Goal: Task Accomplishment & Management: Use online tool/utility

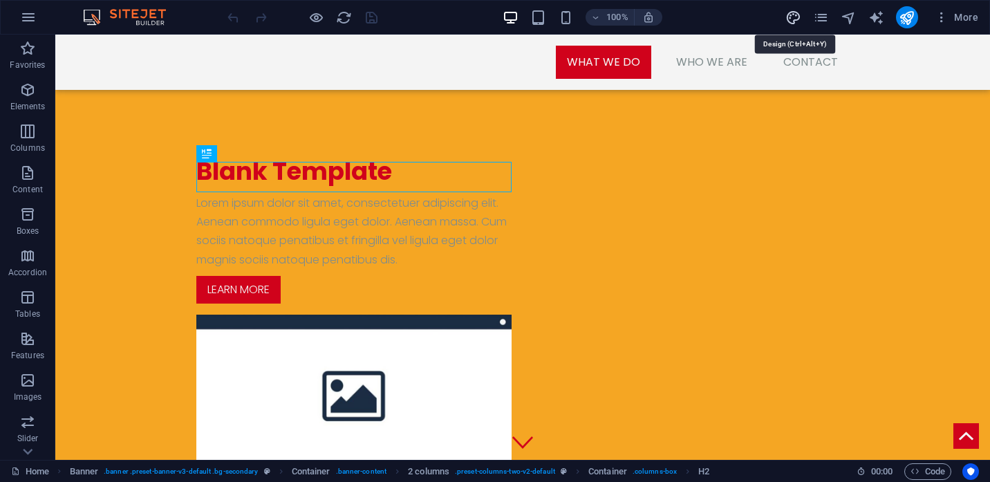
click at [792, 17] on icon "design" at bounding box center [793, 18] width 16 height 16
select select "px"
select select "300"
select select "px"
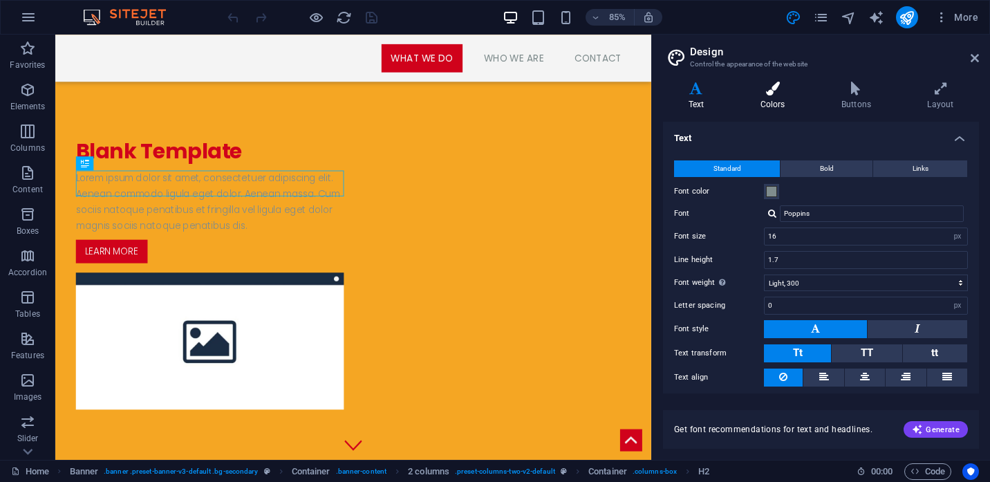
click at [784, 90] on icon at bounding box center [772, 89] width 75 height 14
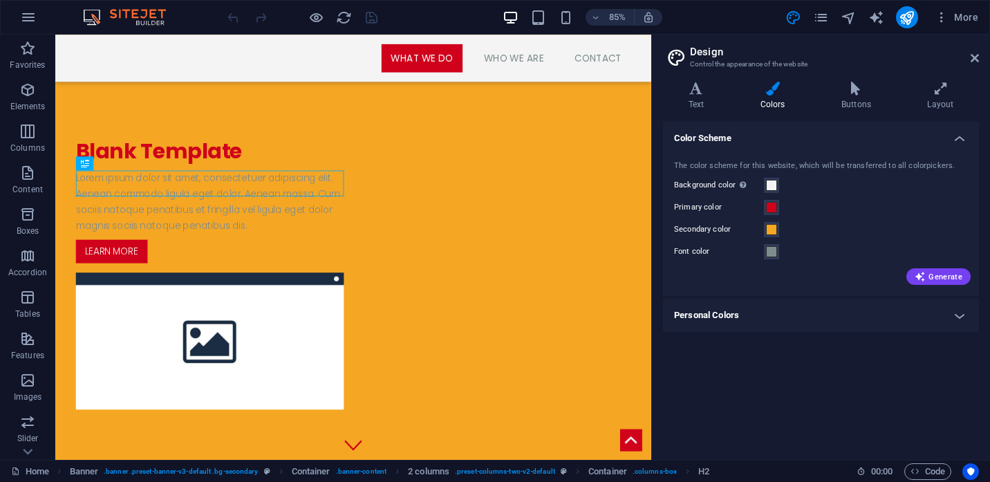
click at [962, 315] on h4 "Personal Colors" at bounding box center [821, 315] width 316 height 33
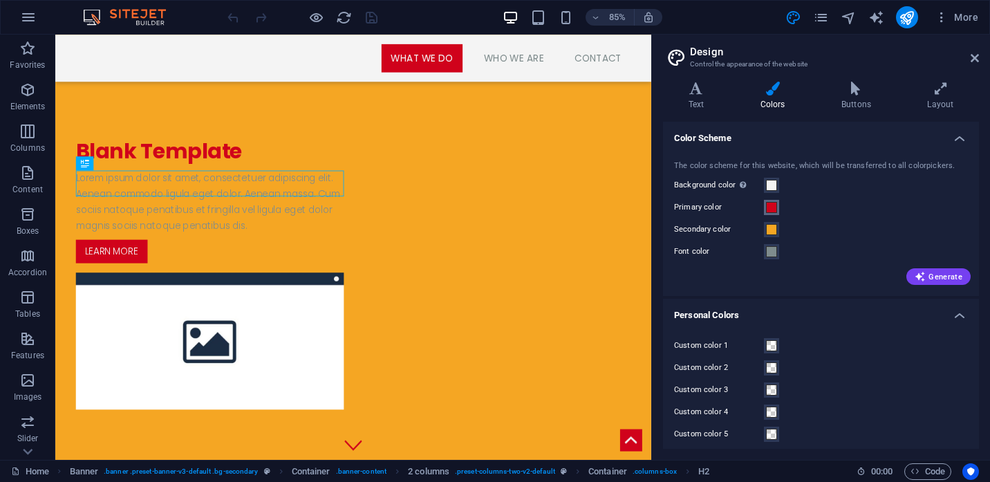
click at [771, 210] on span at bounding box center [771, 207] width 11 height 11
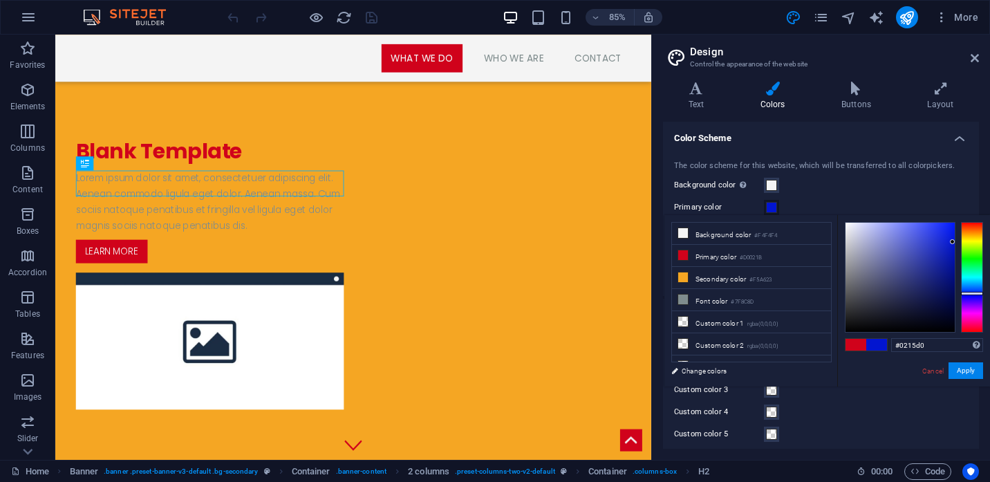
click at [973, 293] on div at bounding box center [972, 277] width 22 height 111
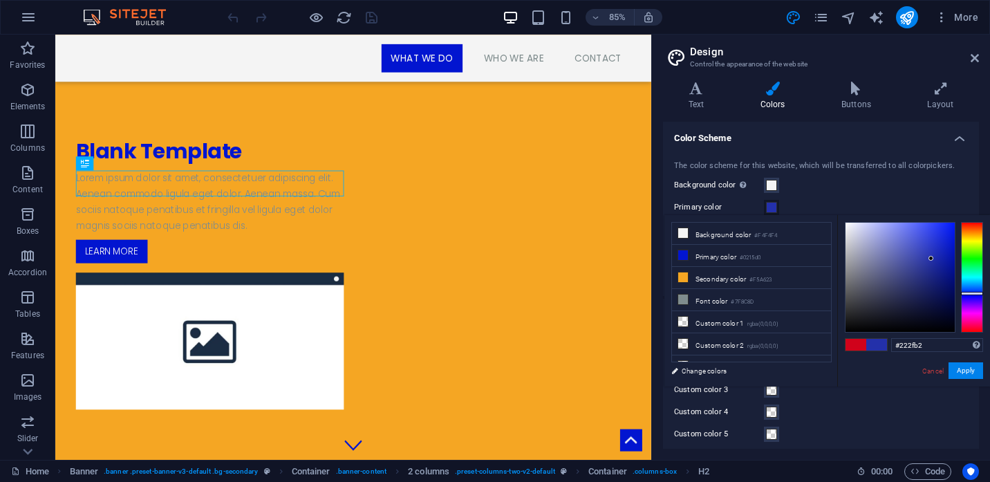
type input "#222fb3"
drag, startPoint x: 953, startPoint y: 243, endPoint x: 933, endPoint y: 254, distance: 22.3
click at [933, 254] on div at bounding box center [933, 254] width 5 height 5
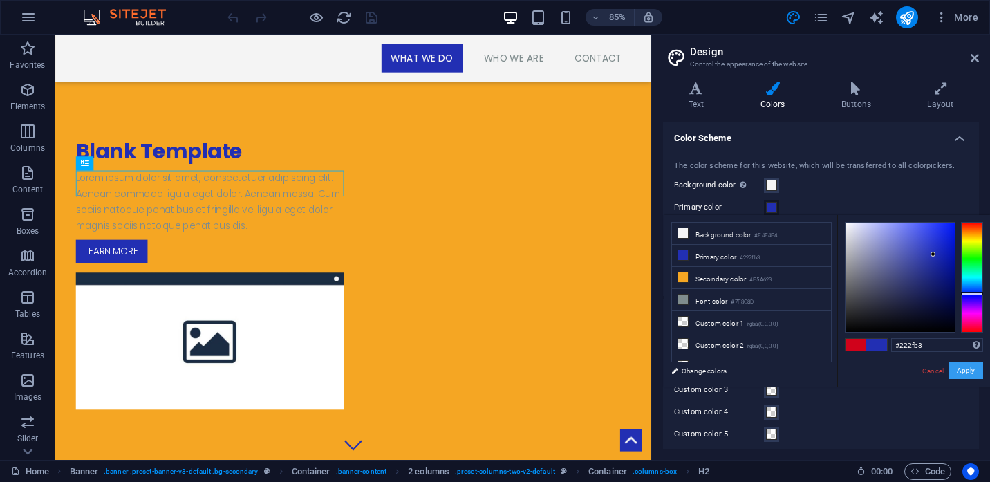
click at [959, 372] on button "Apply" at bounding box center [966, 370] width 35 height 17
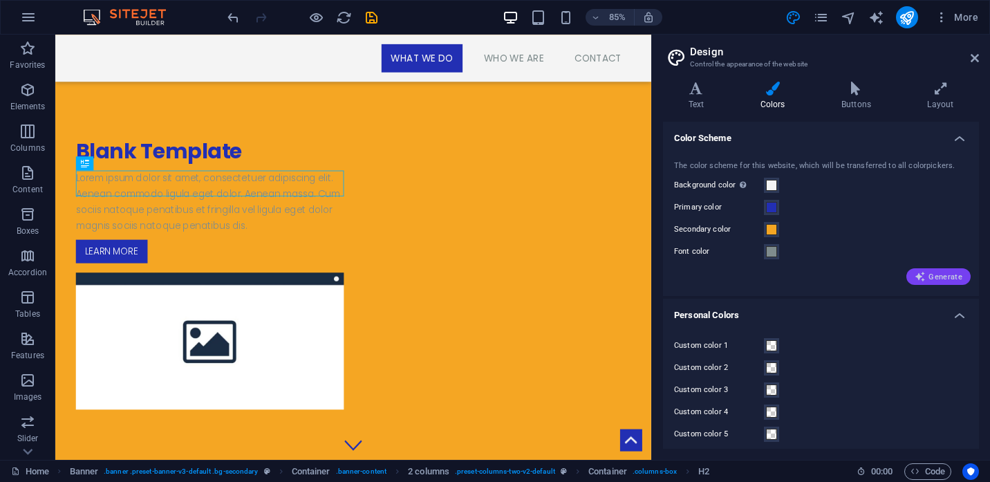
click at [935, 277] on span "Generate" at bounding box center [939, 276] width 48 height 11
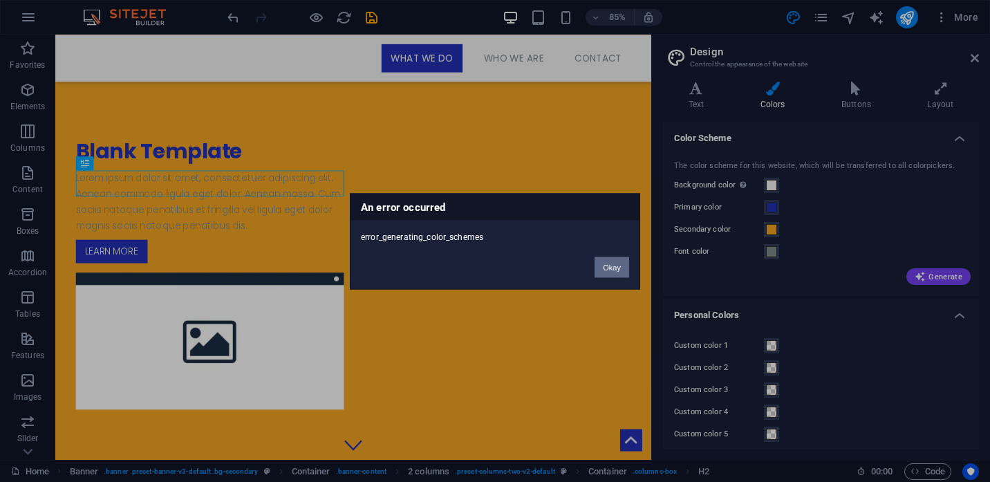
click at [606, 265] on button "Okay" at bounding box center [612, 267] width 35 height 21
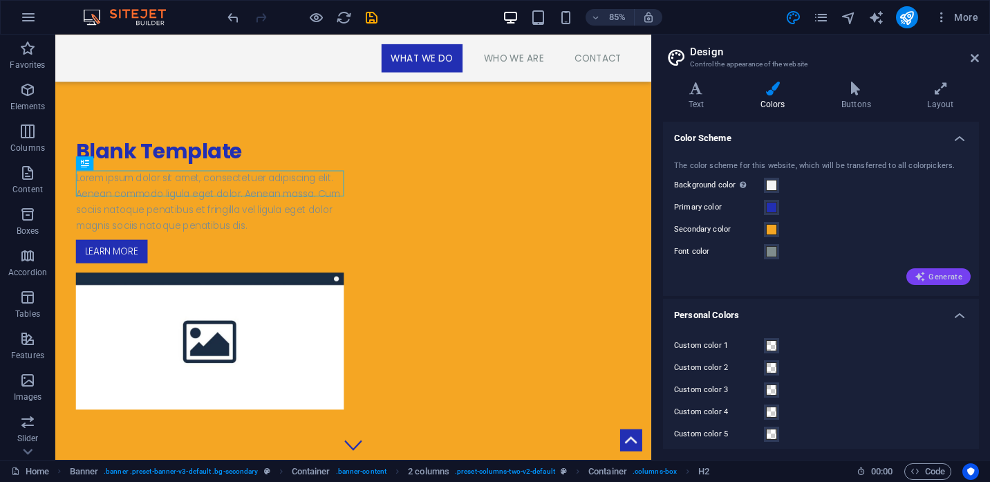
click at [935, 281] on span "Generate" at bounding box center [939, 276] width 48 height 11
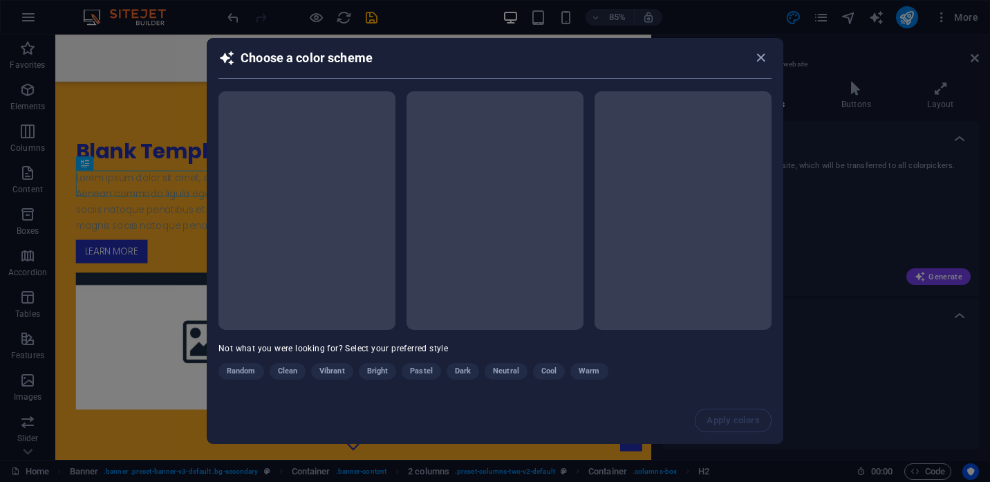
click at [285, 375] on div "Random Clean Vibrant Bright Pastel Dark Neutral Cool Warm" at bounding box center [460, 374] width 484 height 22
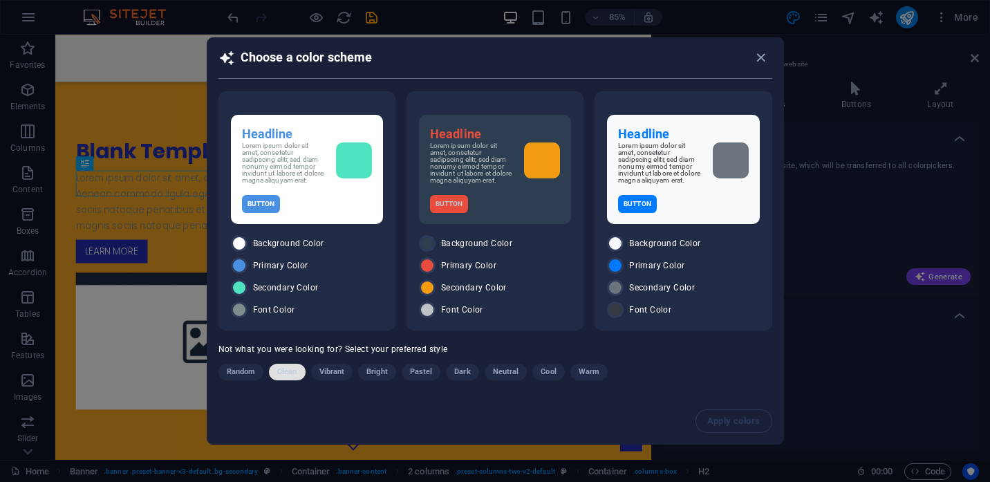
click at [286, 375] on span "Clean" at bounding box center [286, 372] width 19 height 17
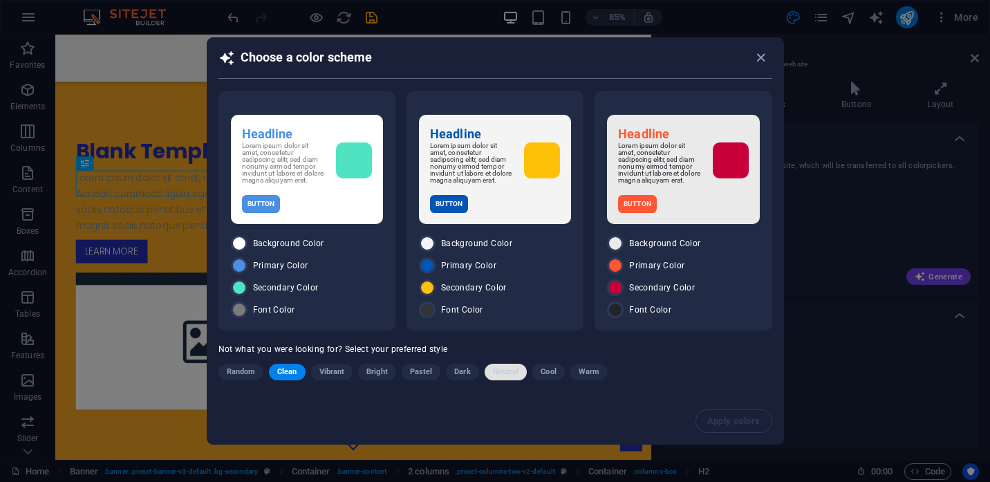
click at [507, 378] on span "Neutral" at bounding box center [506, 372] width 26 height 17
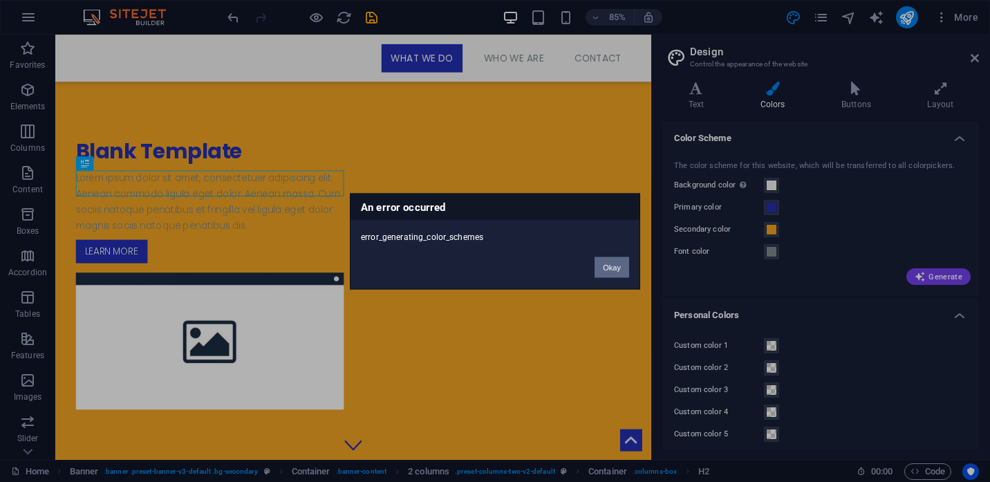
click at [613, 268] on button "Okay" at bounding box center [612, 267] width 35 height 21
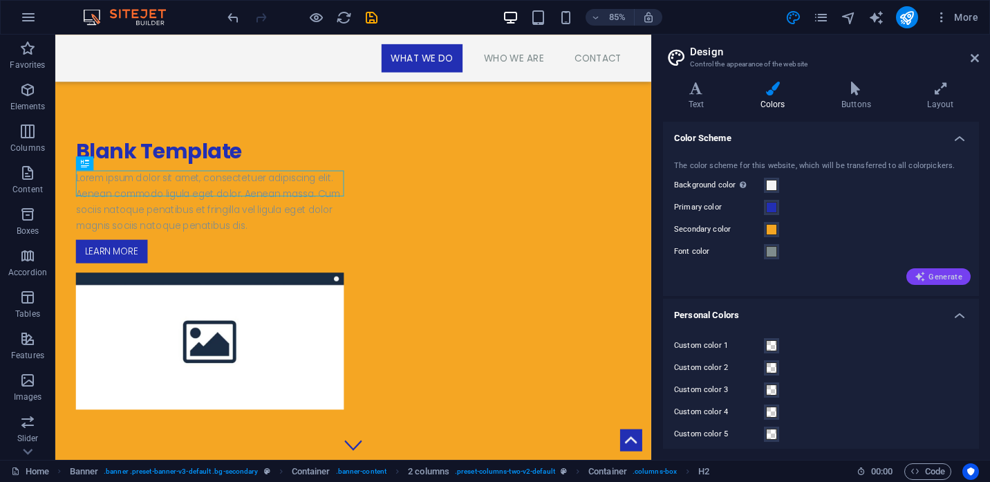
click at [935, 277] on span "Generate" at bounding box center [939, 276] width 48 height 11
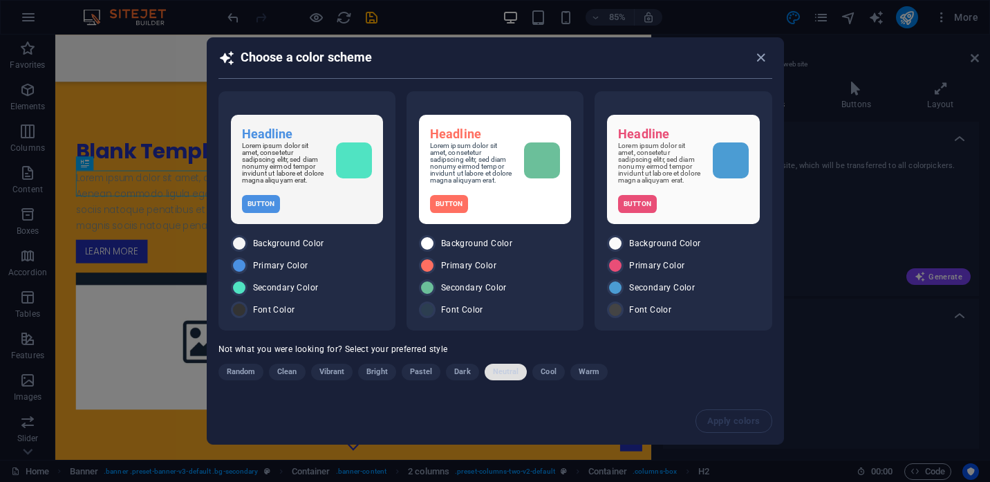
click at [503, 380] on span "Neutral" at bounding box center [506, 372] width 26 height 17
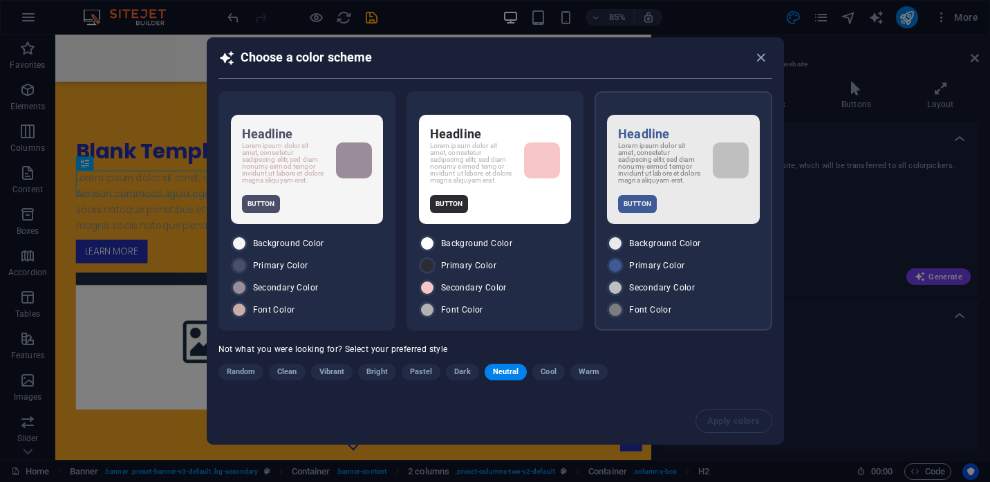
click at [691, 205] on div "Button" at bounding box center [683, 204] width 130 height 18
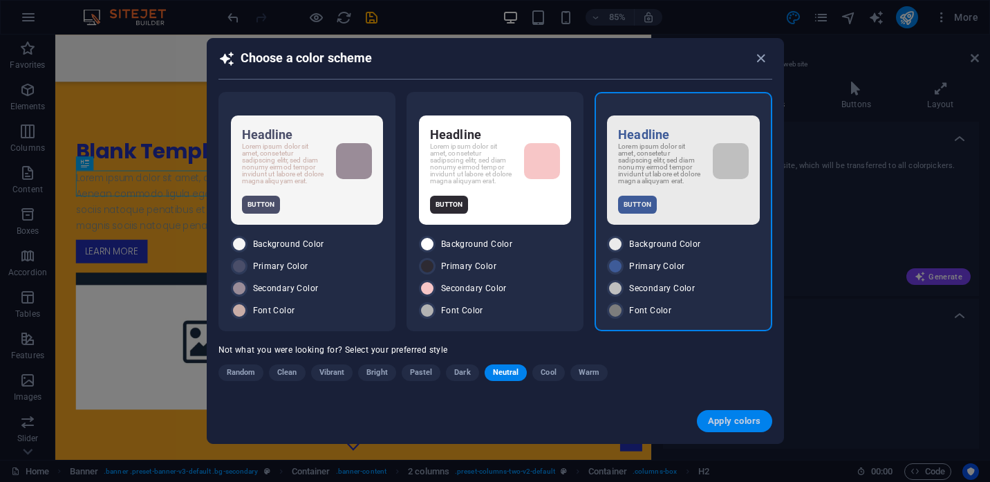
click at [731, 431] on button "Apply colors" at bounding box center [734, 421] width 75 height 22
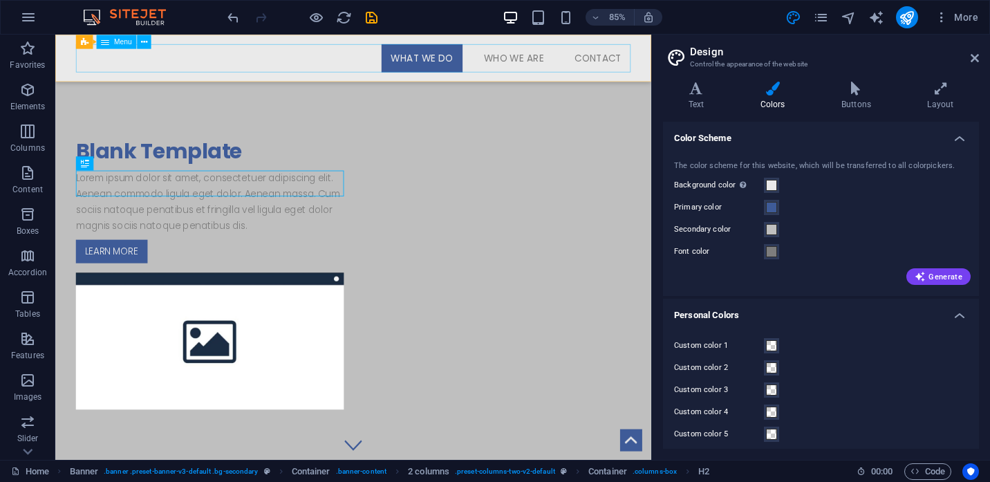
click at [124, 68] on nav "What We Do Who We Are Contact" at bounding box center [406, 62] width 653 height 33
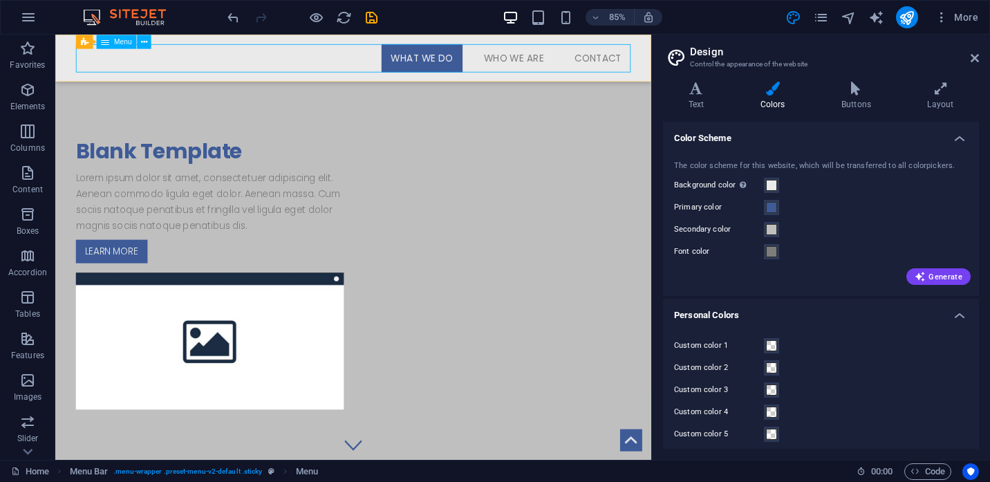
click at [572, 65] on nav "What We Do Who We Are Contact" at bounding box center [406, 62] width 653 height 33
click at [818, 21] on icon "pages" at bounding box center [821, 18] width 16 height 16
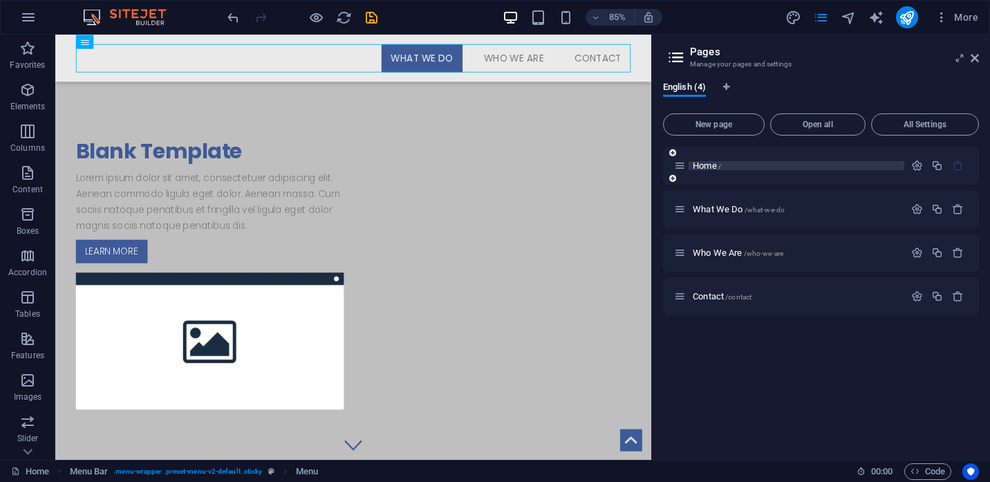
click at [759, 164] on p "Home /" at bounding box center [796, 165] width 207 height 9
click at [812, 205] on p "What We Do /what-we-do" at bounding box center [796, 209] width 207 height 9
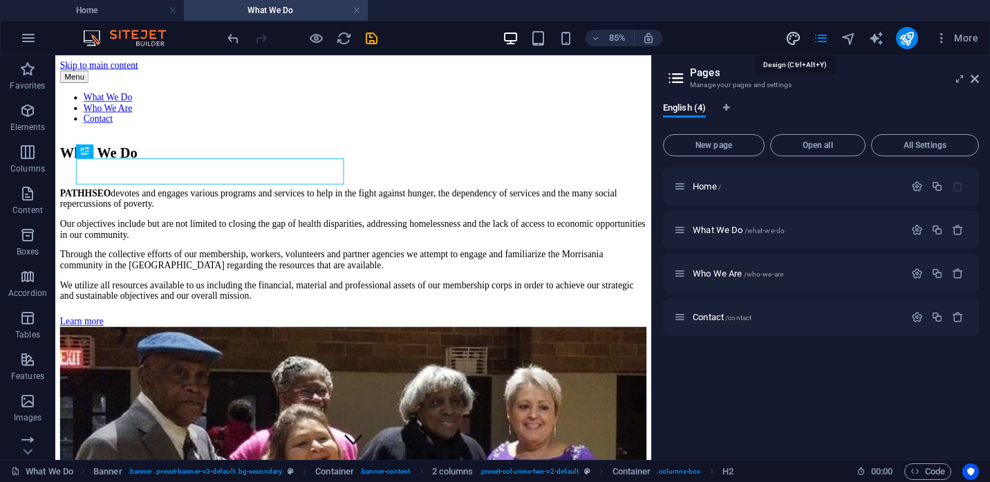
click at [799, 38] on icon "design" at bounding box center [793, 38] width 16 height 16
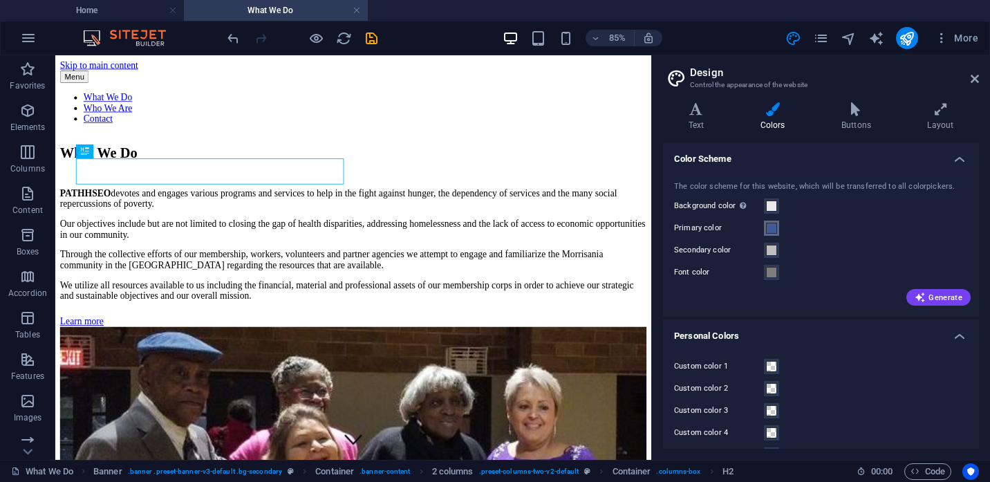
click at [774, 227] on span at bounding box center [771, 228] width 11 height 11
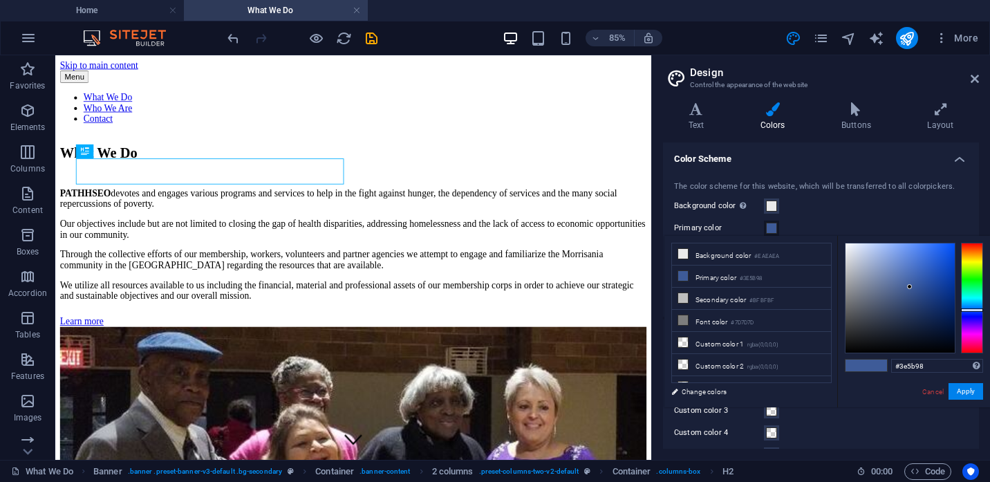
click at [774, 227] on span at bounding box center [771, 228] width 11 height 11
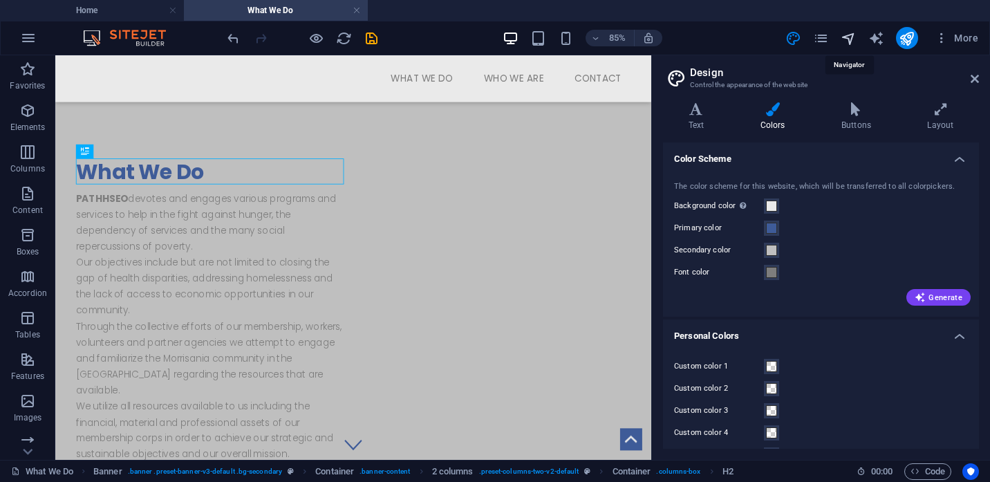
click at [848, 36] on icon "navigator" at bounding box center [849, 38] width 16 height 16
select select "18203232-en"
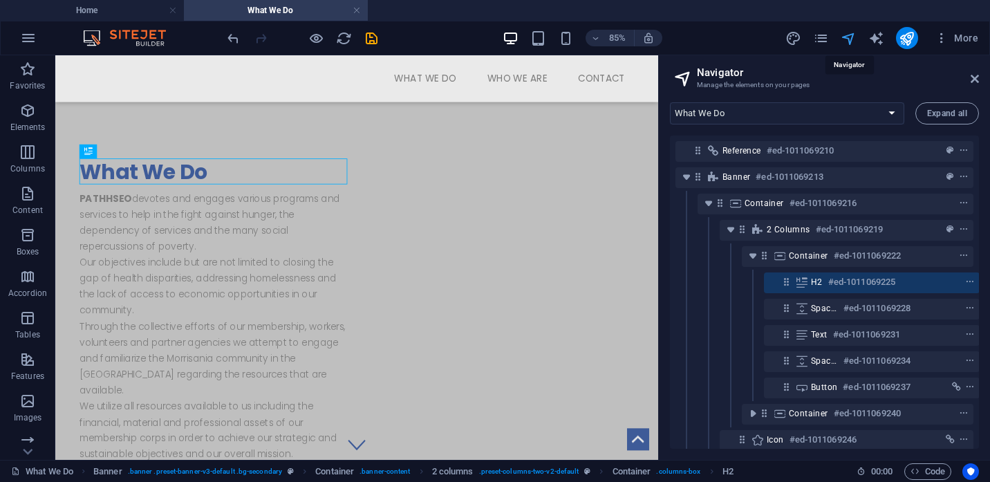
scroll to position [0, 1]
click at [821, 43] on icon "pages" at bounding box center [821, 38] width 16 height 16
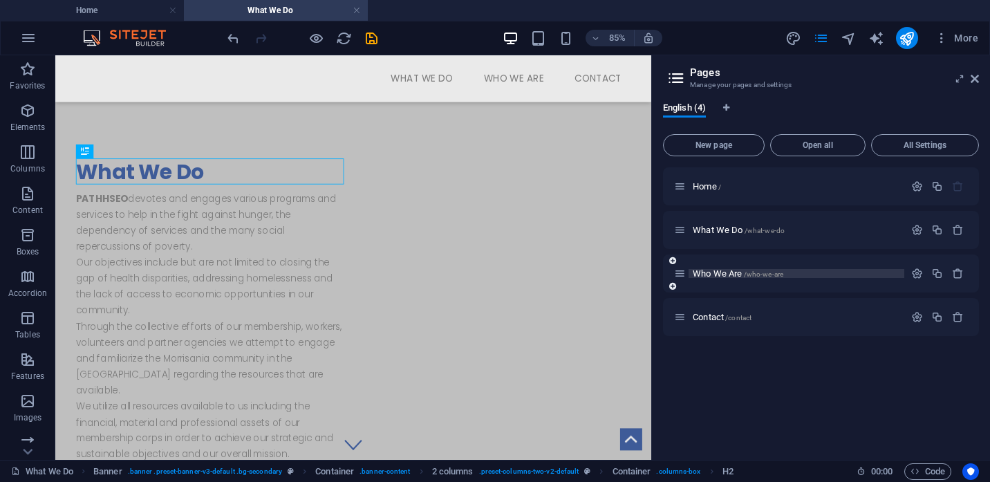
click at [757, 272] on span "/who-we-are" at bounding box center [764, 274] width 40 height 8
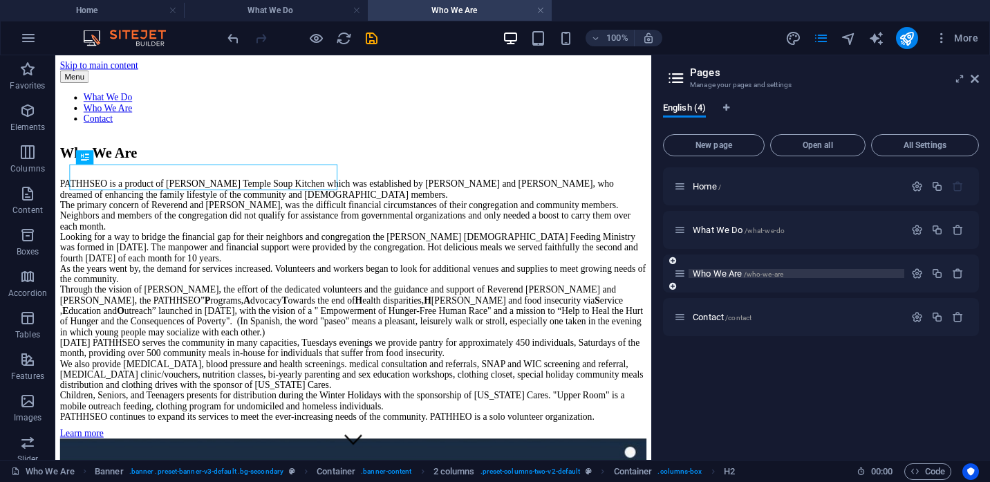
scroll to position [0, 0]
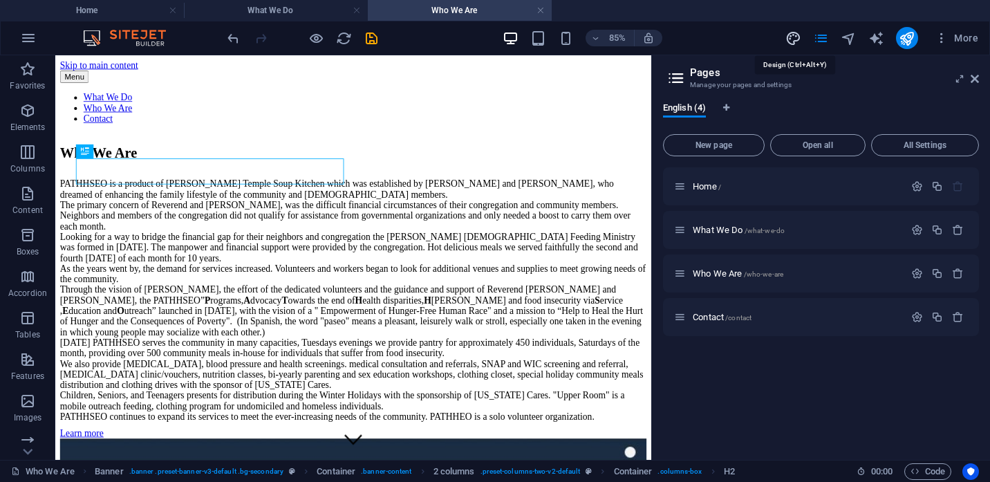
click at [796, 39] on icon "design" at bounding box center [793, 38] width 16 height 16
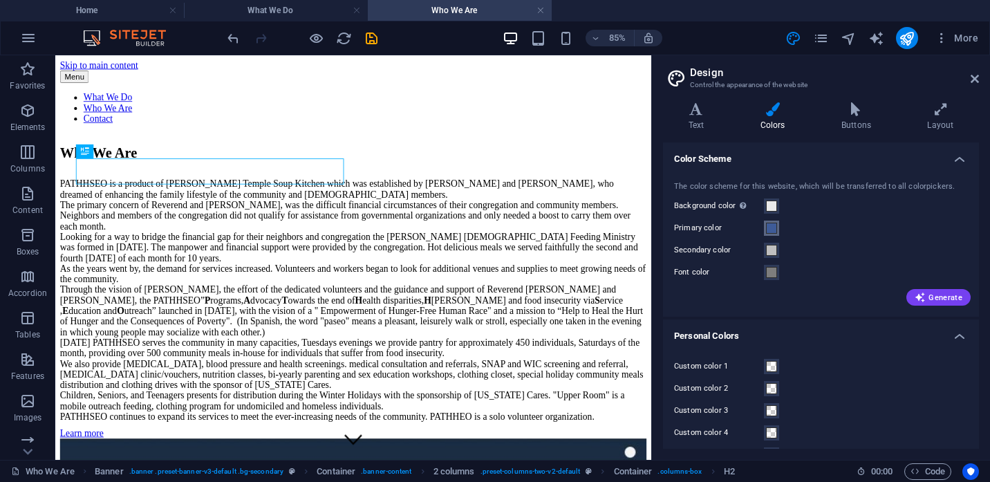
click at [773, 231] on span at bounding box center [771, 228] width 11 height 11
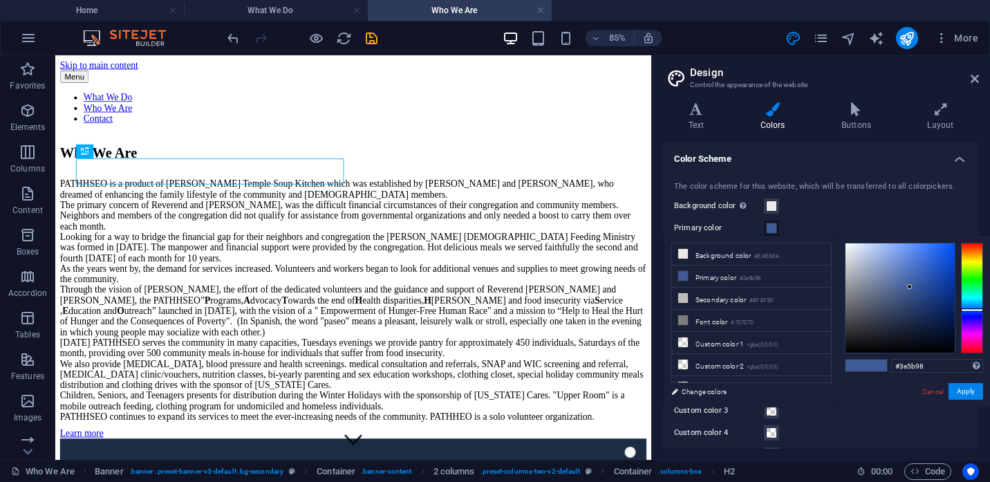
click at [773, 231] on span at bounding box center [771, 228] width 11 height 11
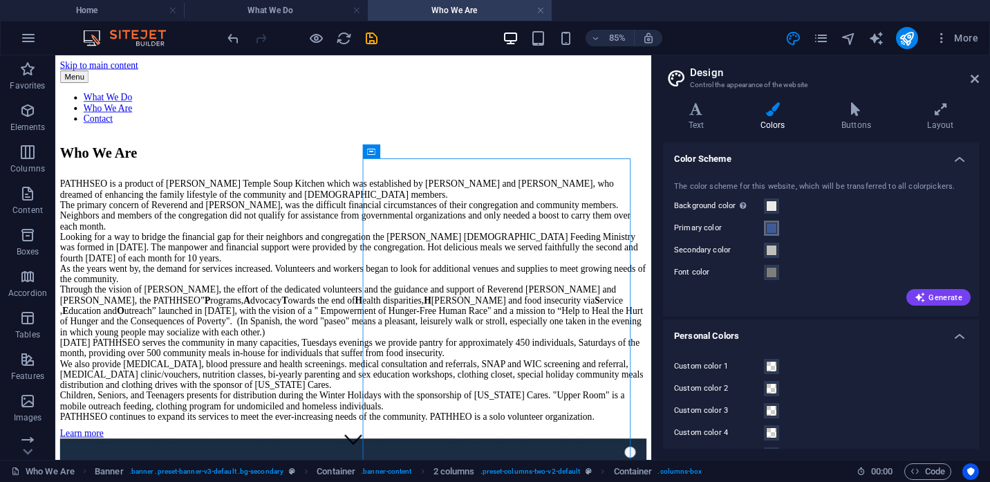
click at [773, 230] on span at bounding box center [771, 228] width 11 height 11
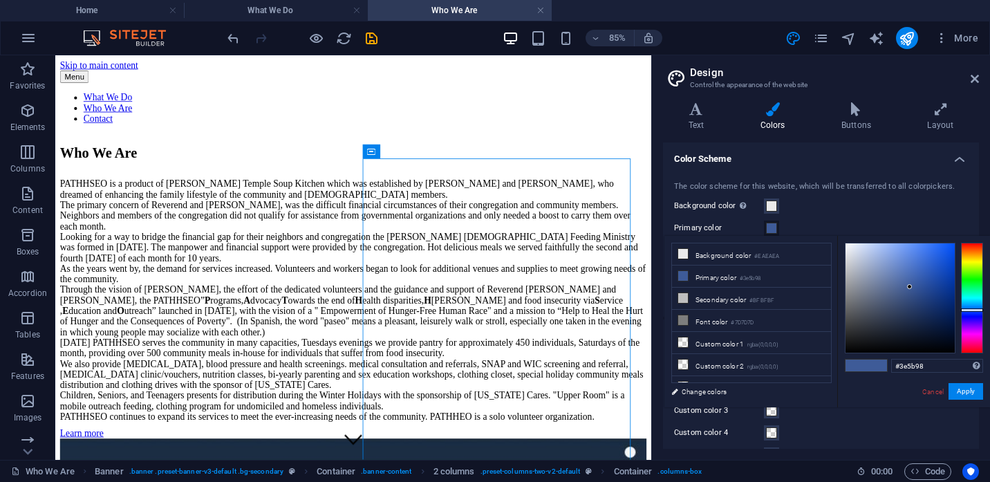
click at [773, 230] on span at bounding box center [771, 228] width 11 height 11
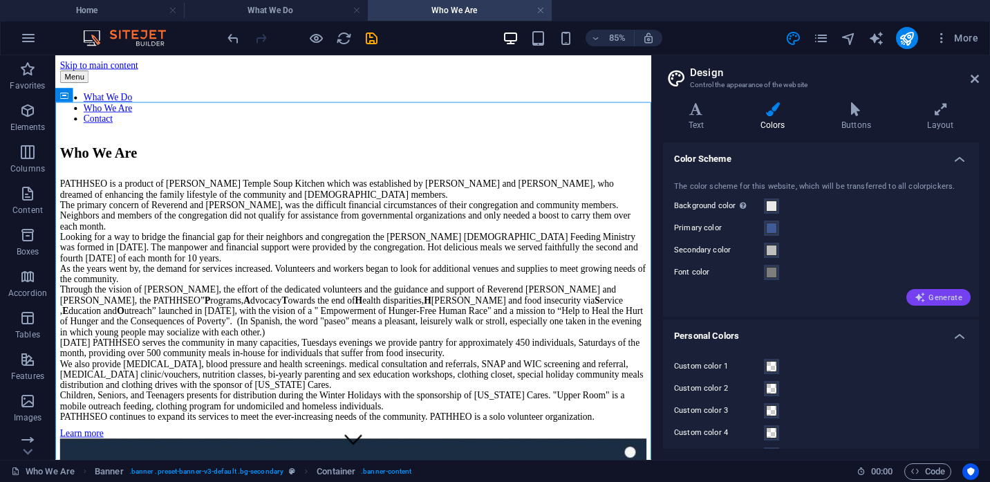
click at [942, 298] on span "Generate" at bounding box center [939, 297] width 48 height 11
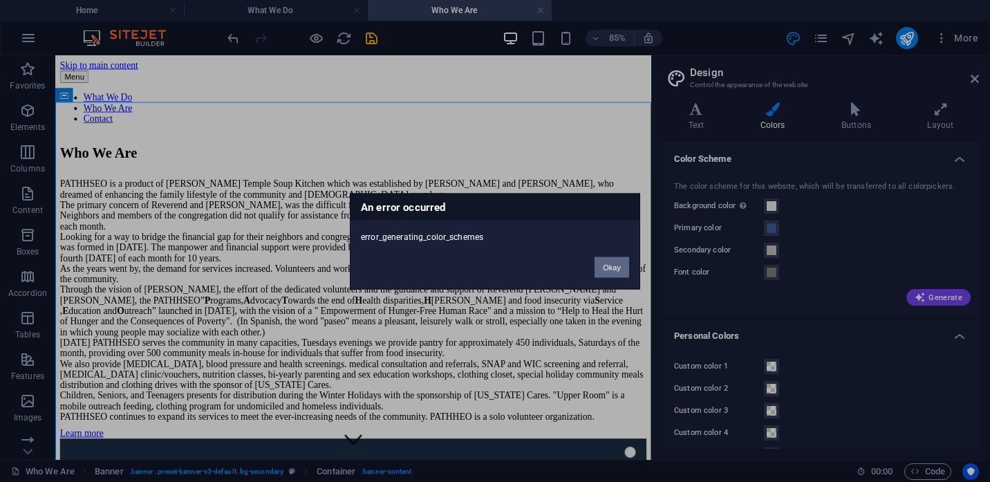
click at [609, 266] on button "Okay" at bounding box center [612, 267] width 35 height 21
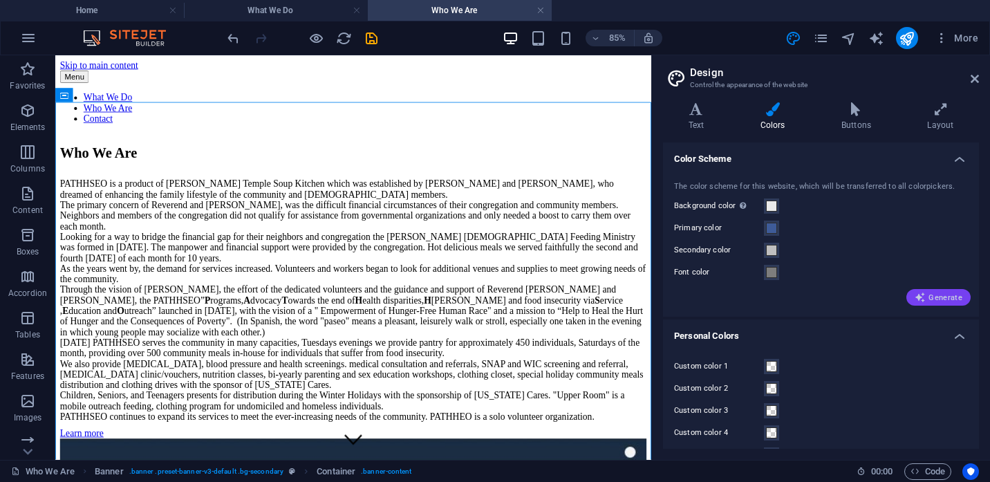
click at [930, 297] on span "Generate" at bounding box center [939, 297] width 48 height 11
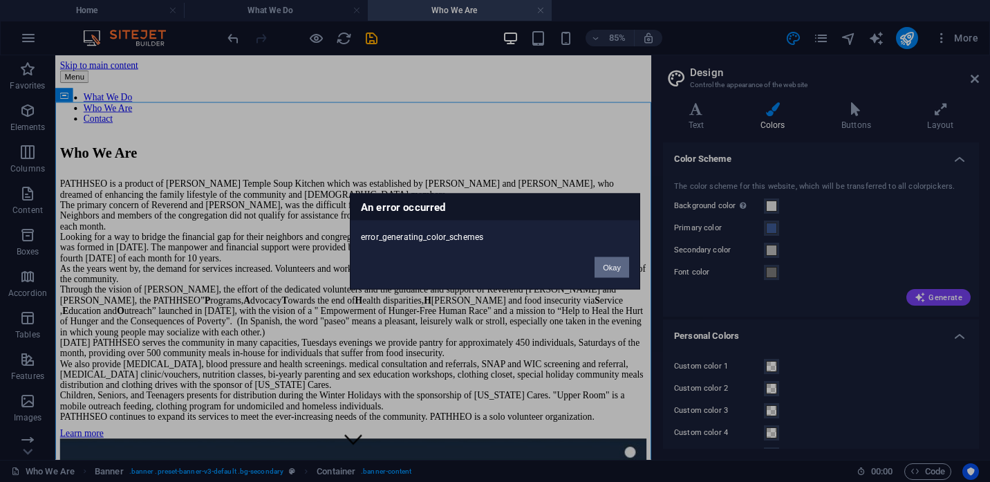
click at [617, 263] on button "Okay" at bounding box center [612, 267] width 35 height 21
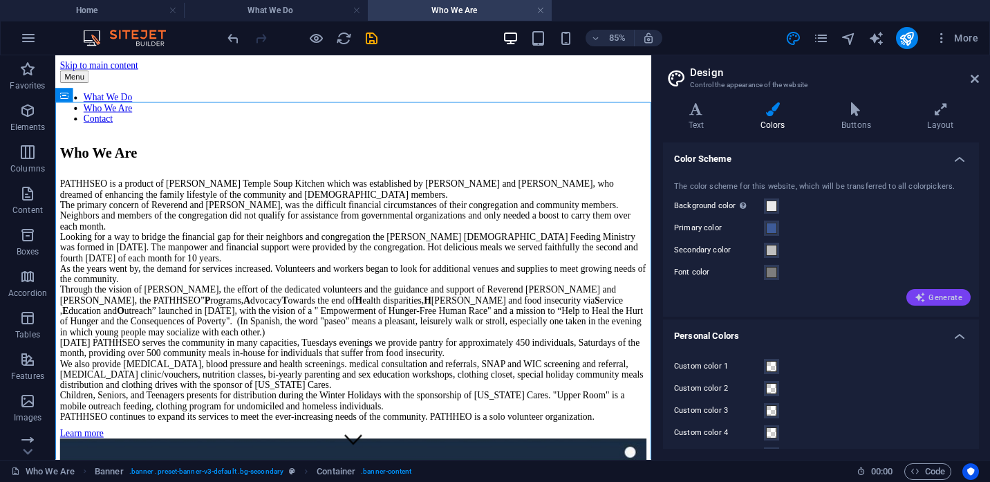
click at [936, 295] on span "Generate" at bounding box center [939, 297] width 48 height 11
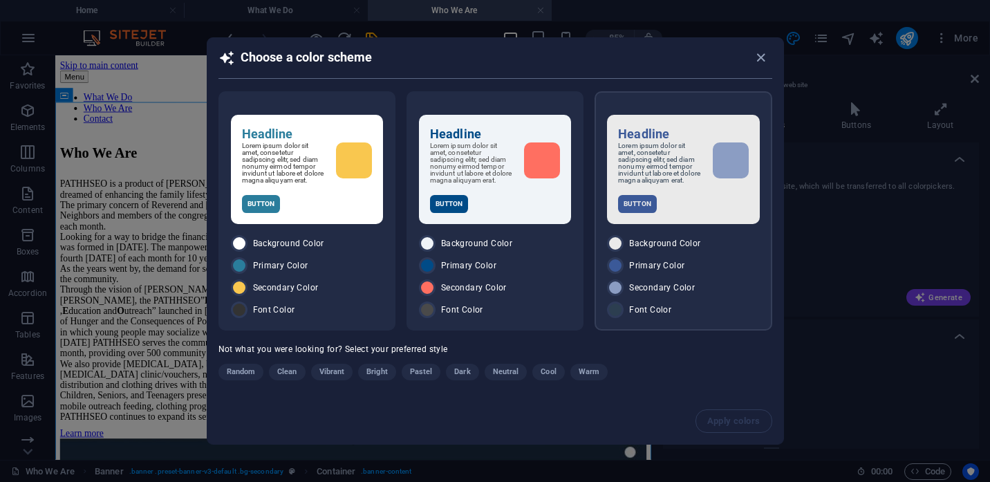
click at [678, 173] on p "Lorem ipsum dolor sit amet, consetetur sadipscing elitr, sed diam nonumy eirmod…" at bounding box center [659, 162] width 83 height 41
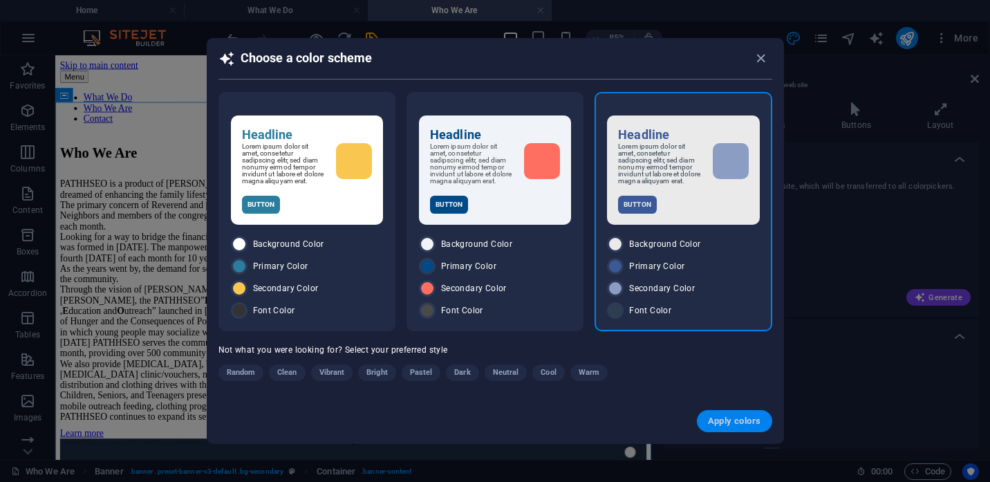
click at [725, 427] on span "Apply colors" at bounding box center [734, 421] width 53 height 11
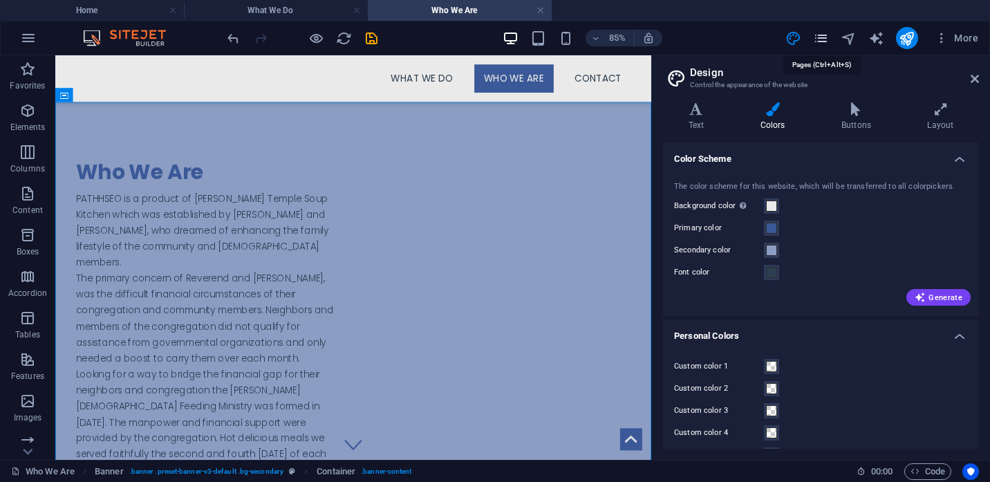
click at [820, 42] on icon "pages" at bounding box center [821, 38] width 16 height 16
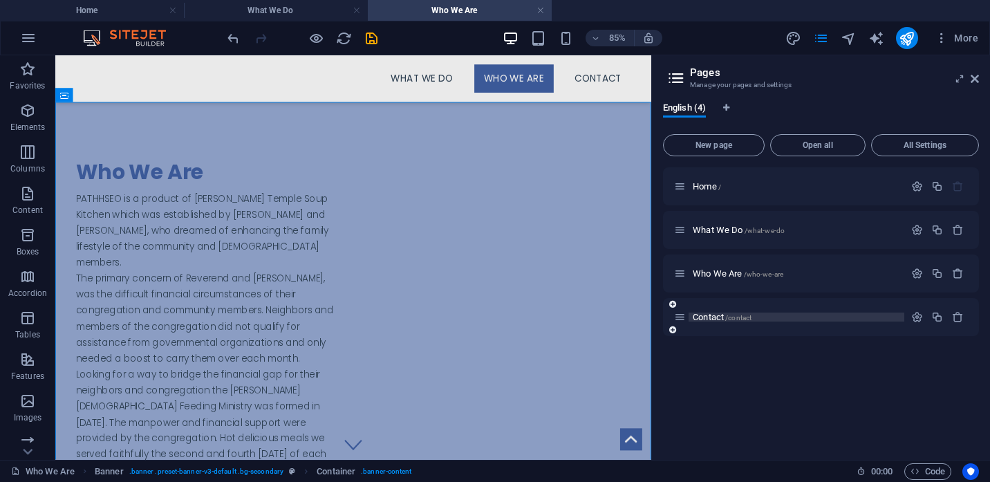
click at [763, 313] on p "Contact /contact" at bounding box center [796, 317] width 207 height 9
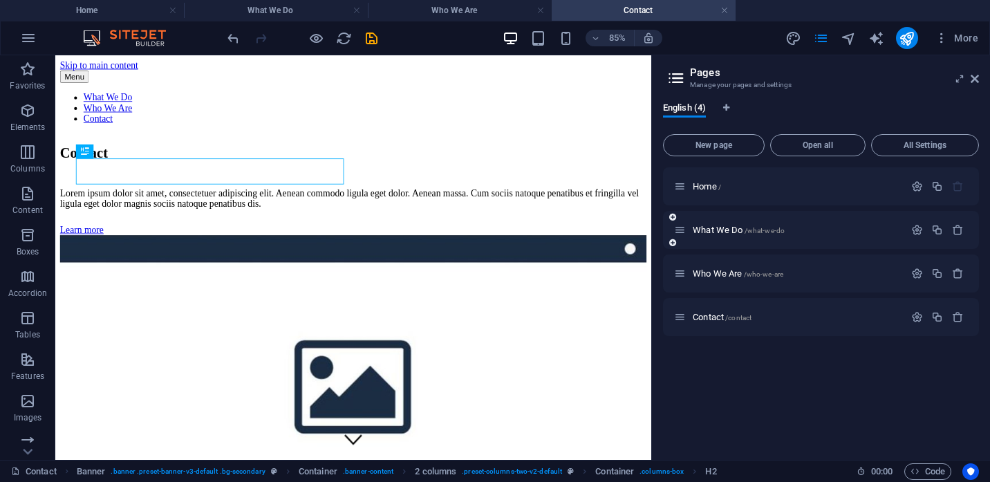
click at [801, 221] on div "What We Do /what-we-do" at bounding box center [821, 230] width 316 height 38
click at [812, 232] on p "What We Do /what-we-do" at bounding box center [796, 229] width 207 height 9
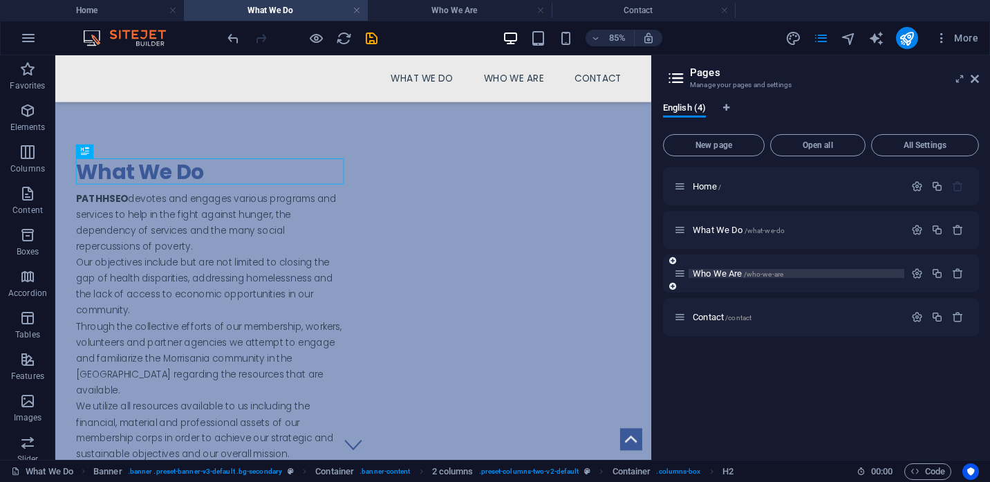
click at [817, 272] on p "Who We Are /who-we-are" at bounding box center [796, 273] width 207 height 9
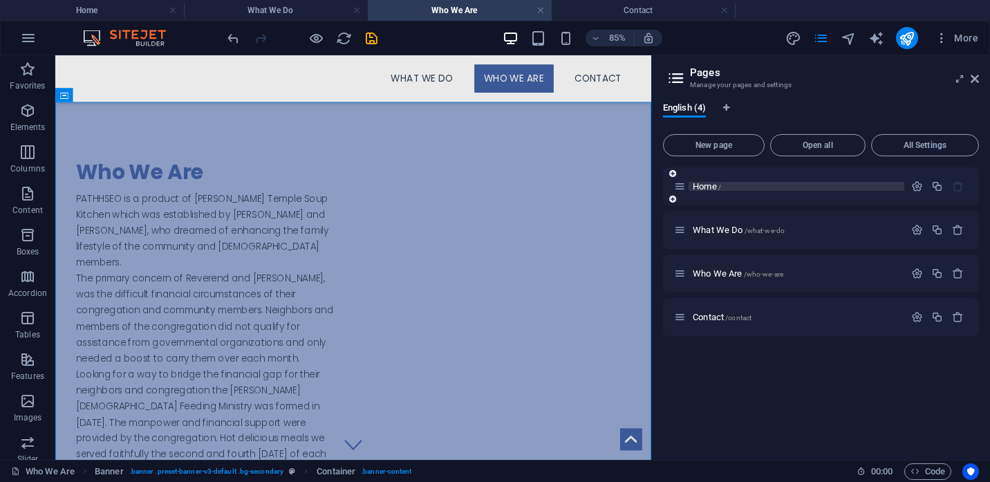
click at [794, 185] on p "Home /" at bounding box center [796, 186] width 207 height 9
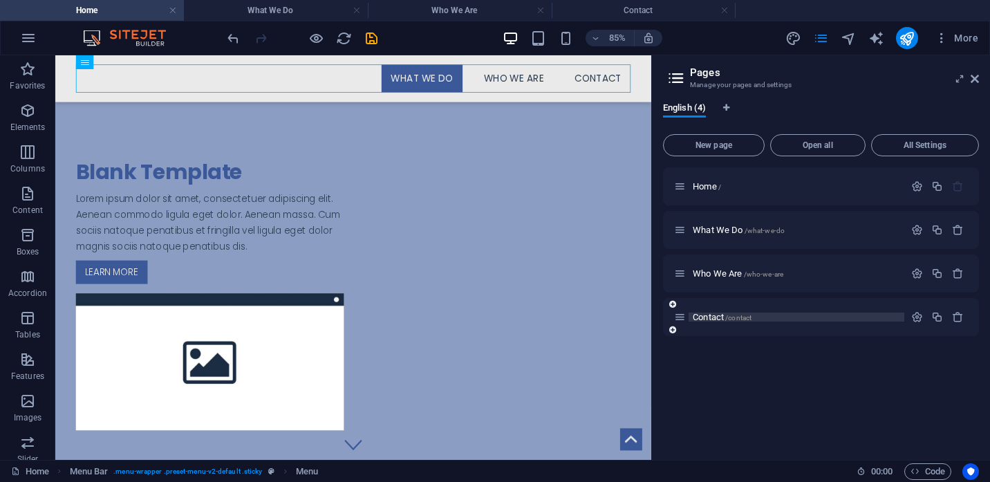
click at [812, 321] on p "Contact /contact" at bounding box center [796, 317] width 207 height 9
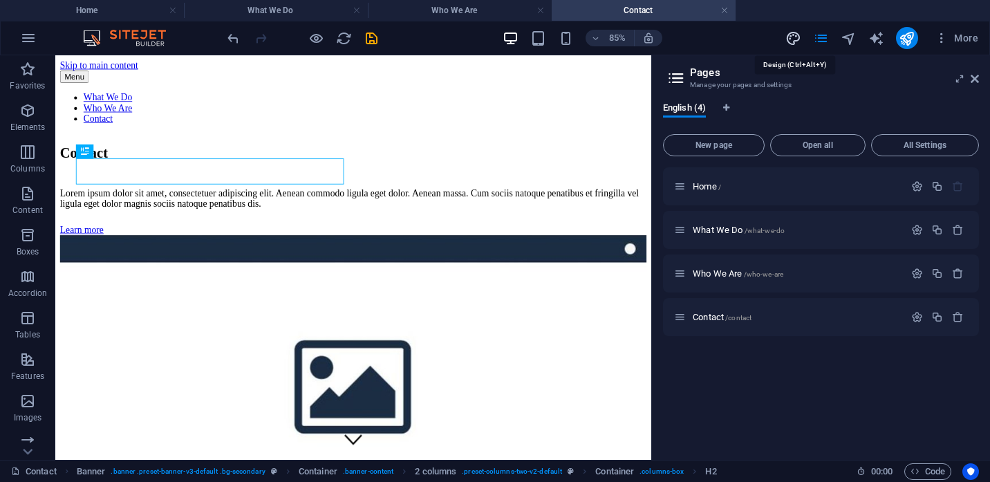
click at [794, 38] on icon "design" at bounding box center [793, 38] width 16 height 16
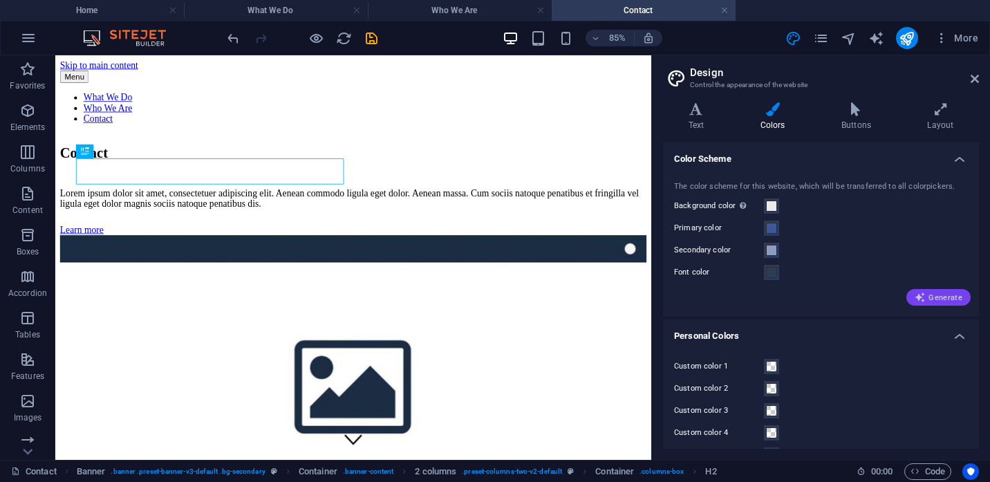
click at [937, 296] on span "Generate" at bounding box center [939, 297] width 48 height 11
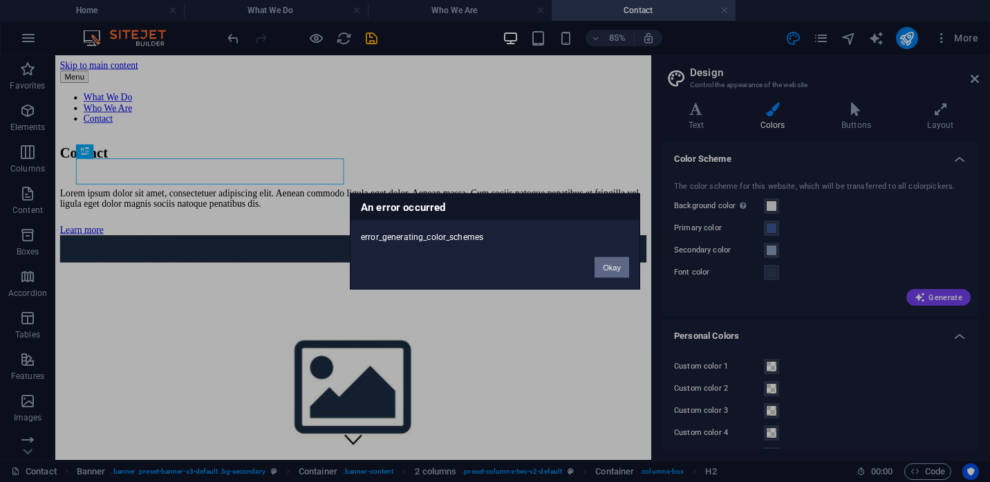
click at [621, 270] on button "Okay" at bounding box center [612, 267] width 35 height 21
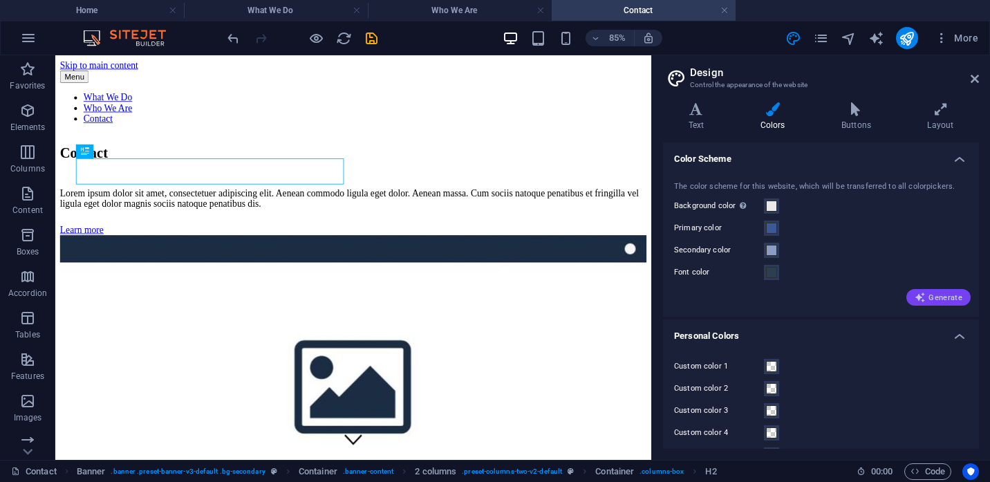
click at [956, 297] on span "Generate" at bounding box center [939, 297] width 48 height 11
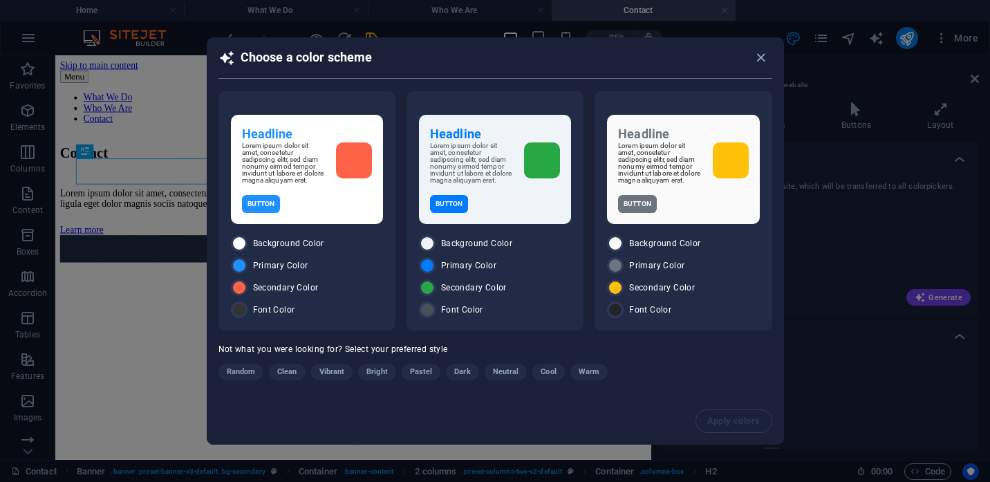
click at [507, 374] on span "Neutral" at bounding box center [506, 372] width 26 height 17
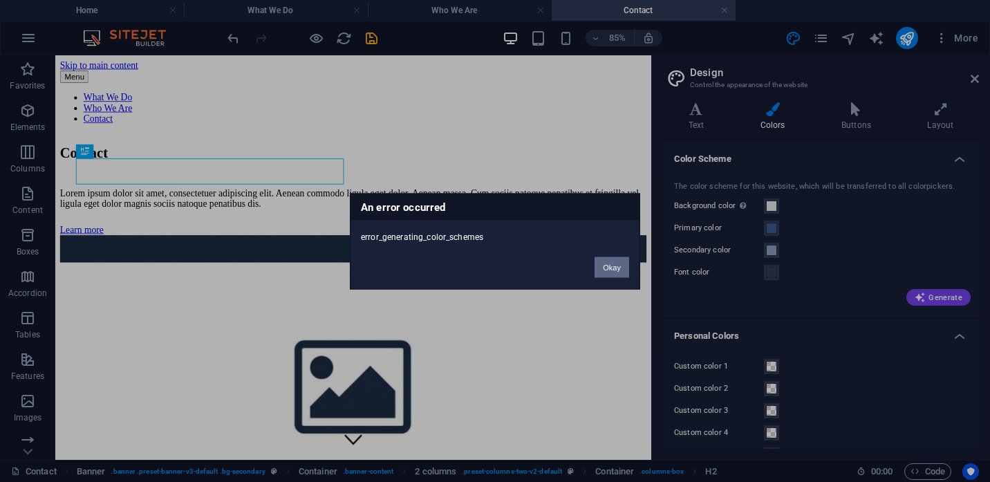
click at [613, 265] on button "Okay" at bounding box center [612, 267] width 35 height 21
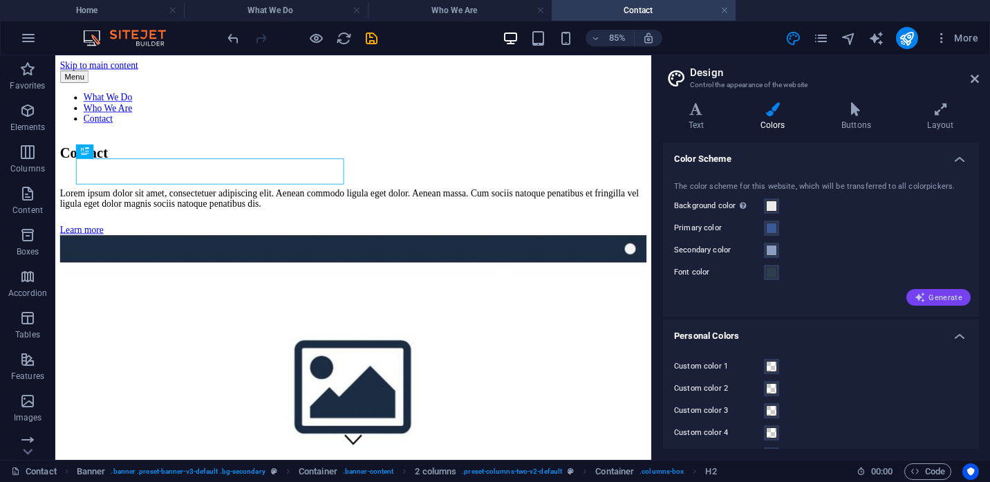
click at [918, 291] on button "Generate" at bounding box center [938, 297] width 64 height 17
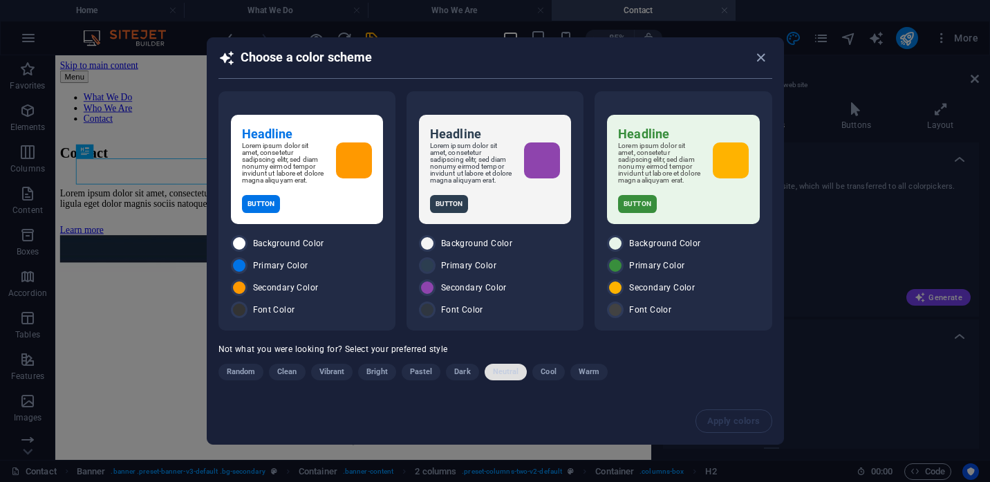
click at [505, 376] on span "Neutral" at bounding box center [506, 372] width 26 height 17
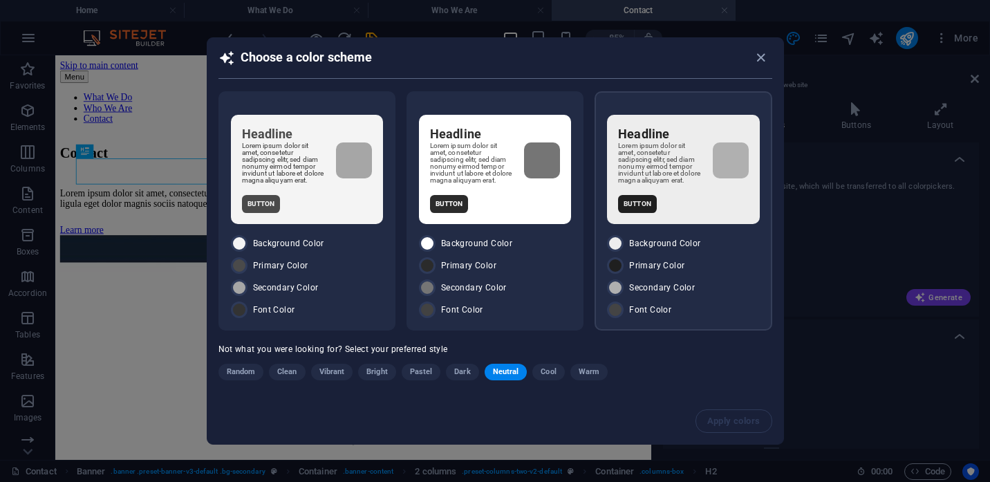
click at [723, 250] on div "Background Color" at bounding box center [683, 243] width 152 height 17
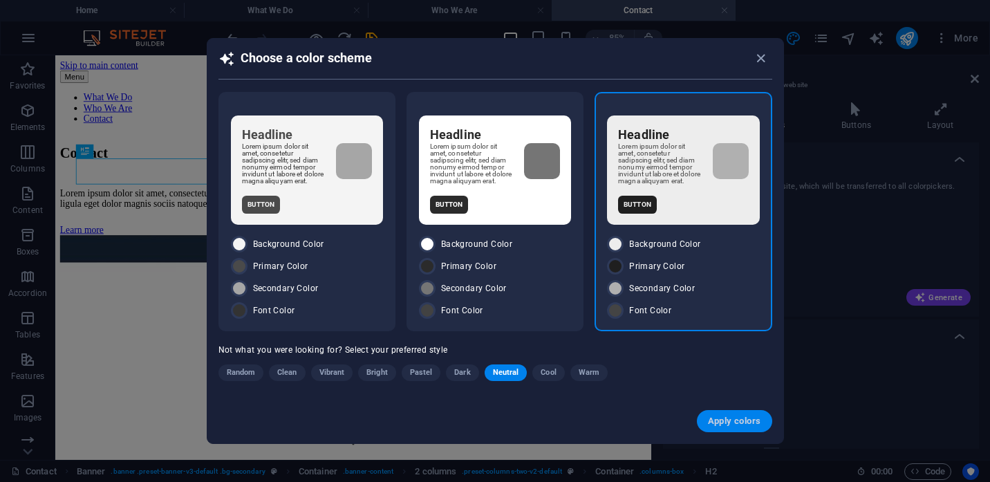
click at [733, 422] on span "Apply colors" at bounding box center [734, 421] width 53 height 11
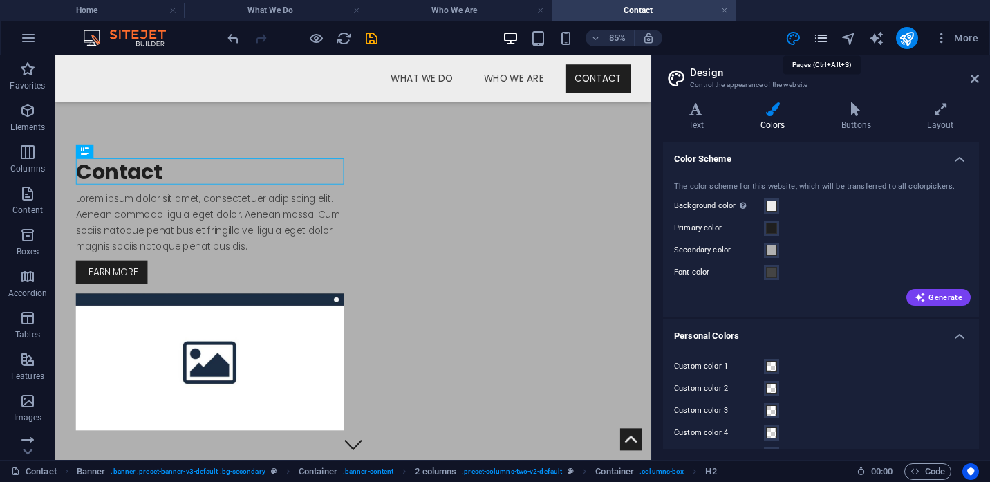
click at [822, 39] on icon "pages" at bounding box center [821, 38] width 16 height 16
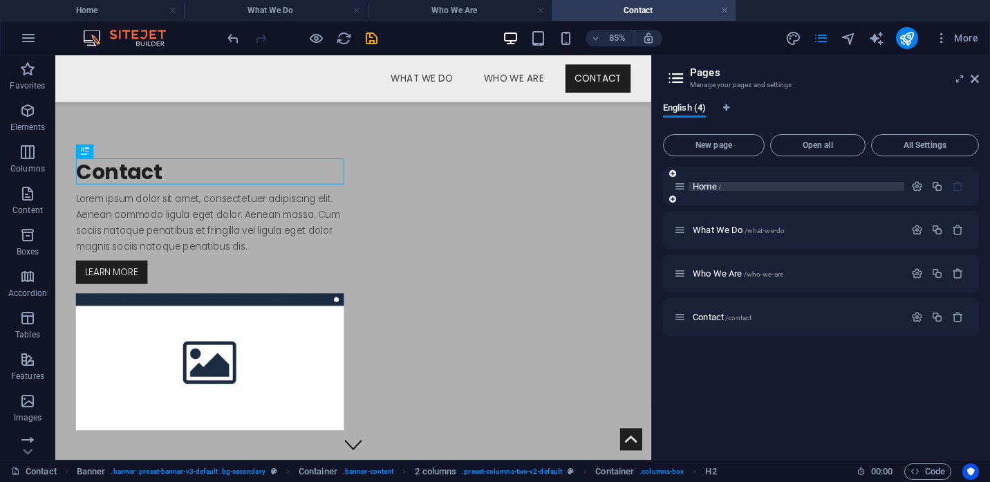
click at [794, 188] on p "Home /" at bounding box center [796, 186] width 207 height 9
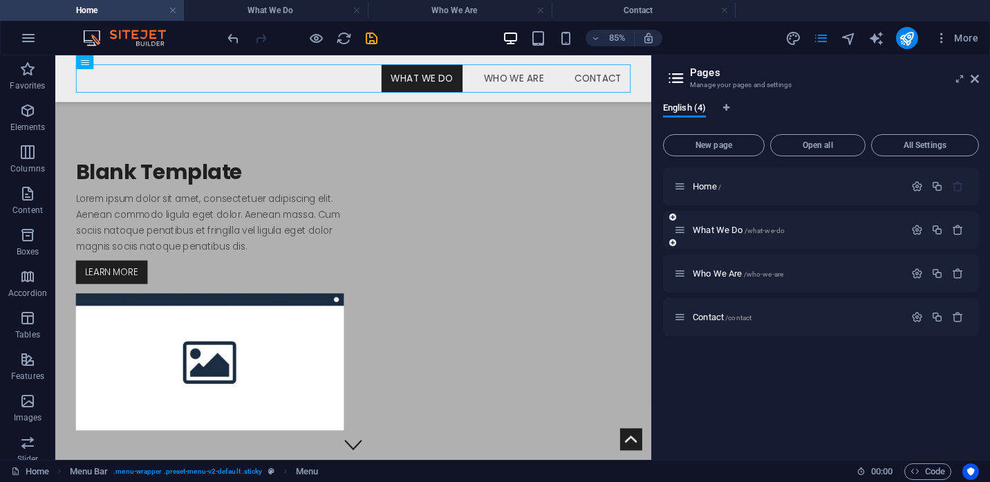
click at [806, 225] on div "What We Do /what-we-do" at bounding box center [789, 230] width 230 height 16
click at [806, 236] on div "What We Do /what-we-do" at bounding box center [789, 230] width 230 height 16
click at [752, 232] on span "/what-we-do" at bounding box center [765, 231] width 41 height 8
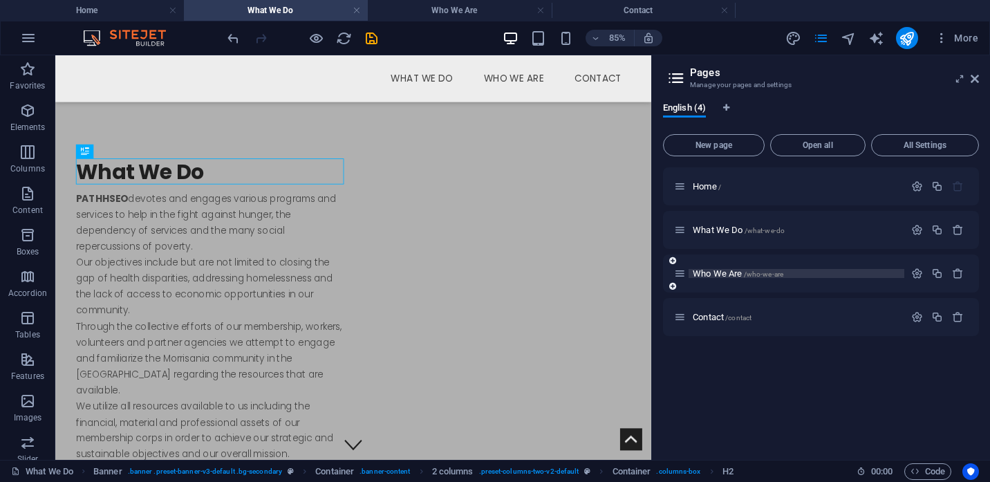
click at [744, 277] on span "/who-we-are" at bounding box center [764, 274] width 40 height 8
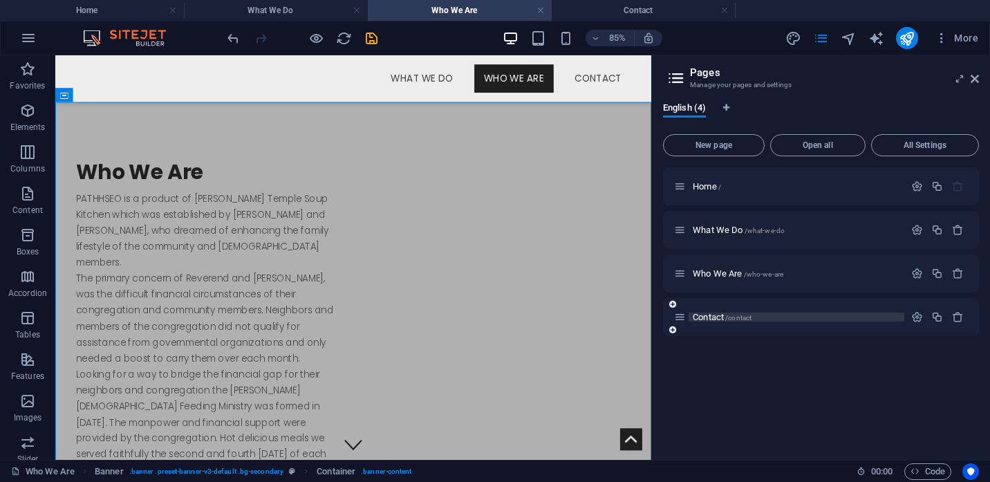
click at [729, 319] on span "/contact" at bounding box center [738, 318] width 26 height 8
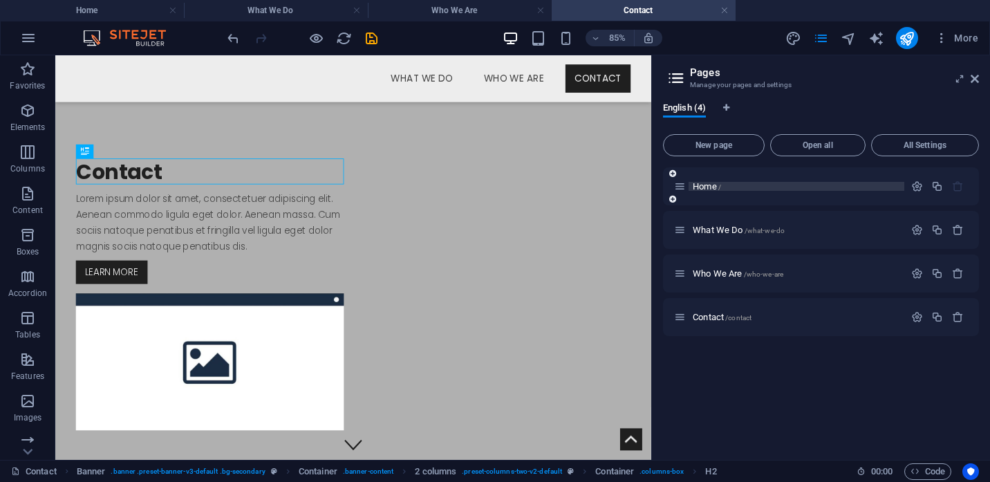
click at [731, 189] on p "Home /" at bounding box center [796, 186] width 207 height 9
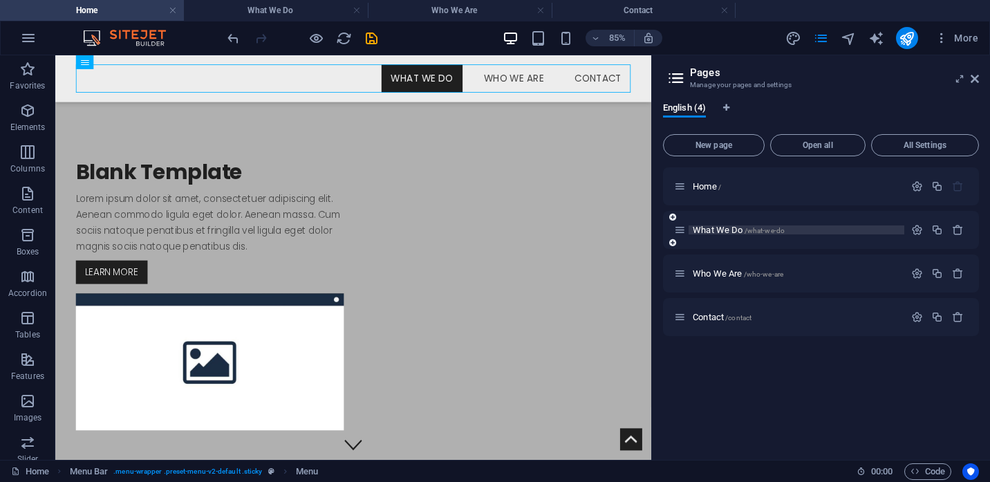
click at [732, 227] on span "What We Do /what-we-do" at bounding box center [739, 230] width 92 height 10
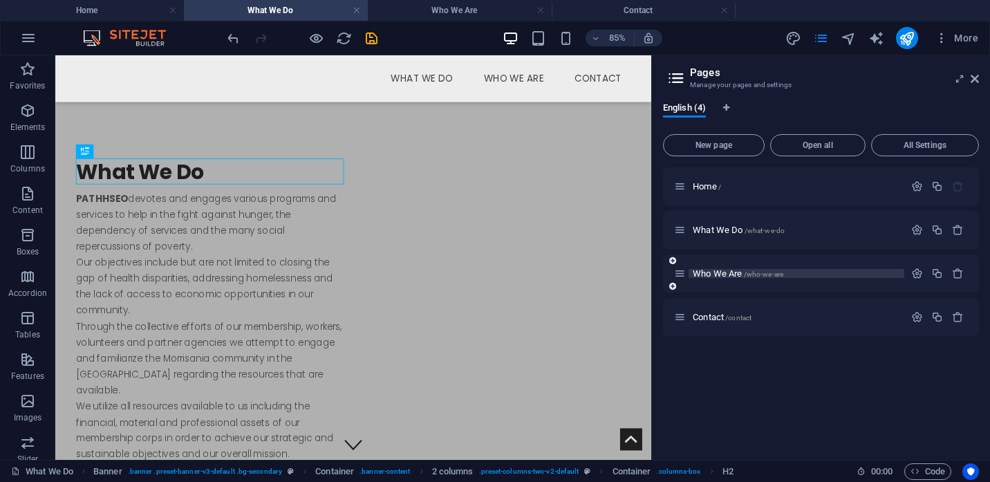
click at [737, 276] on span "Who We Are /who-we-are" at bounding box center [738, 273] width 91 height 10
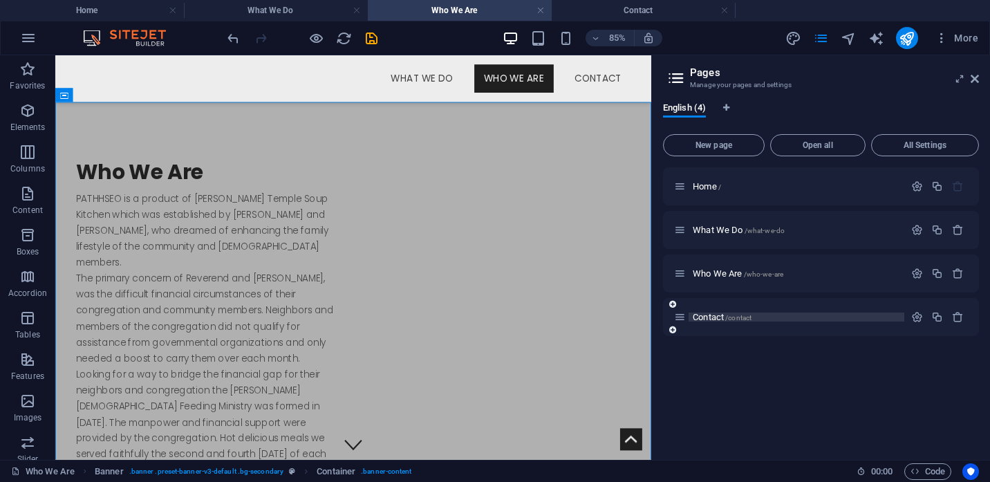
click at [735, 317] on span "/contact" at bounding box center [738, 318] width 26 height 8
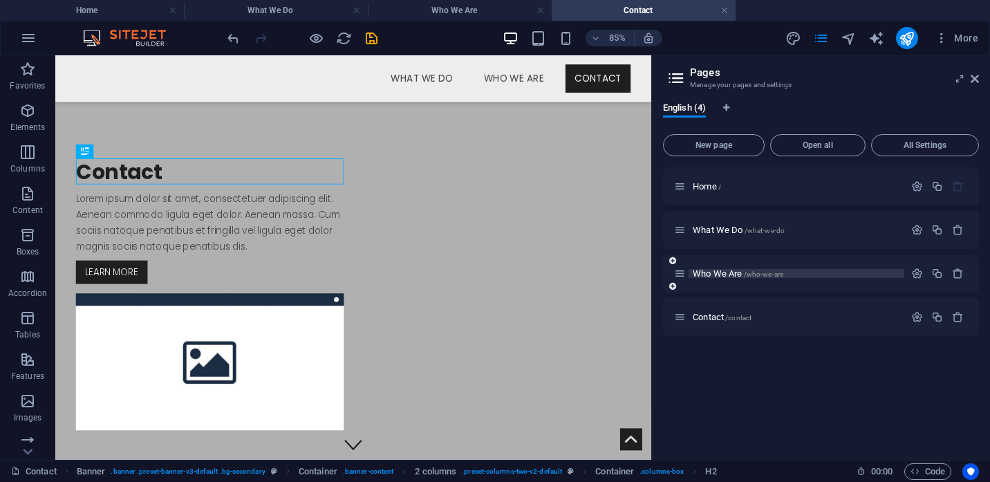
click at [731, 274] on span "Who We Are /who-we-are" at bounding box center [738, 273] width 91 height 10
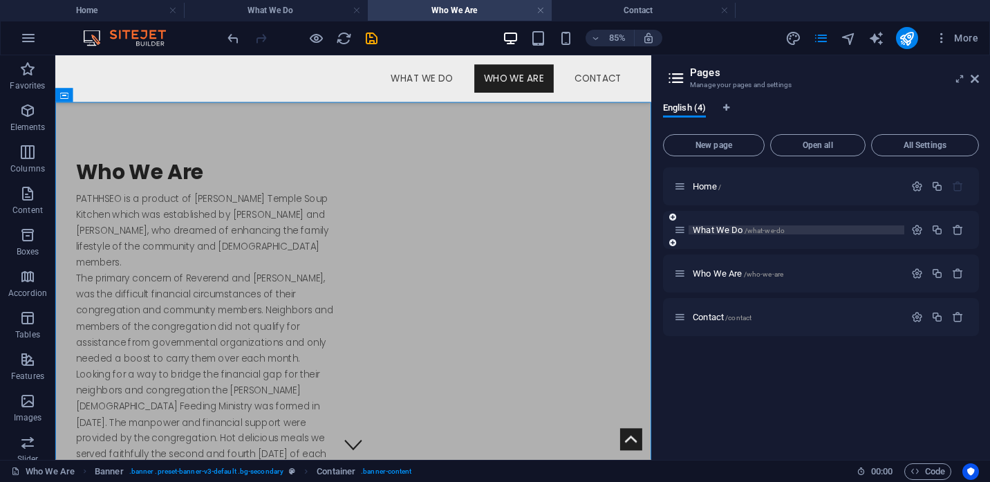
click at [726, 232] on span "What We Do /what-we-do" at bounding box center [739, 230] width 92 height 10
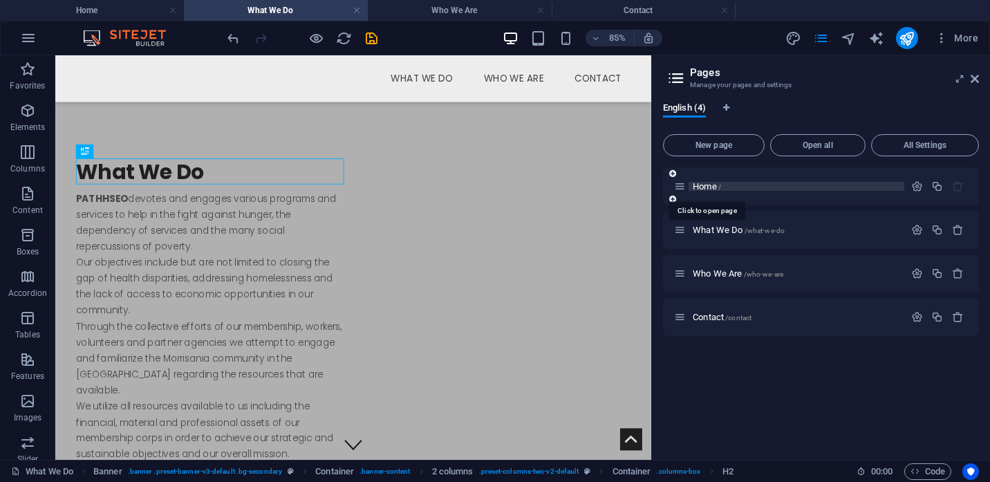
click at [710, 185] on span "Home /" at bounding box center [707, 186] width 28 height 10
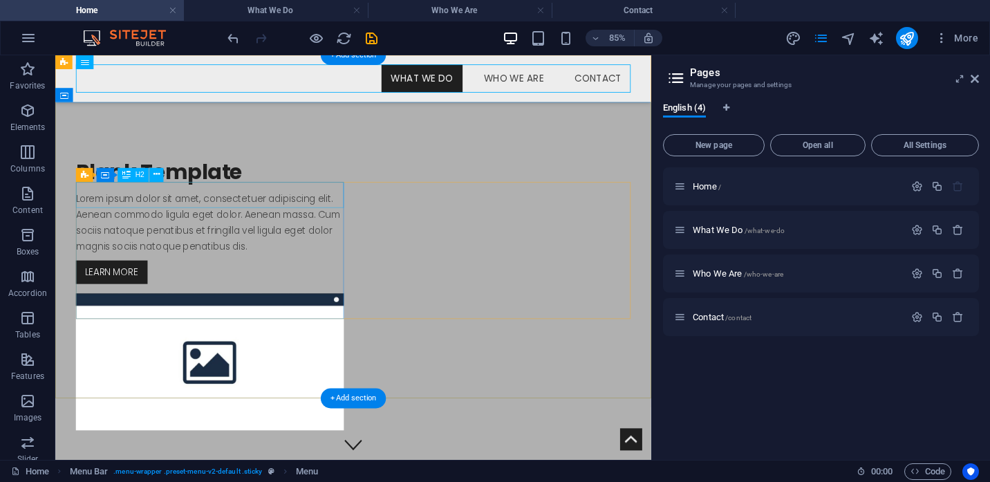
click at [193, 207] on div "Blank Template" at bounding box center [237, 192] width 315 height 30
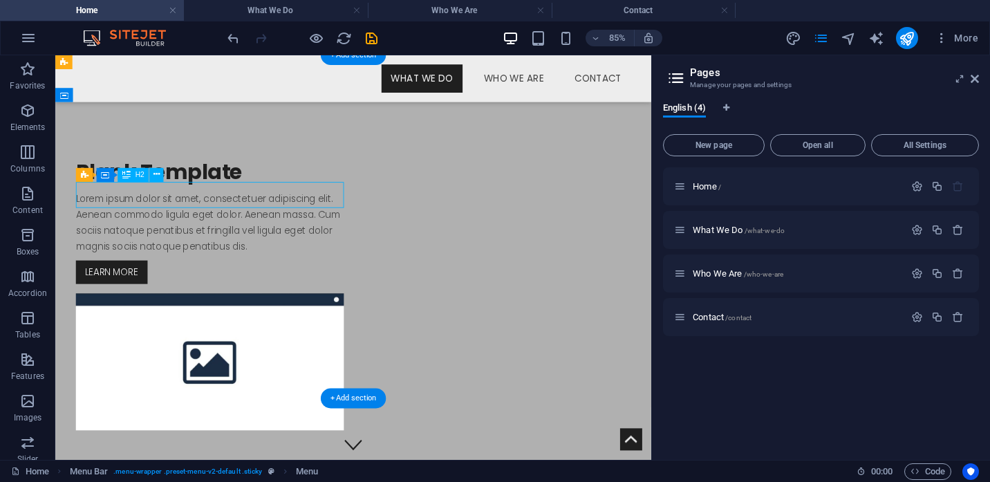
click at [193, 207] on div "Blank Template" at bounding box center [237, 192] width 315 height 30
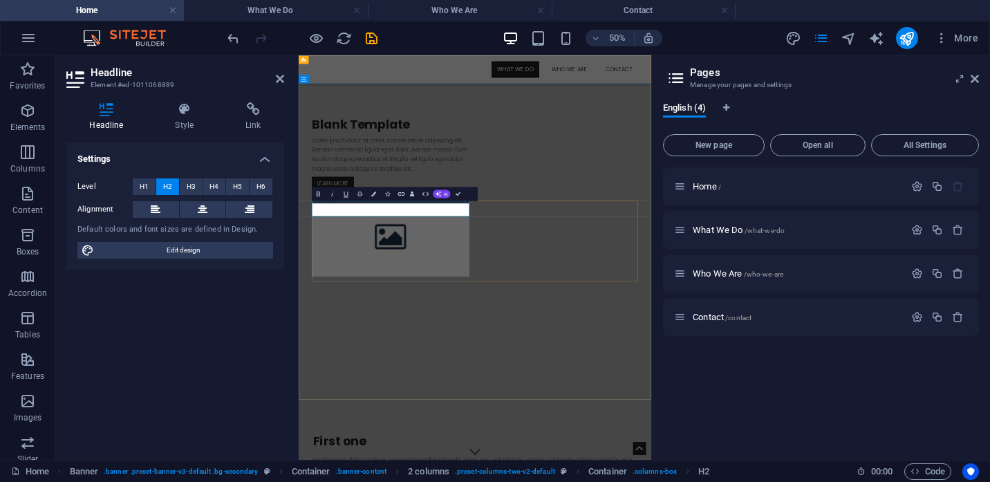
click at [438, 207] on h2 "Blank Template" at bounding box center [482, 192] width 315 height 30
click at [976, 75] on icon at bounding box center [975, 78] width 8 height 11
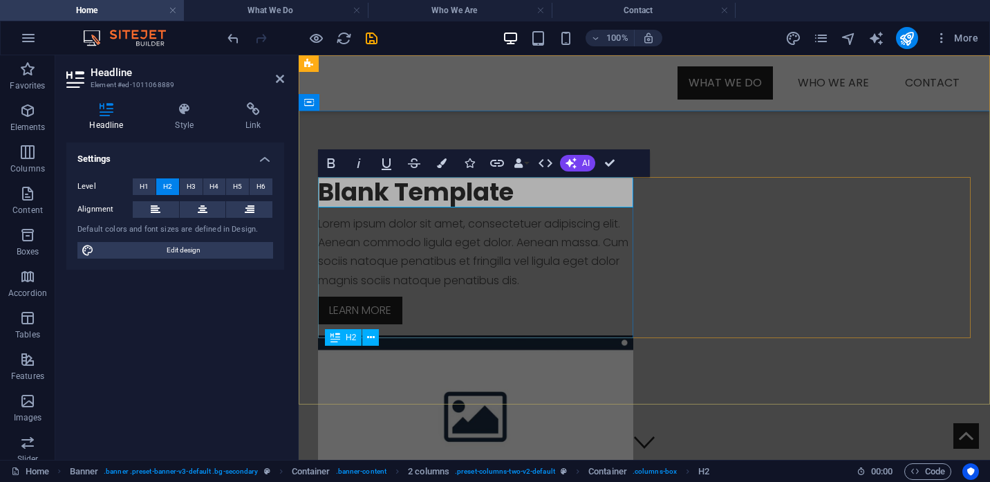
click at [496, 191] on h2 "Blank Template" at bounding box center [475, 192] width 315 height 30
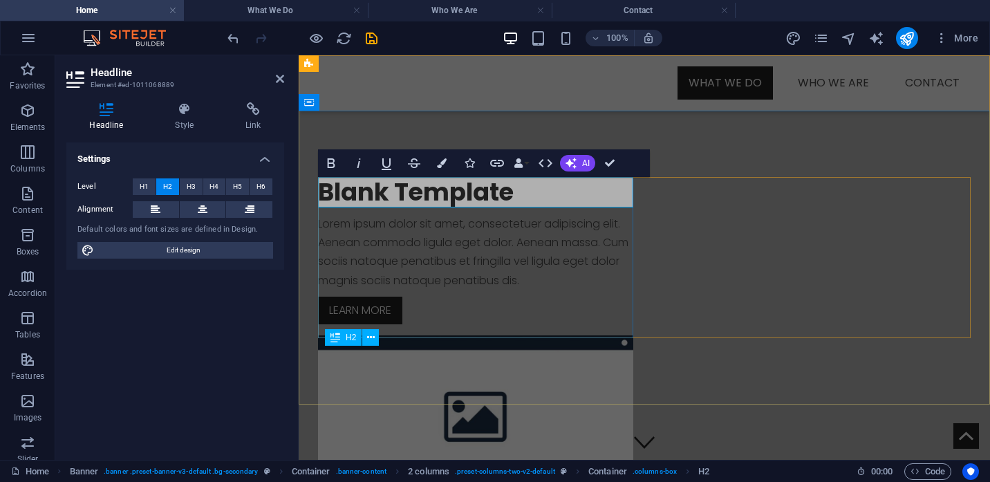
click at [496, 191] on h2 "Blank Template" at bounding box center [475, 192] width 315 height 30
drag, startPoint x: 520, startPoint y: 192, endPoint x: 343, endPoint y: 189, distance: 177.0
click at [343, 189] on h2 "Blank Template" at bounding box center [475, 192] width 315 height 30
click at [492, 194] on h2 "Bank Template" at bounding box center [475, 192] width 315 height 30
click at [503, 194] on h2 "Bank Template" at bounding box center [475, 192] width 315 height 30
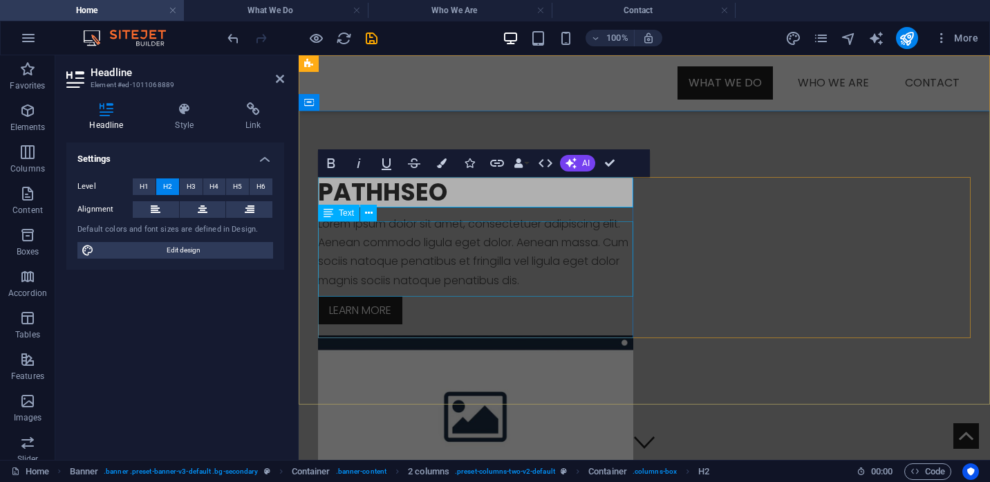
click at [506, 277] on div "Lorem ipsum dolor sit amet, consectetuer adipiscing elit. Aenean commodo ligula…" at bounding box center [475, 251] width 315 height 75
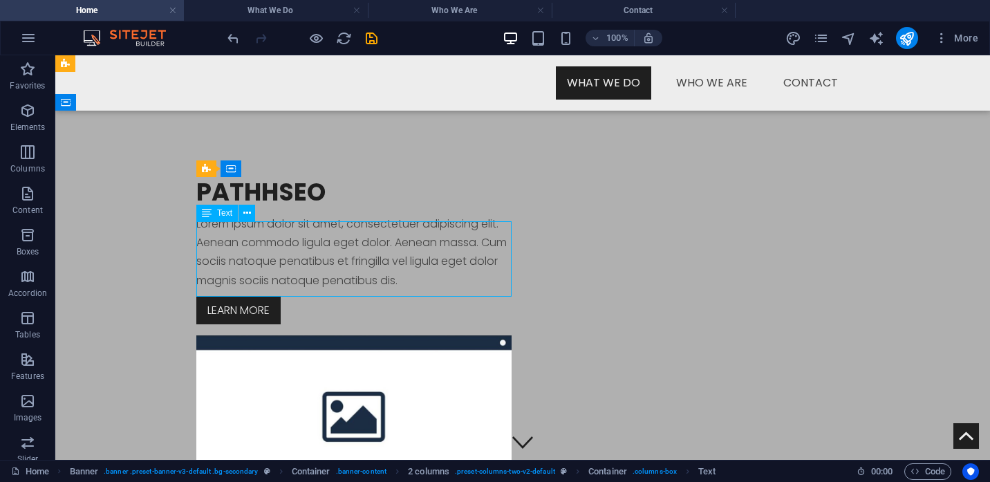
click at [506, 277] on div "Lorem ipsum dolor sit amet, consectetuer adipiscing elit. Aenean commodo ligula…" at bounding box center [353, 251] width 315 height 75
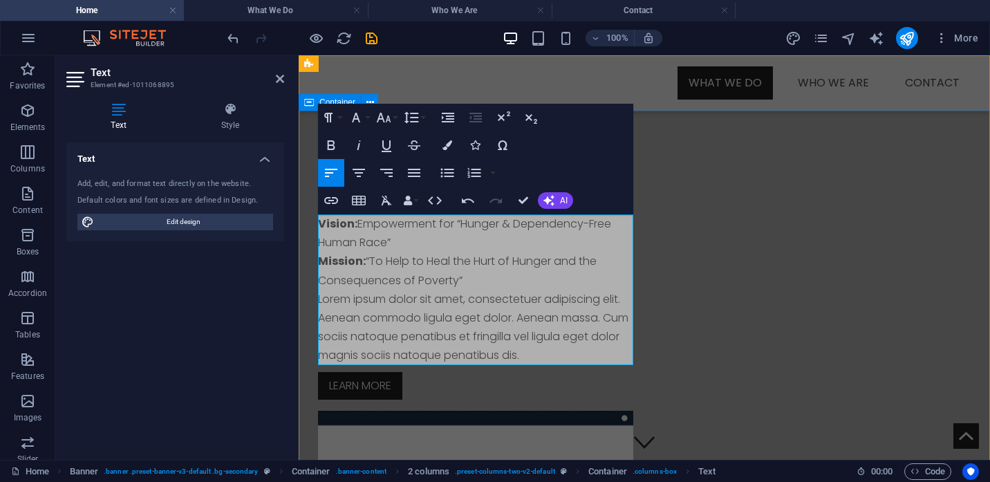
click at [682, 427] on div "PATHHSEO Vision: Empowerment for “Hunger & Dependency-Free Human Race” Mission:…" at bounding box center [644, 375] width 691 height 528
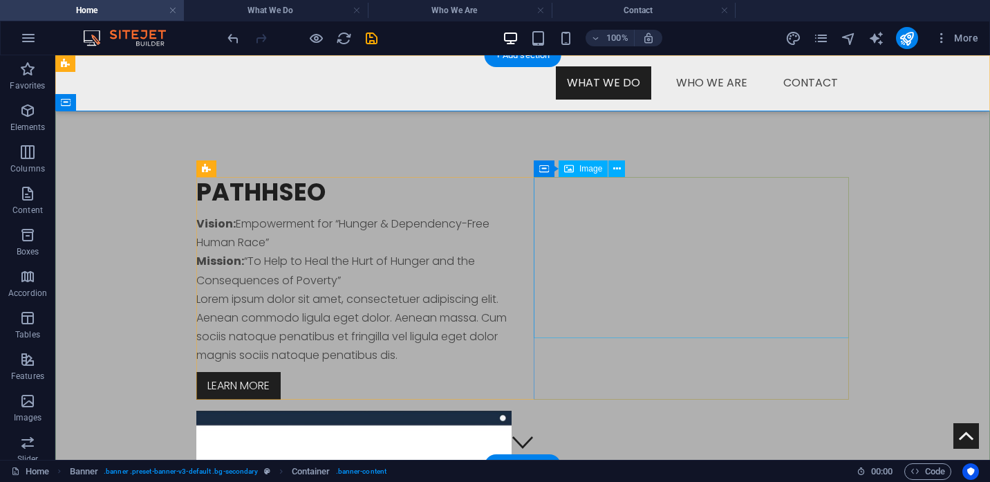
click at [512, 411] on figure at bounding box center [353, 491] width 315 height 161
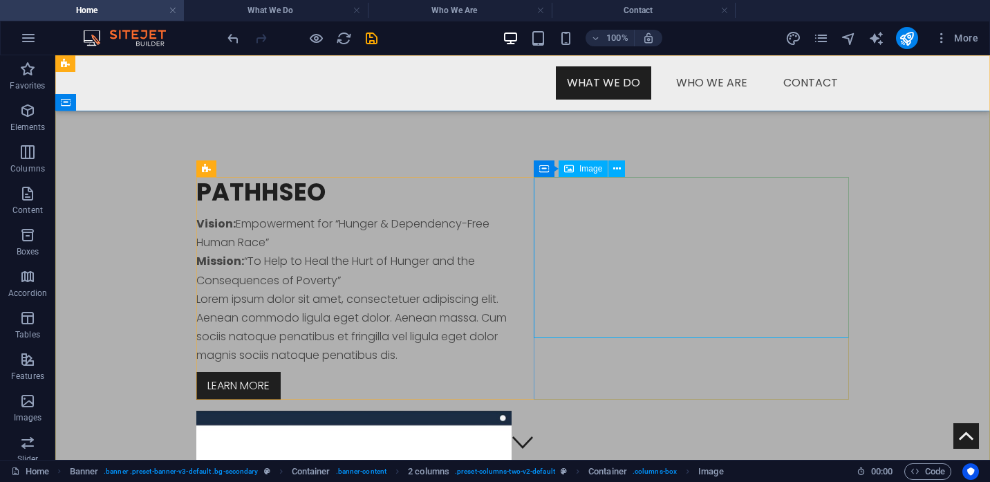
click at [586, 169] on span "Image" at bounding box center [590, 169] width 23 height 8
click at [587, 174] on div "Image" at bounding box center [583, 168] width 49 height 17
click at [512, 411] on figure at bounding box center [353, 491] width 315 height 161
select select "%"
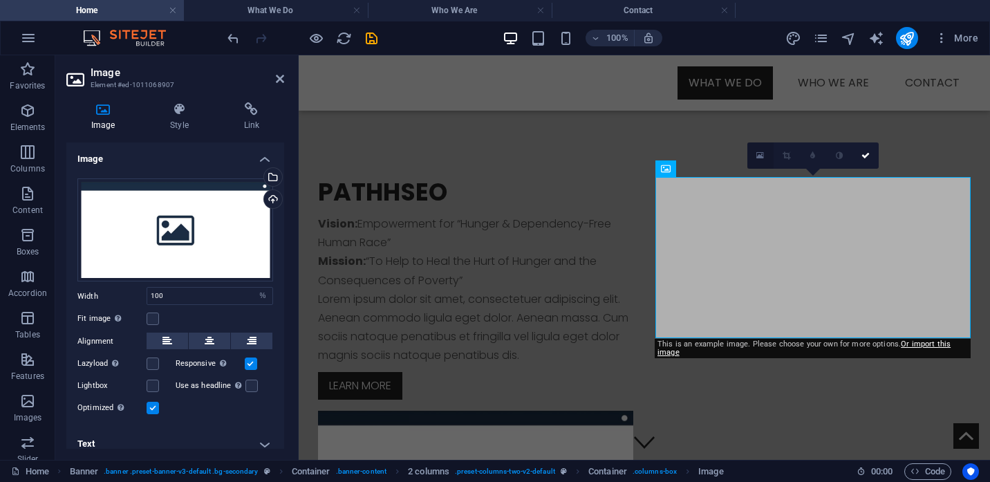
click at [762, 158] on icon at bounding box center [760, 156] width 8 height 10
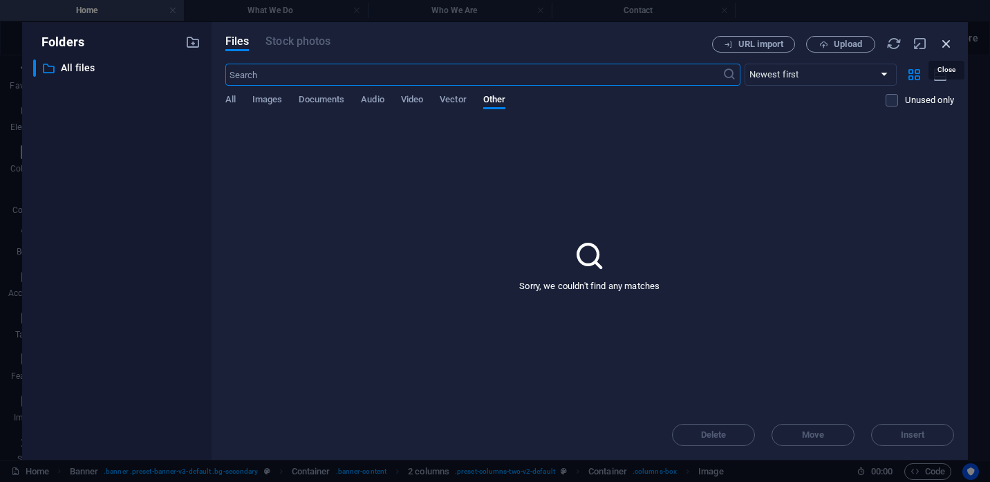
click at [948, 46] on icon "button" at bounding box center [946, 43] width 15 height 15
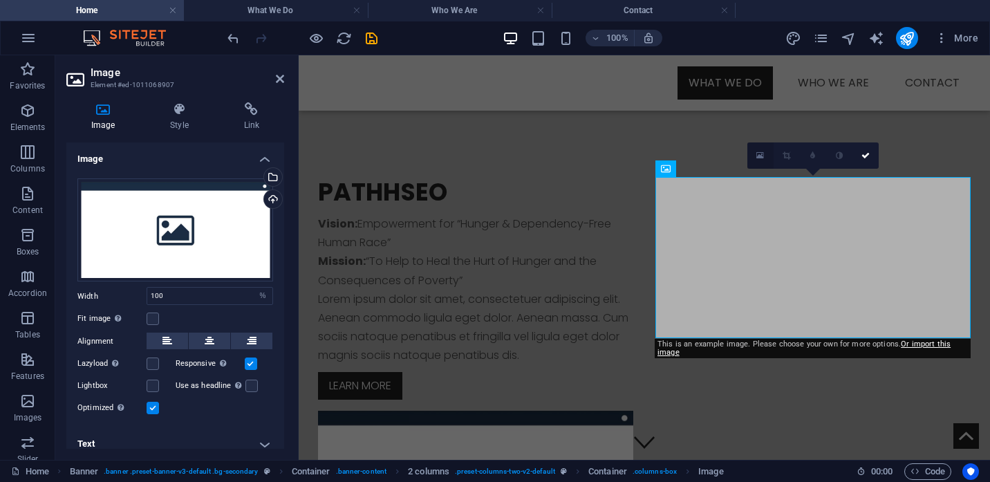
click at [758, 159] on icon at bounding box center [760, 156] width 8 height 10
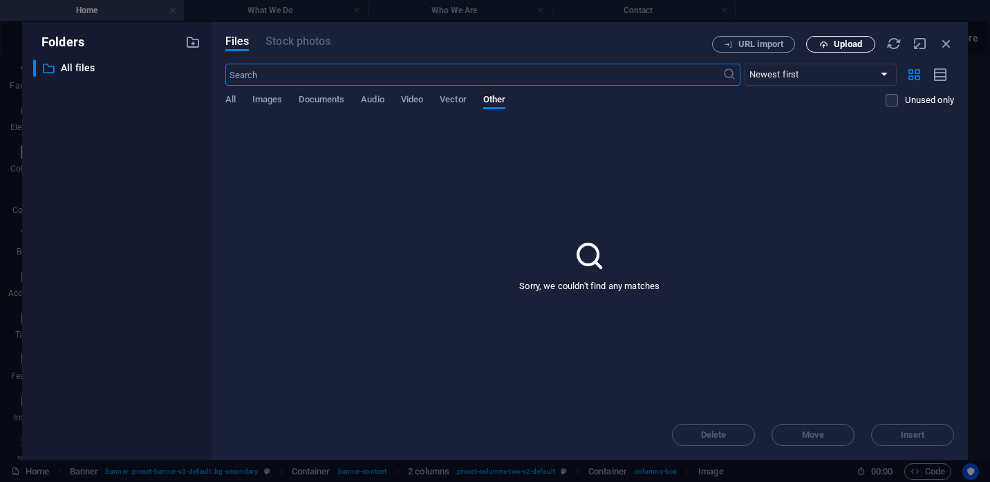
click at [849, 48] on span "Upload" at bounding box center [848, 44] width 28 height 8
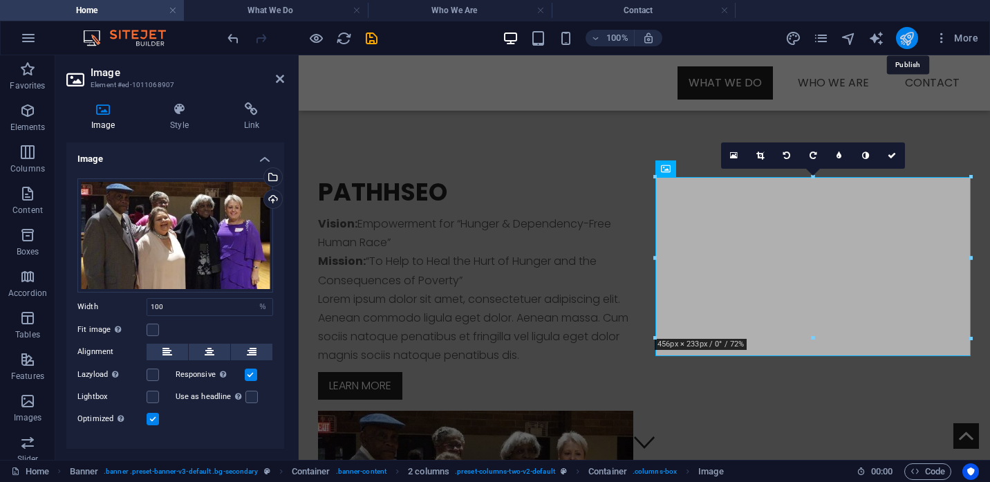
click at [908, 39] on icon "publish" at bounding box center [907, 38] width 16 height 16
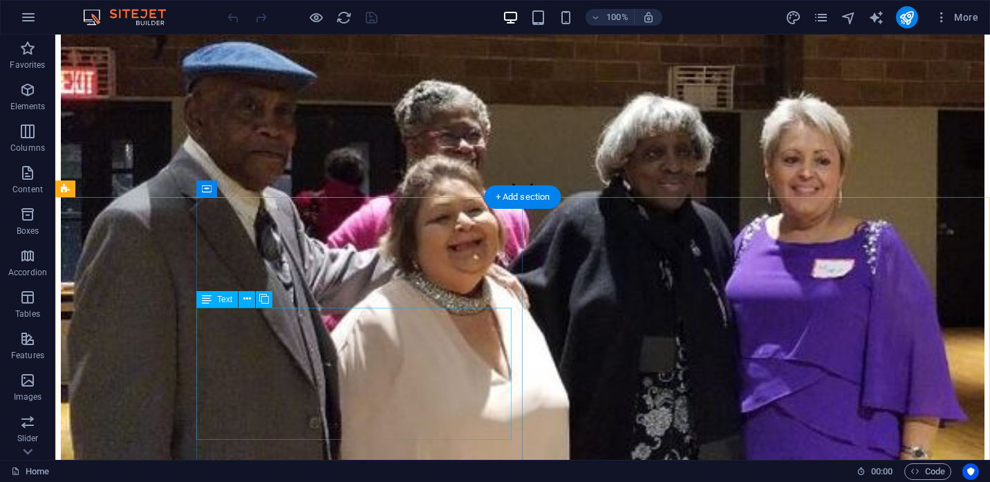
scroll to position [248, 0]
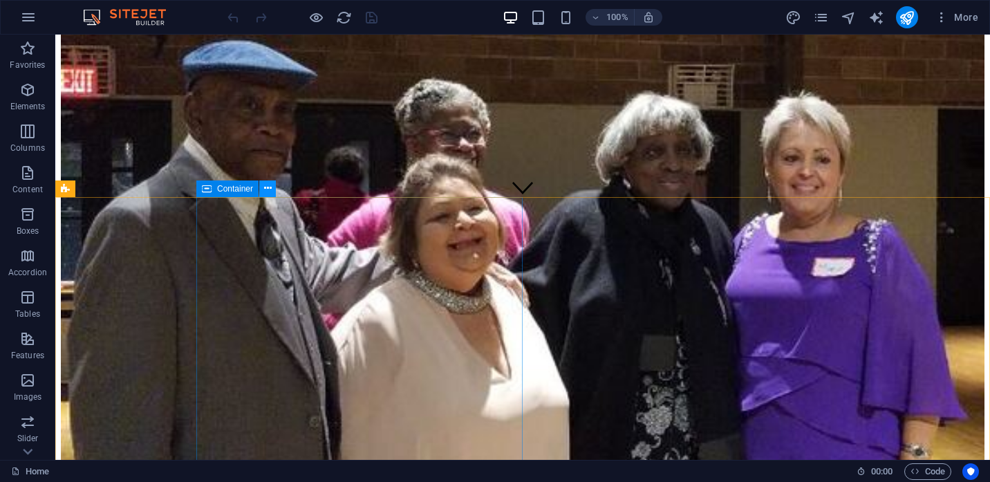
click at [270, 191] on icon at bounding box center [268, 188] width 8 height 15
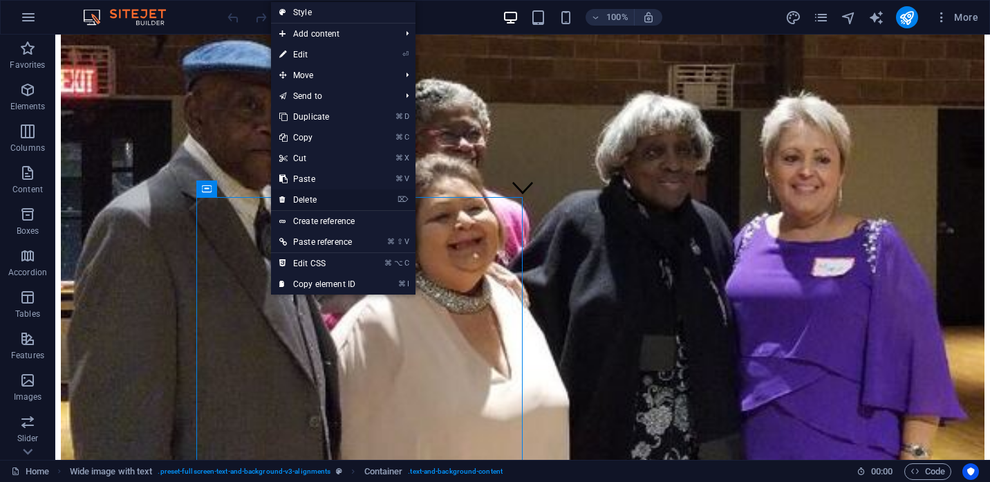
click at [304, 201] on link "⌦ Delete" at bounding box center [317, 199] width 93 height 21
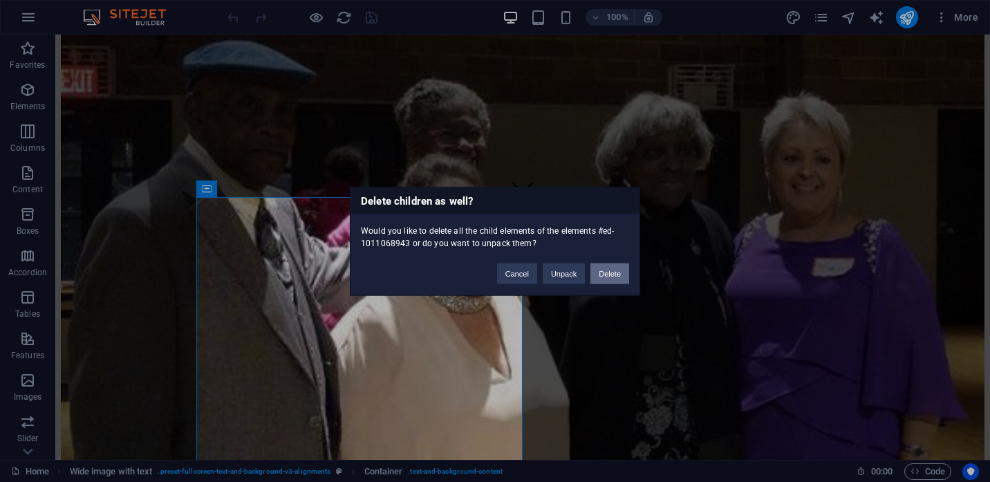
click at [594, 275] on button "Delete" at bounding box center [609, 273] width 39 height 21
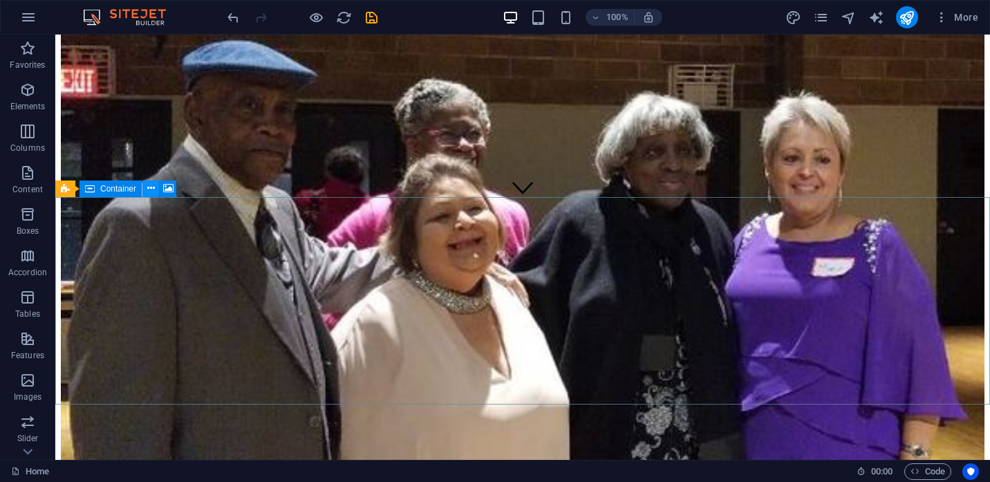
click at [151, 190] on icon at bounding box center [151, 188] width 8 height 15
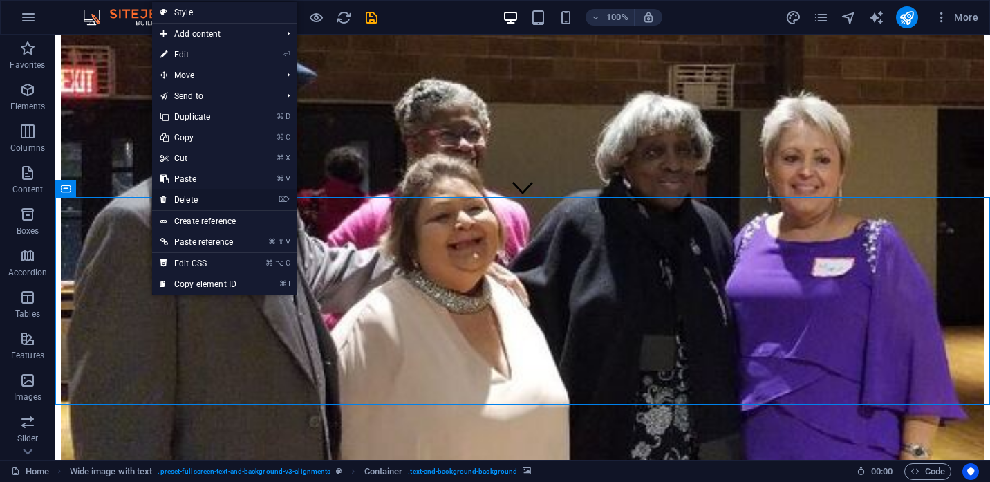
click at [175, 201] on link "⌦ Delete" at bounding box center [198, 199] width 93 height 21
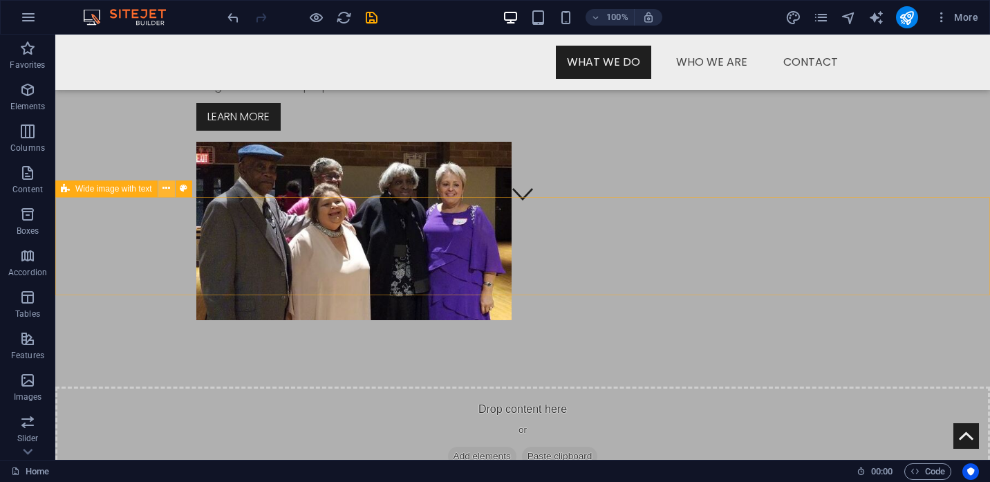
click at [169, 186] on icon at bounding box center [166, 188] width 8 height 15
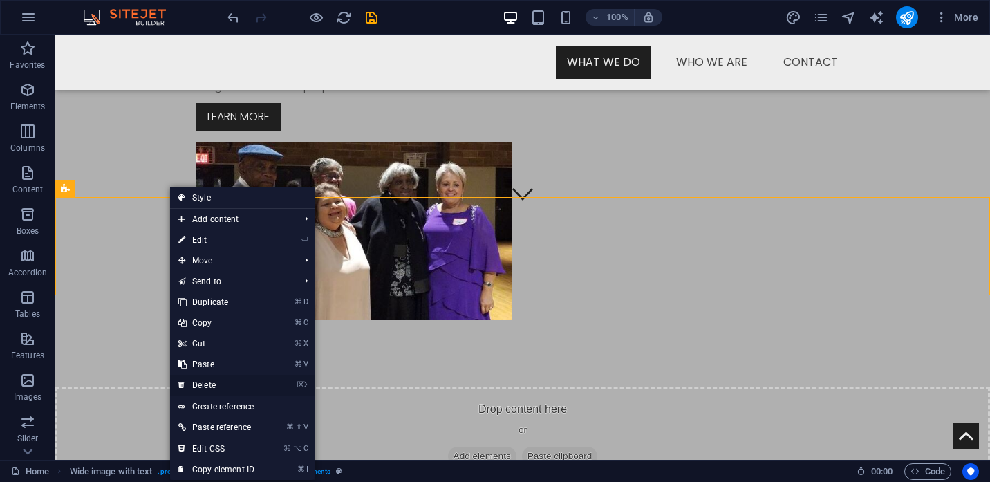
click at [209, 386] on link "⌦ Delete" at bounding box center [216, 385] width 93 height 21
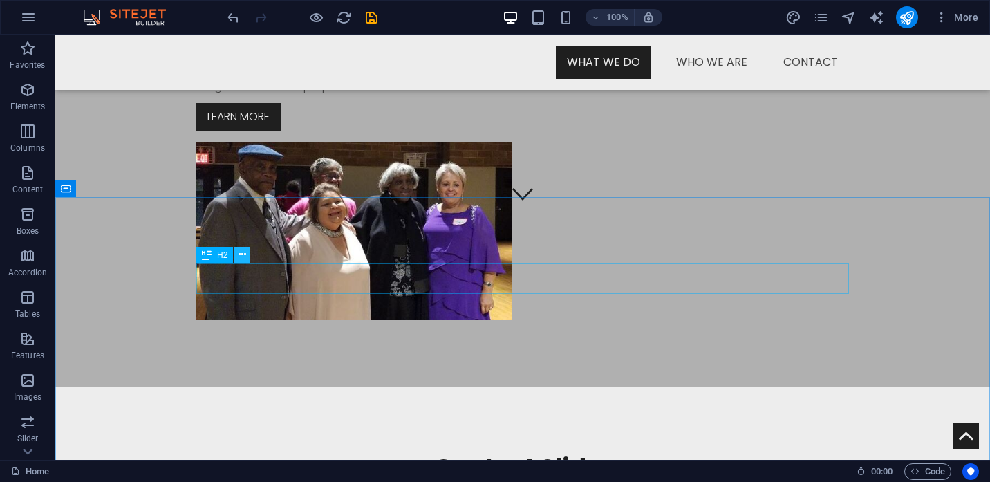
click at [241, 252] on icon at bounding box center [243, 255] width 8 height 15
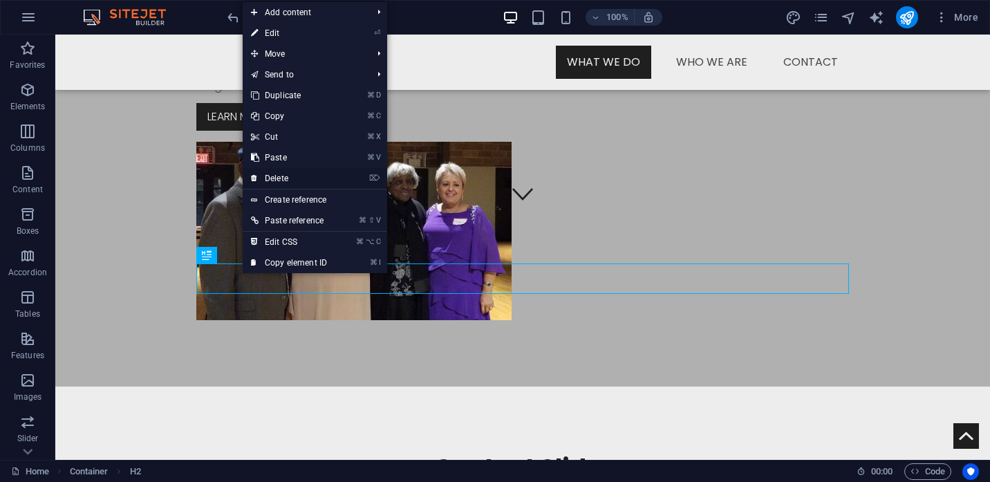
click at [270, 178] on link "⌦ Delete" at bounding box center [289, 178] width 93 height 21
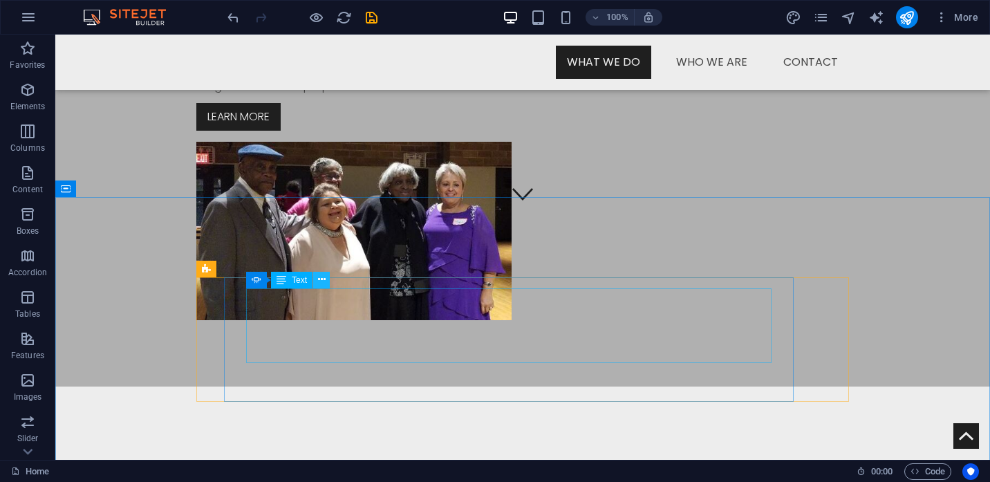
click at [325, 283] on icon at bounding box center [322, 279] width 8 height 15
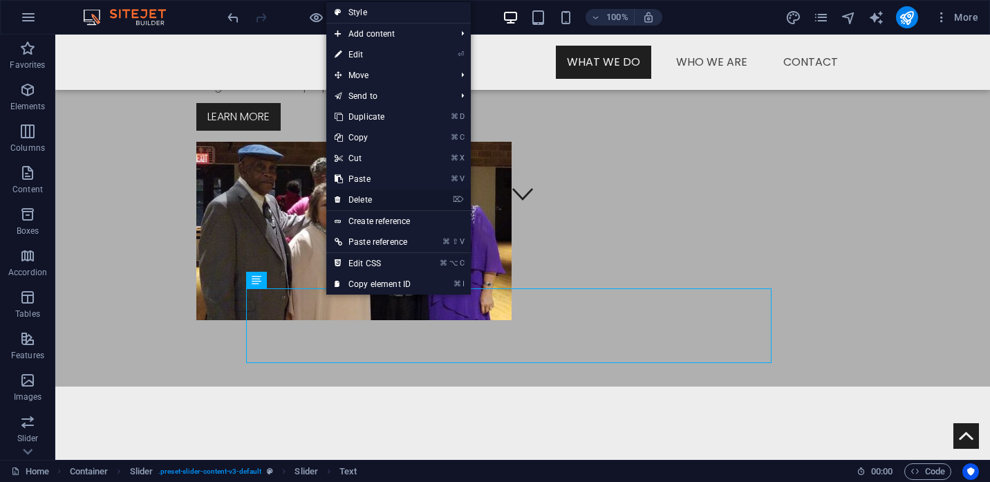
click at [354, 195] on link "⌦ Delete" at bounding box center [372, 199] width 93 height 21
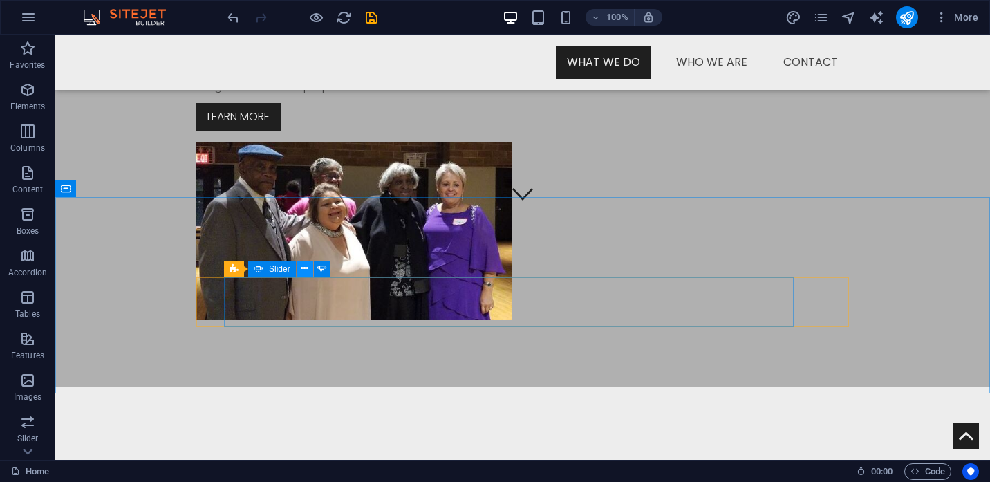
click at [302, 268] on icon at bounding box center [305, 268] width 8 height 15
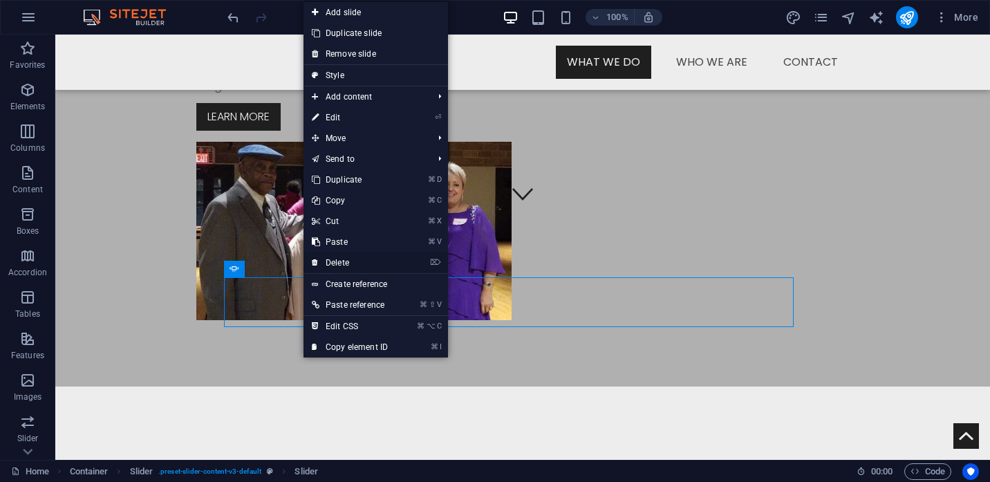
click at [338, 264] on link "⌦ Delete" at bounding box center [350, 262] width 93 height 21
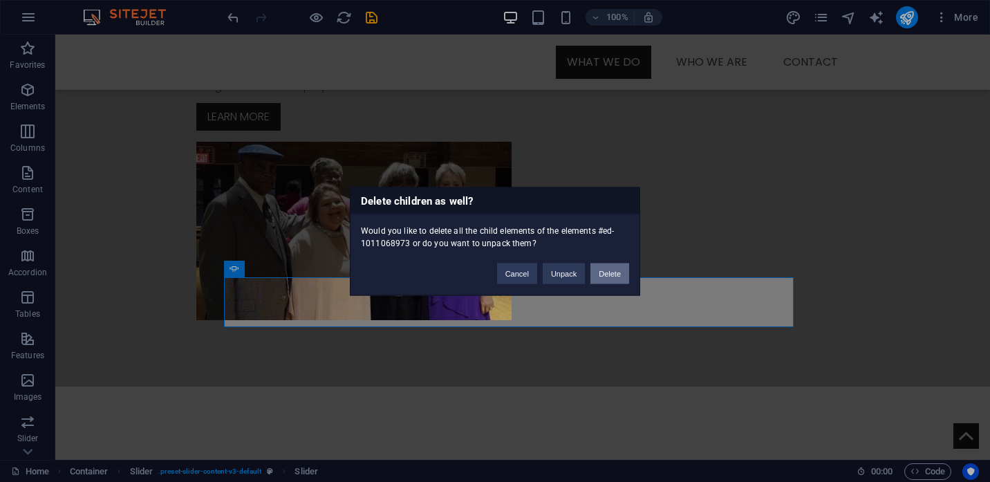
click at [608, 277] on button "Delete" at bounding box center [609, 273] width 39 height 21
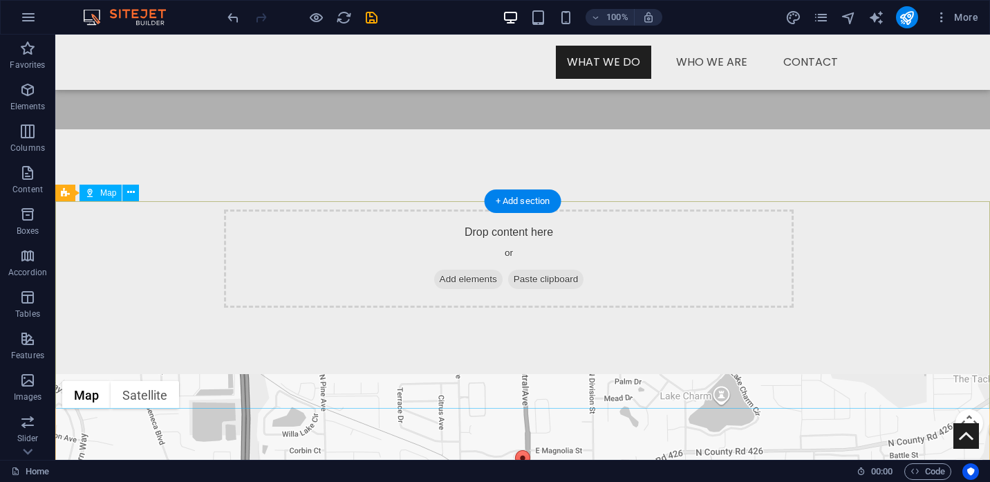
scroll to position [523, 0]
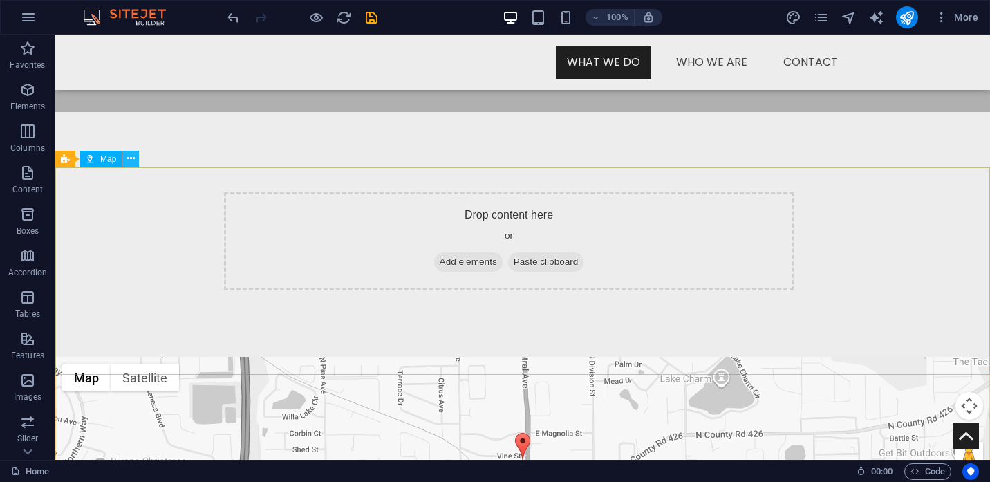
click at [133, 160] on icon at bounding box center [131, 158] width 8 height 15
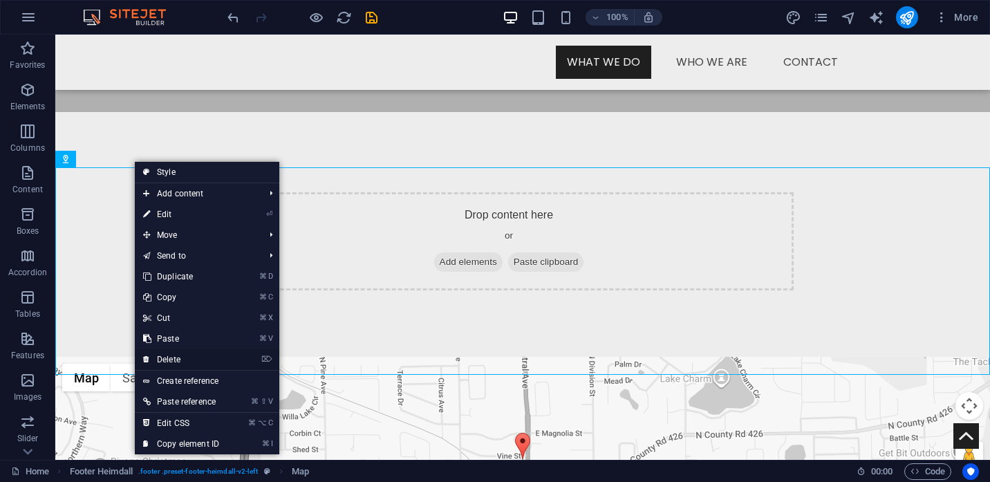
click at [171, 360] on link "⌦ Delete" at bounding box center [181, 359] width 93 height 21
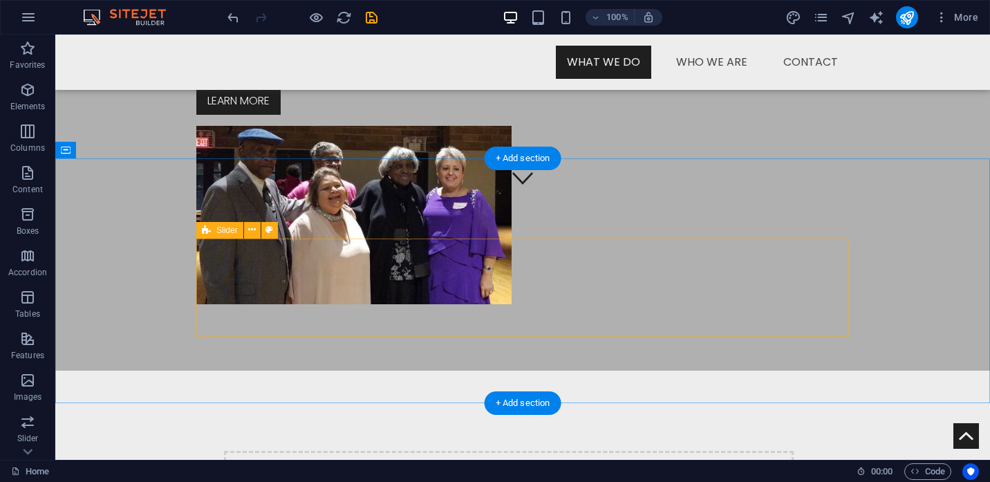
scroll to position [302, 0]
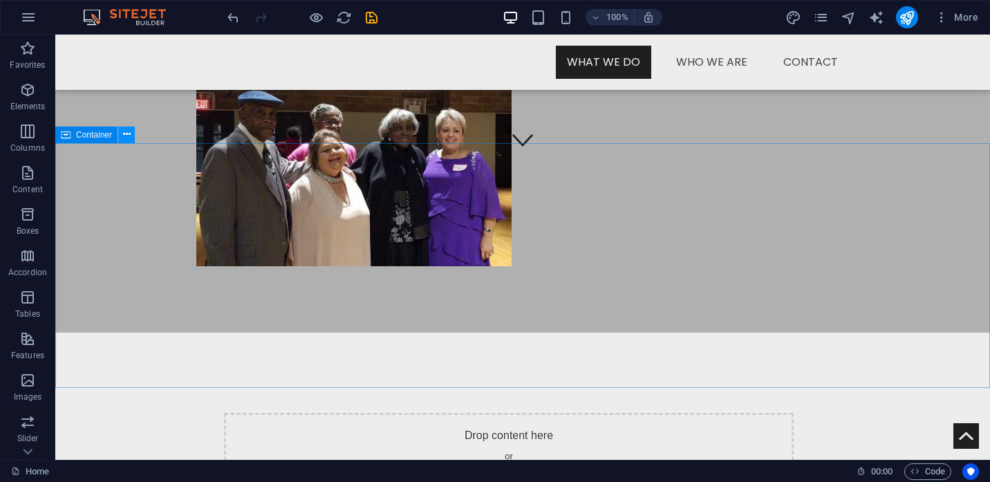
click at [128, 133] on icon at bounding box center [127, 134] width 8 height 15
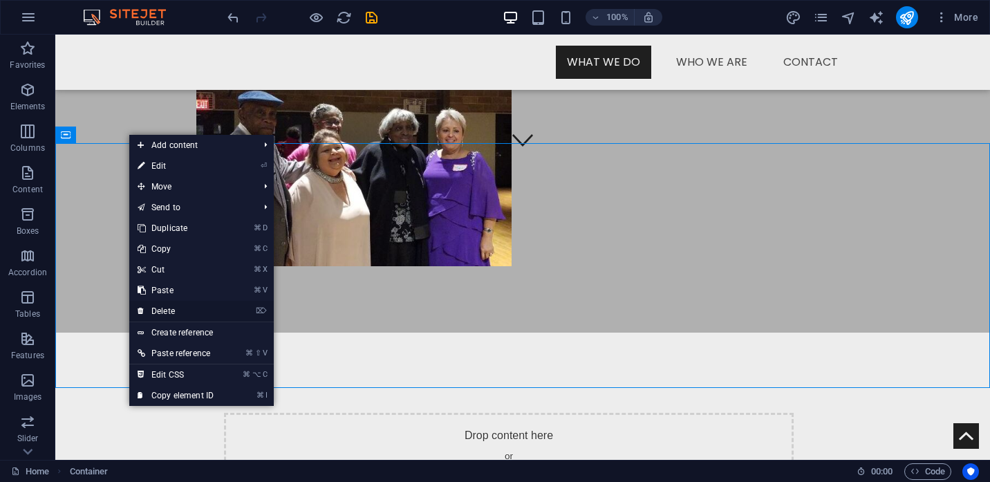
click at [165, 310] on link "⌦ Delete" at bounding box center [175, 311] width 93 height 21
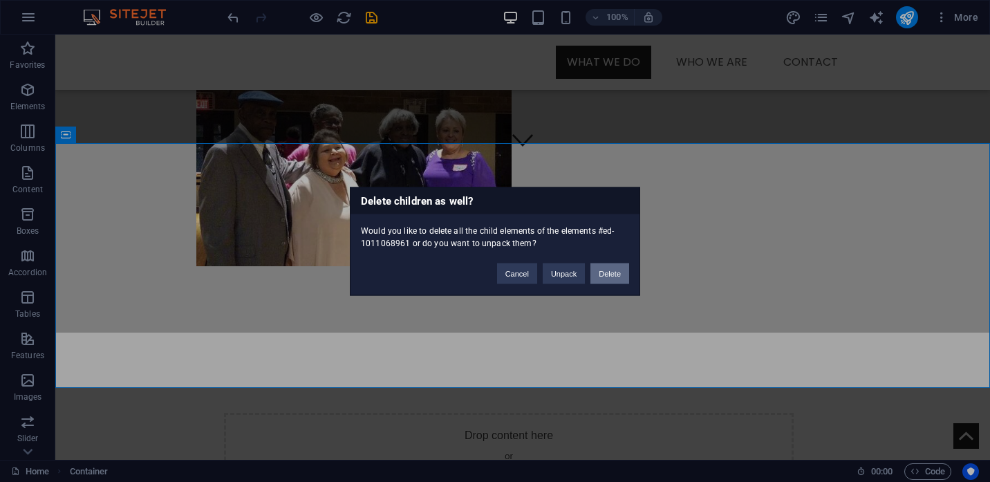
click at [615, 277] on button "Delete" at bounding box center [609, 273] width 39 height 21
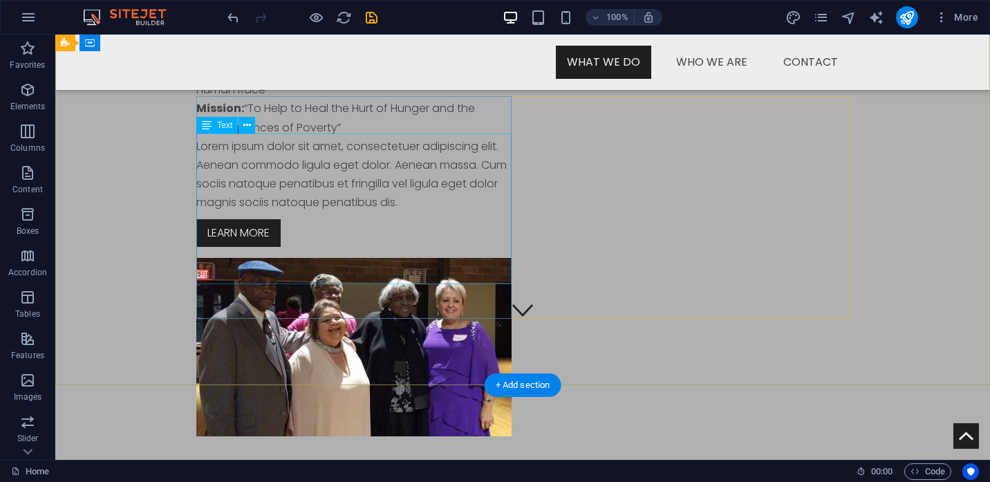
scroll to position [0, 0]
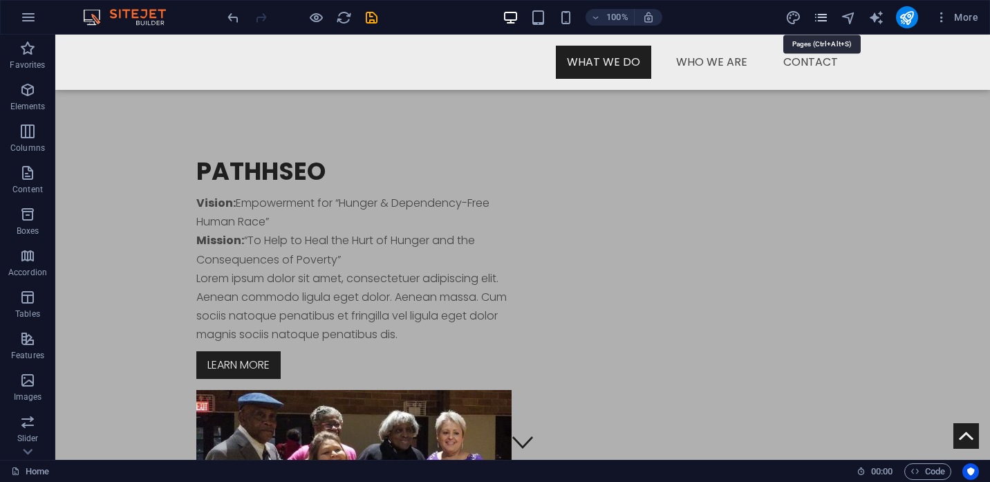
click at [825, 21] on icon "pages" at bounding box center [821, 18] width 16 height 16
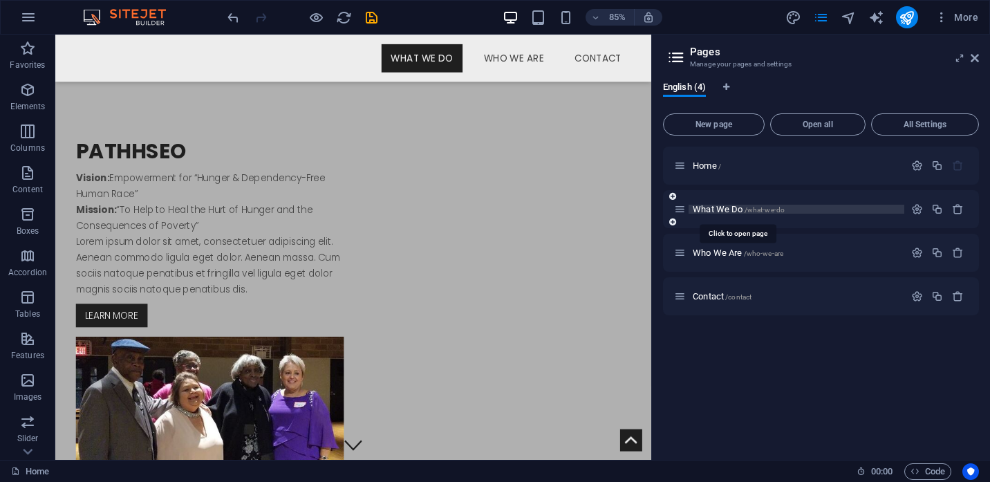
click at [749, 212] on span "/what-we-do" at bounding box center [765, 210] width 41 height 8
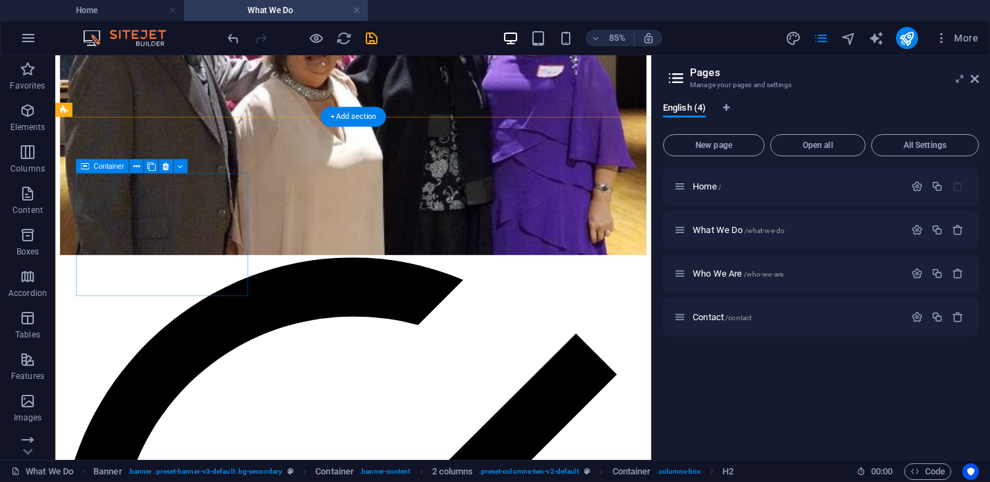
scroll to position [431, 0]
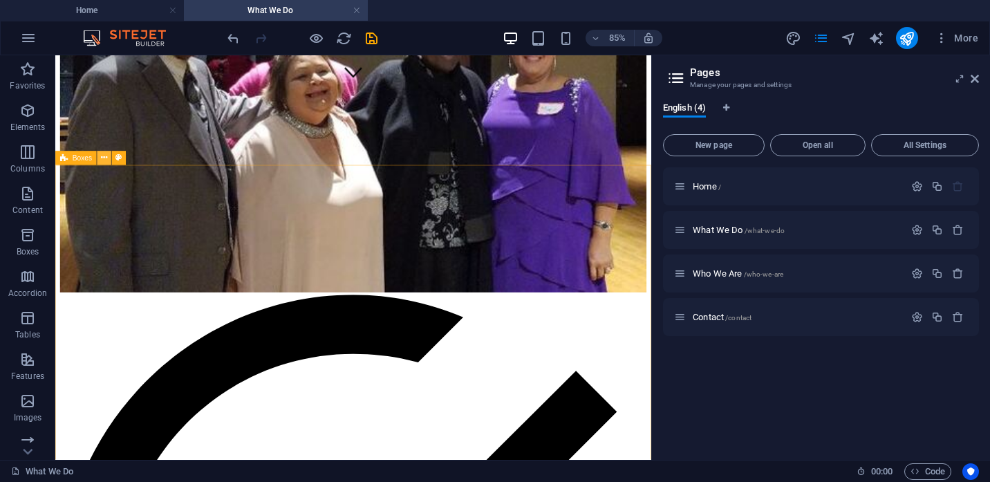
click at [107, 159] on icon at bounding box center [104, 157] width 6 height 12
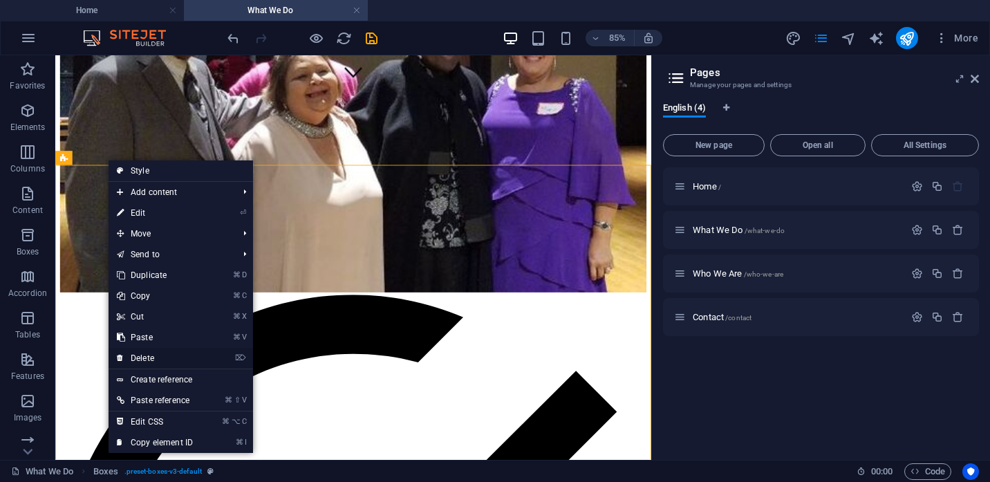
click at [156, 358] on link "⌦ Delete" at bounding box center [155, 358] width 93 height 21
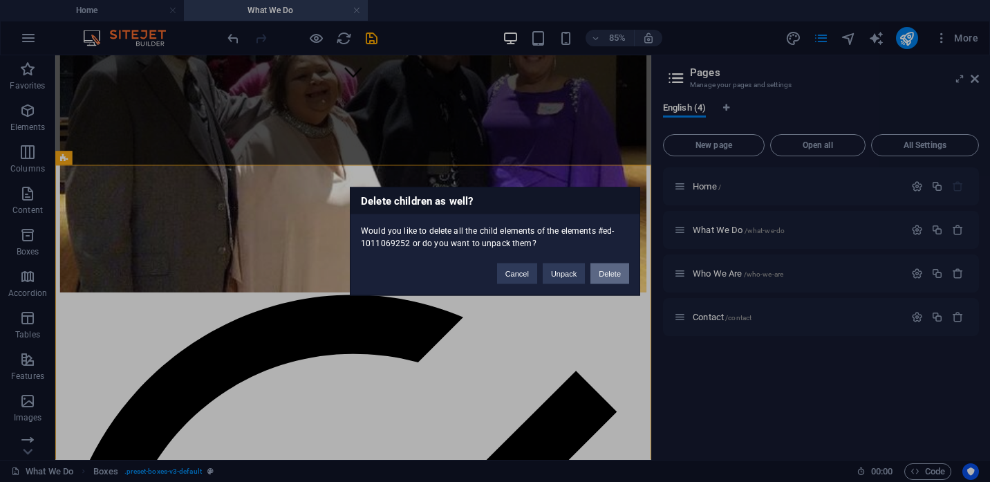
click at [614, 271] on button "Delete" at bounding box center [609, 273] width 39 height 21
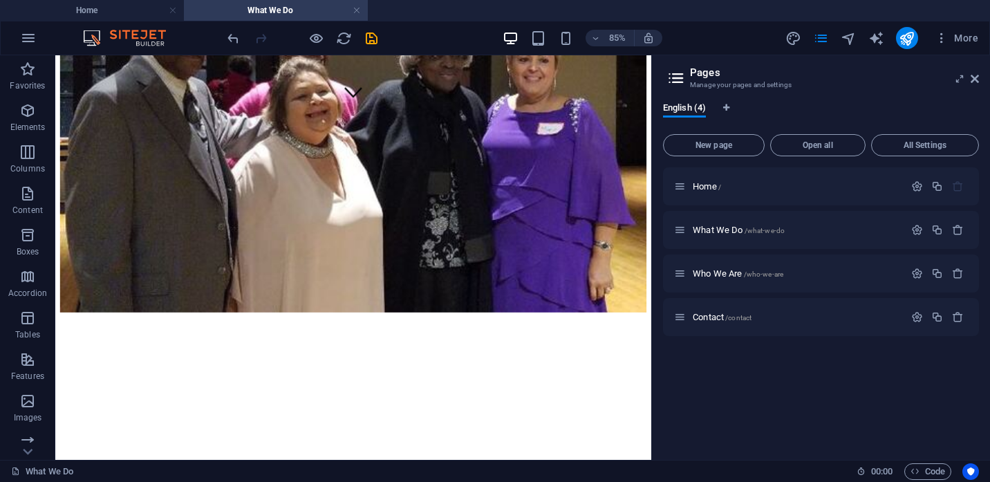
scroll to position [436, 0]
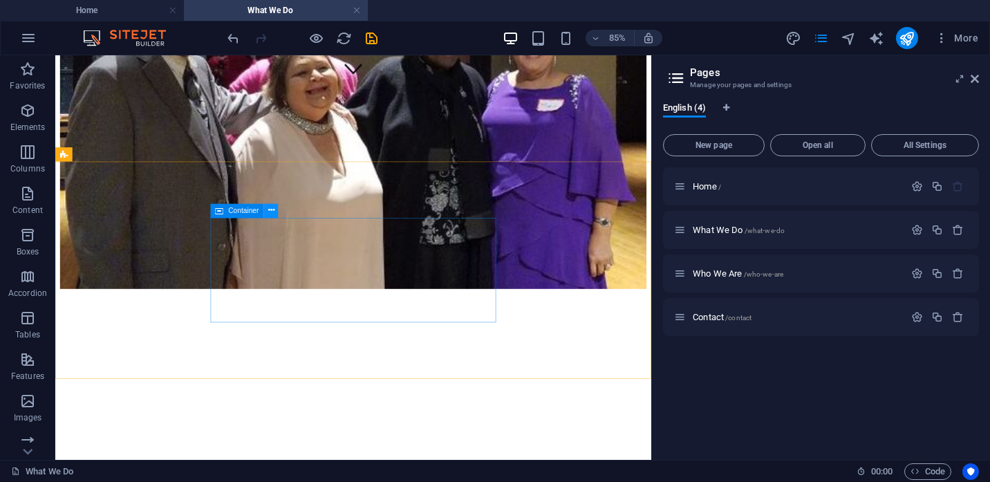
click at [270, 211] on icon at bounding box center [271, 211] width 6 height 12
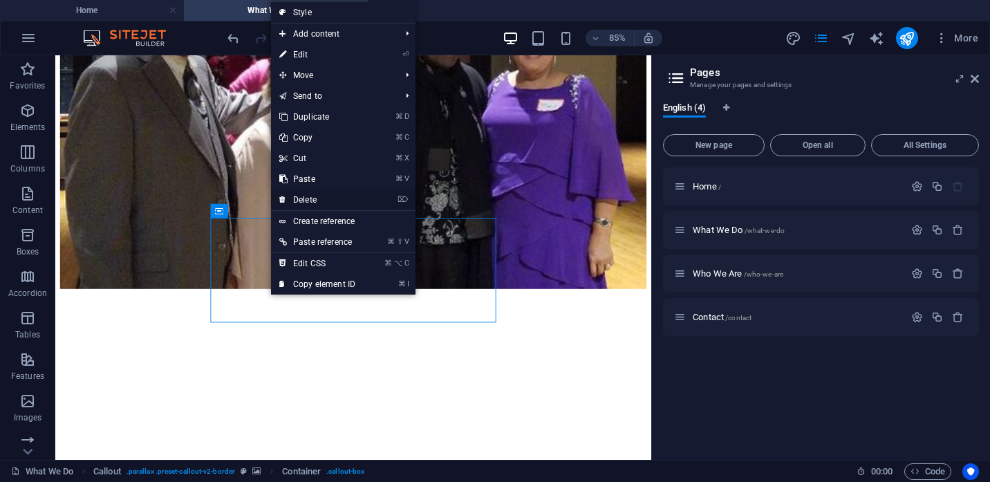
click at [303, 203] on link "⌦ Delete" at bounding box center [317, 199] width 93 height 21
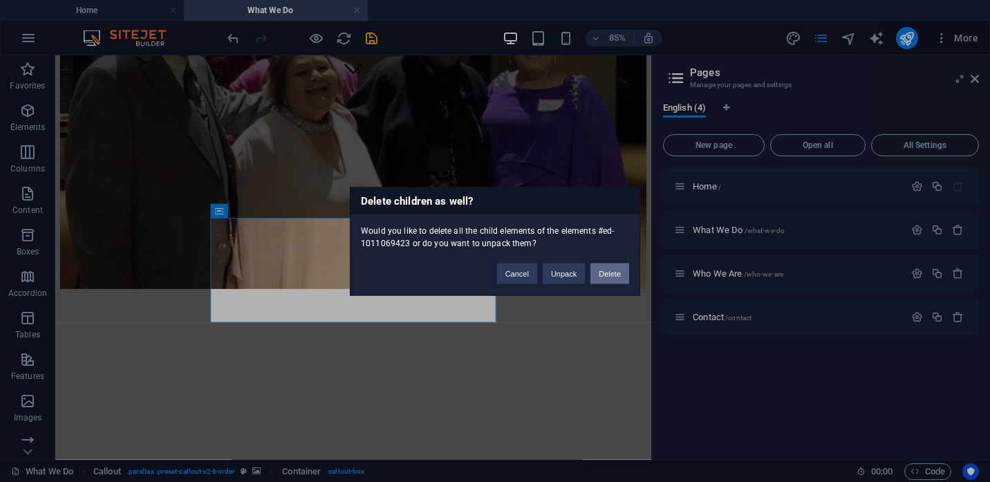
click at [604, 276] on button "Delete" at bounding box center [609, 273] width 39 height 21
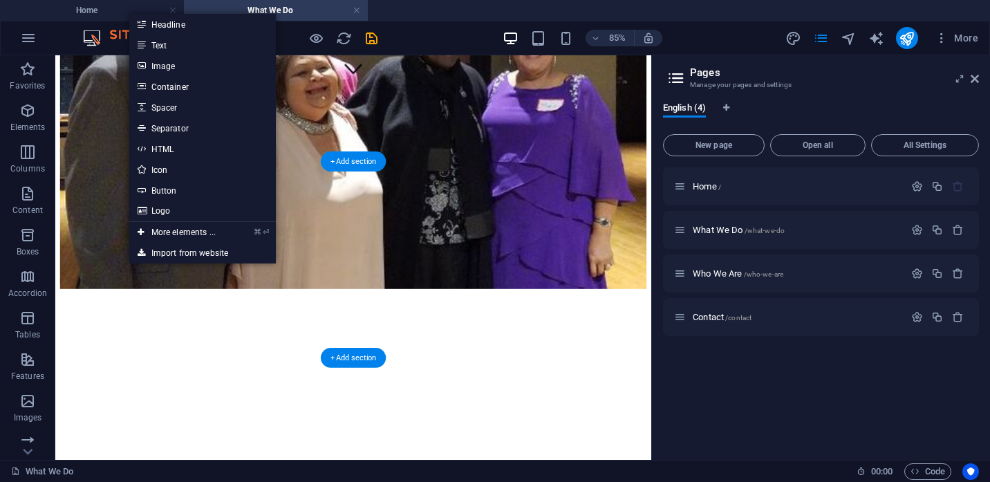
click at [88, 308] on figure at bounding box center [406, 308] width 690 height 0
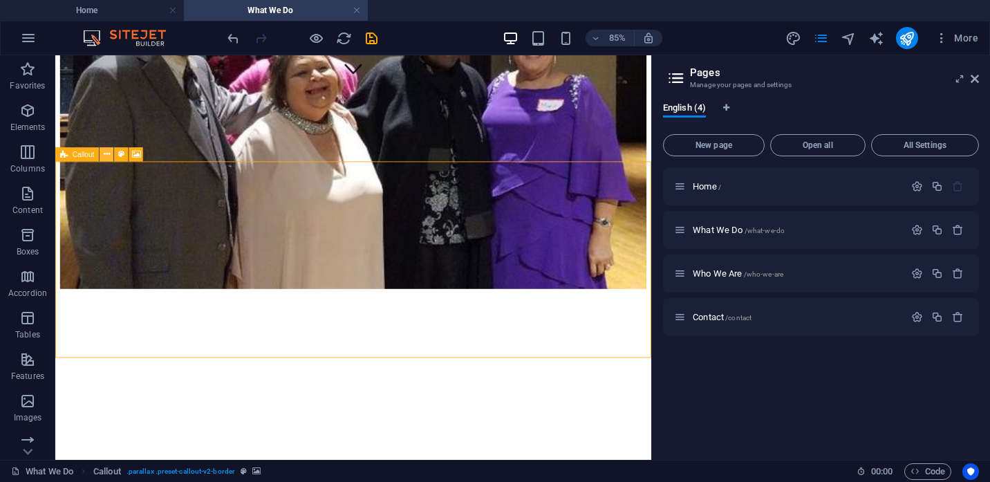
click at [108, 156] on icon at bounding box center [107, 154] width 6 height 12
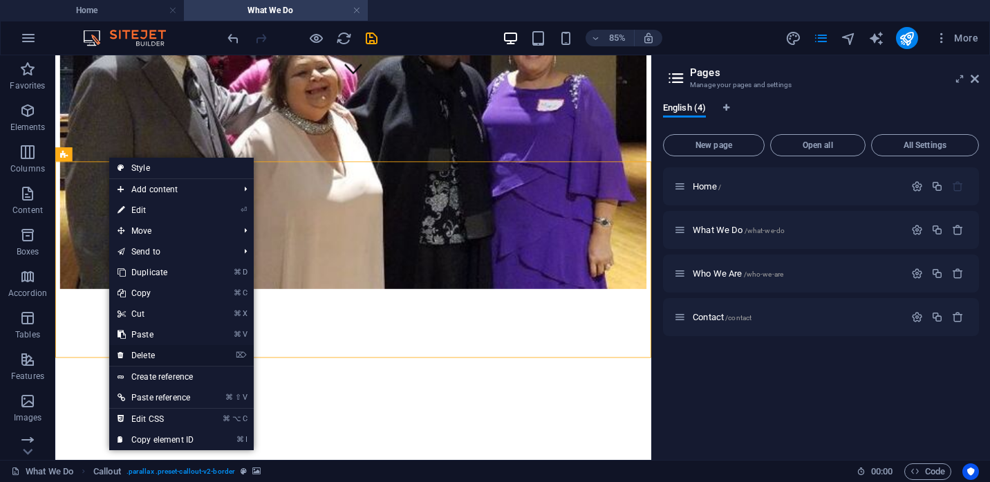
click at [141, 355] on link "⌦ Delete" at bounding box center [155, 355] width 93 height 21
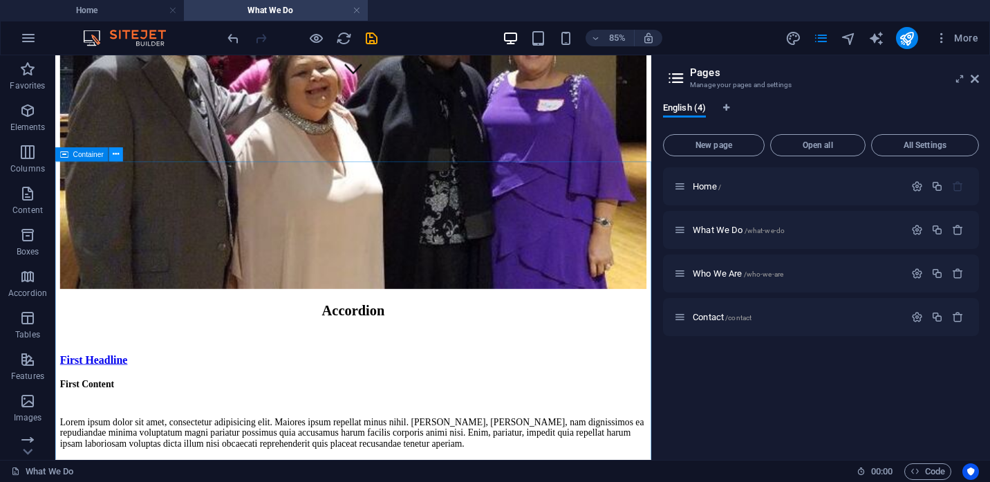
click at [113, 154] on icon at bounding box center [116, 154] width 6 height 12
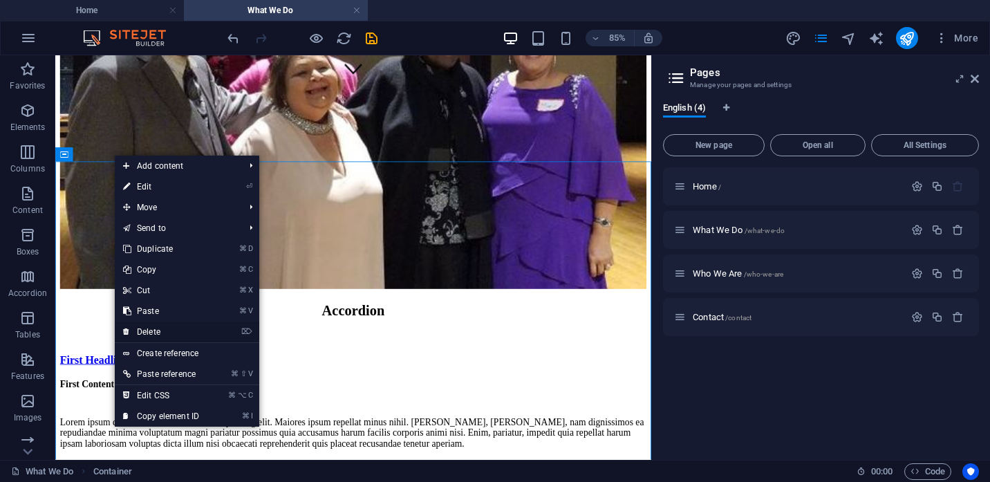
click at [156, 329] on link "⌦ Delete" at bounding box center [161, 331] width 93 height 21
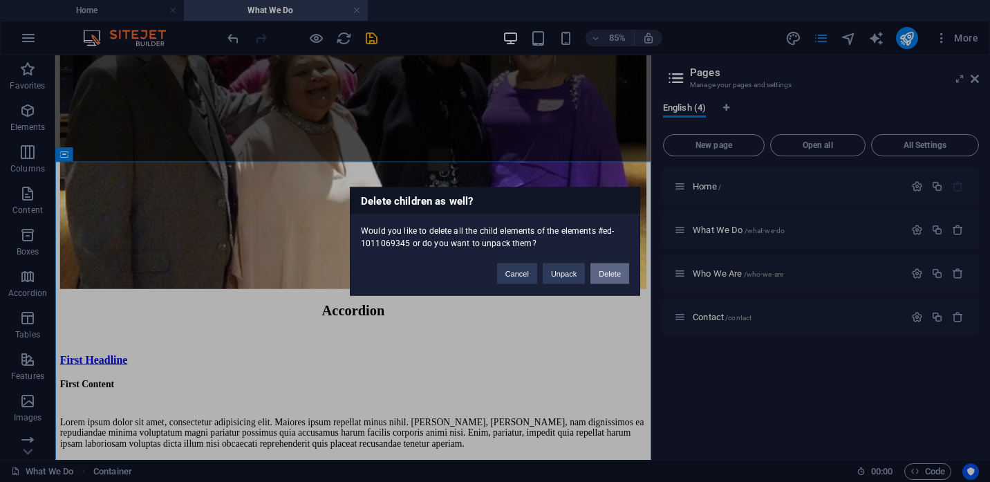
click at [616, 272] on button "Delete" at bounding box center [609, 273] width 39 height 21
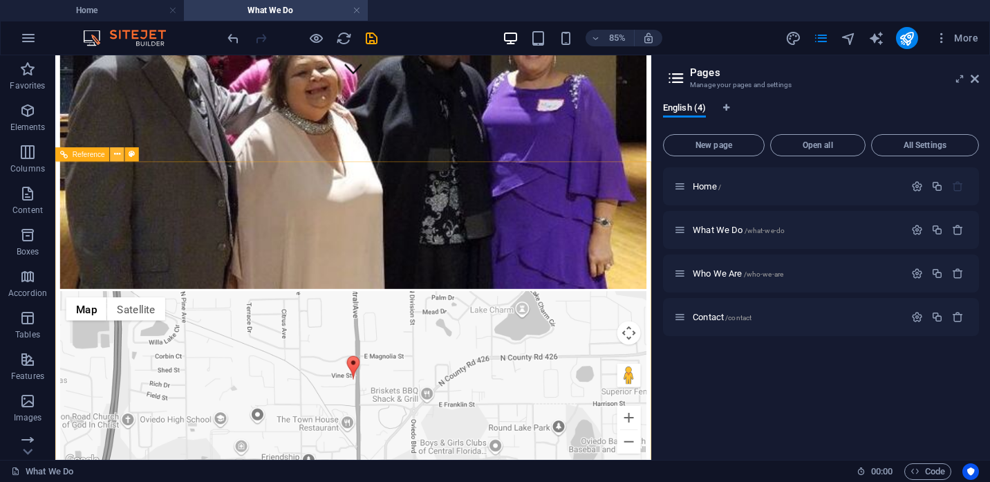
click at [115, 154] on icon at bounding box center [117, 154] width 6 height 12
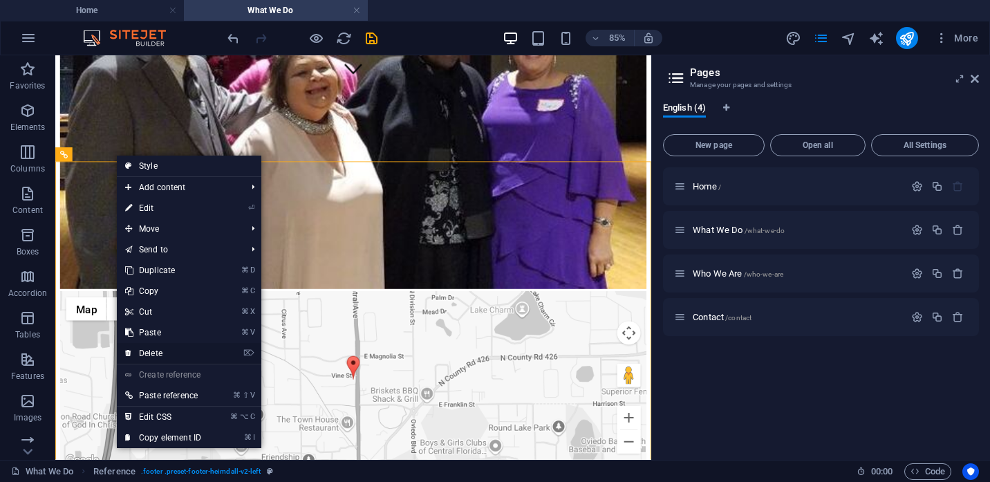
click at [153, 353] on link "⌦ Delete" at bounding box center [163, 353] width 93 height 21
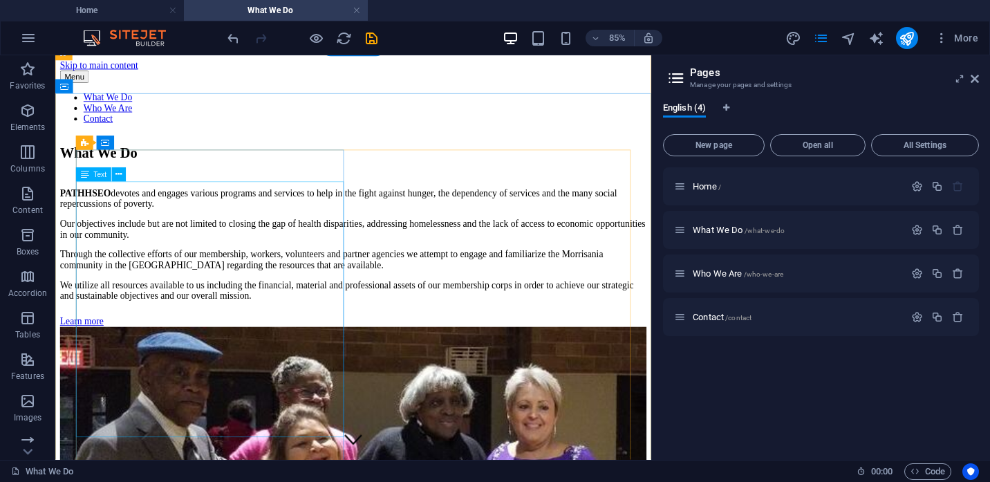
scroll to position [85, 0]
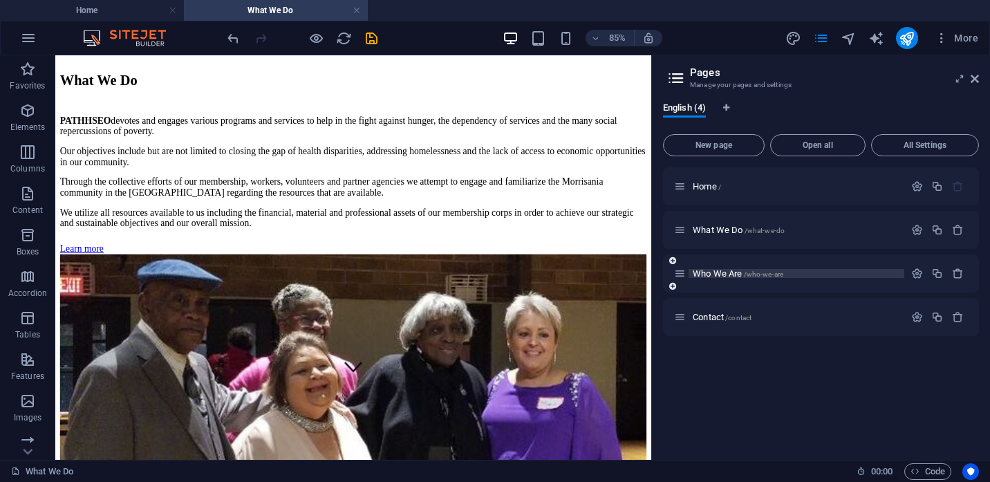
click at [722, 274] on span "Who We Are /who-we-are" at bounding box center [738, 273] width 91 height 10
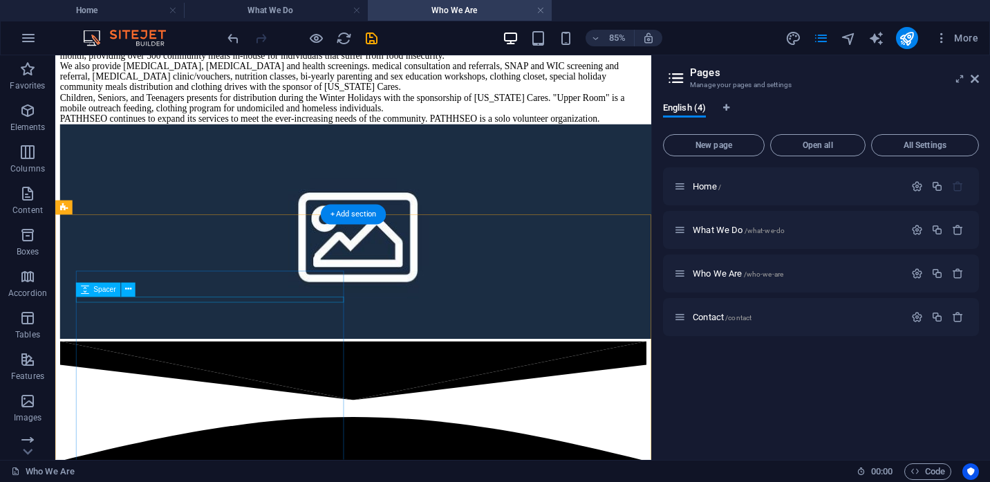
scroll to position [1215, 0]
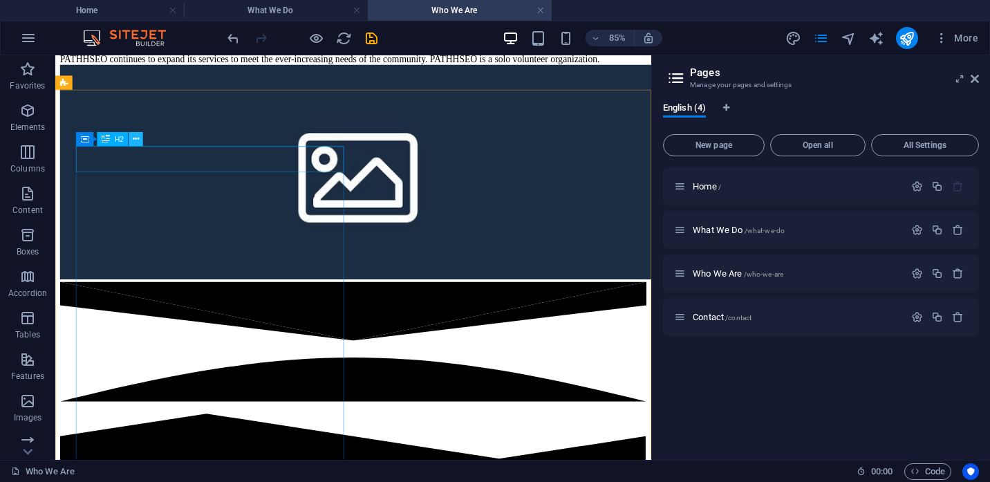
click at [136, 142] on icon at bounding box center [136, 139] width 6 height 12
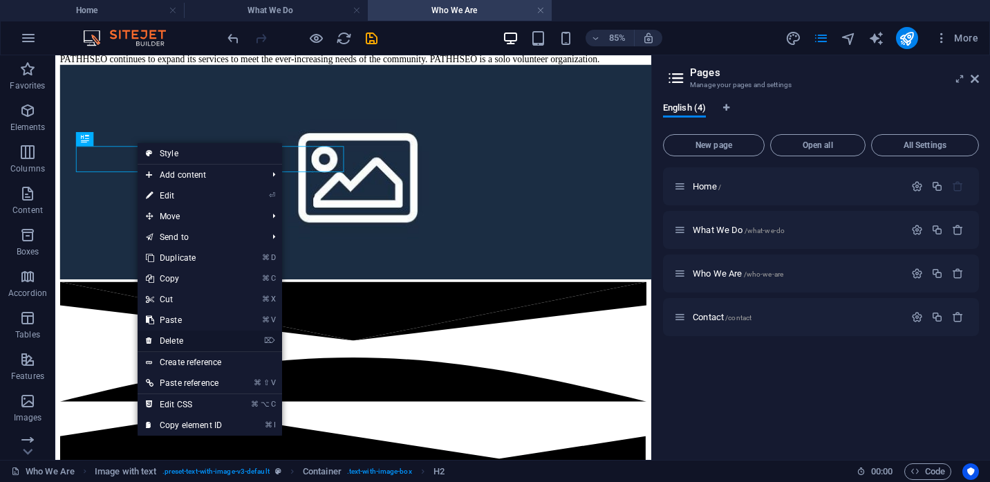
click at [175, 343] on link "⌦ Delete" at bounding box center [184, 340] width 93 height 21
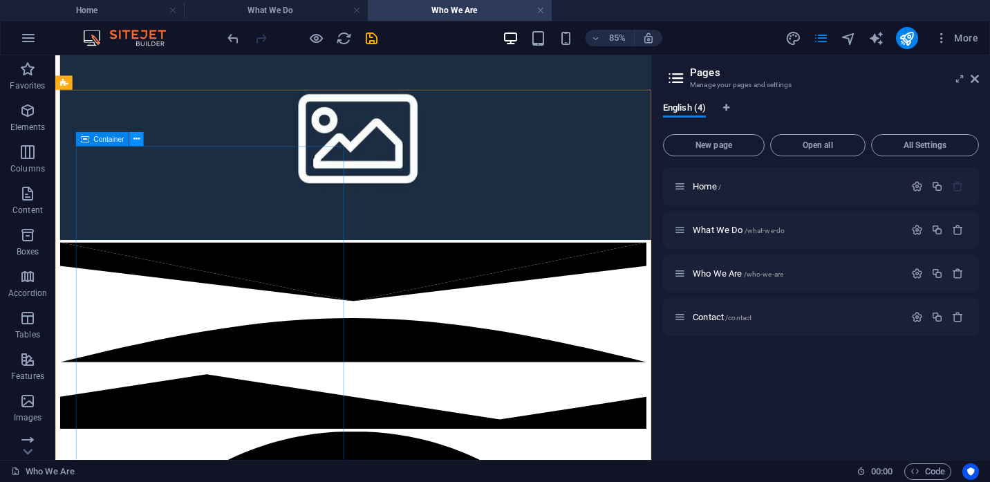
click at [136, 140] on icon at bounding box center [136, 139] width 6 height 12
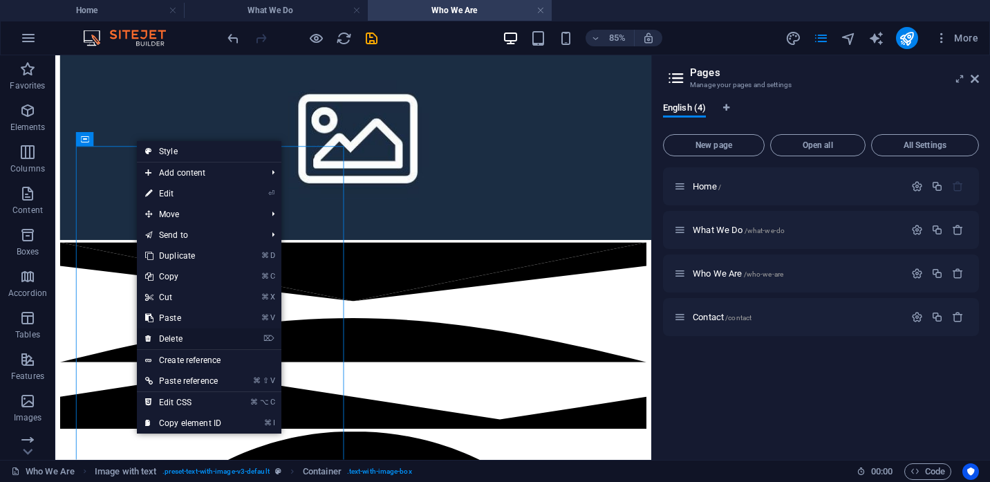
click at [174, 341] on link "⌦ Delete" at bounding box center [183, 338] width 93 height 21
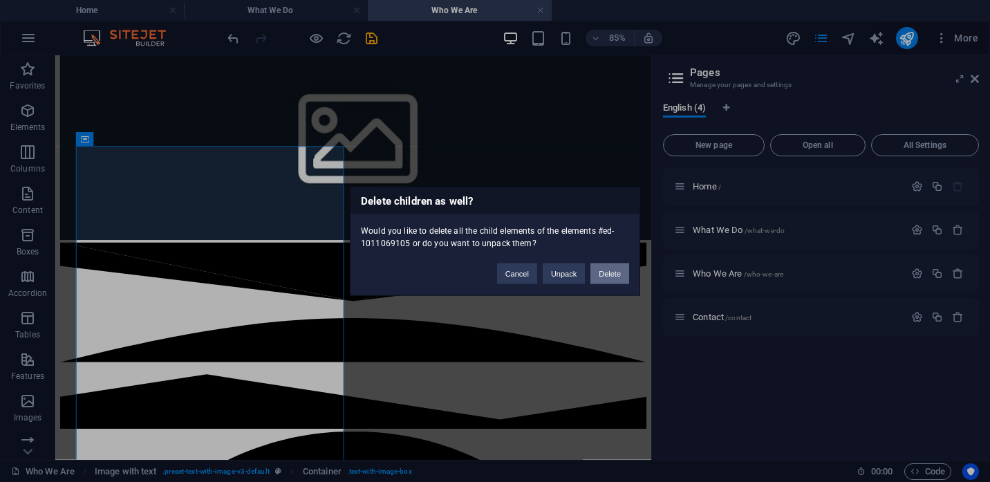
click at [613, 271] on button "Delete" at bounding box center [609, 273] width 39 height 21
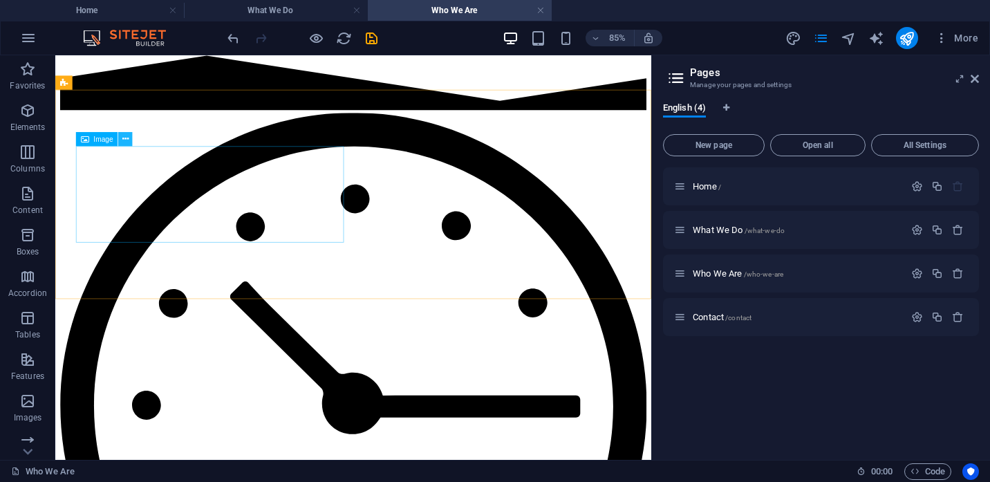
click at [129, 139] on icon at bounding box center [125, 139] width 6 height 12
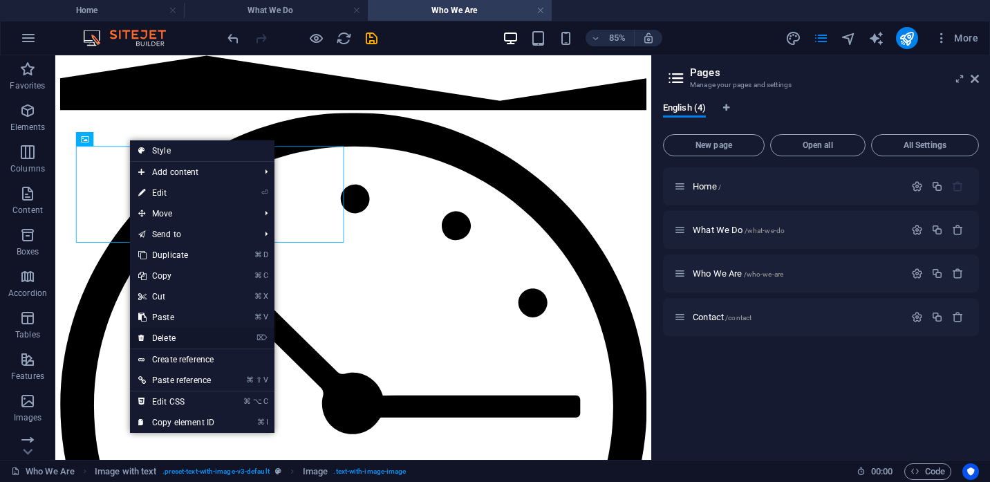
click at [170, 338] on link "⌦ Delete" at bounding box center [176, 338] width 93 height 21
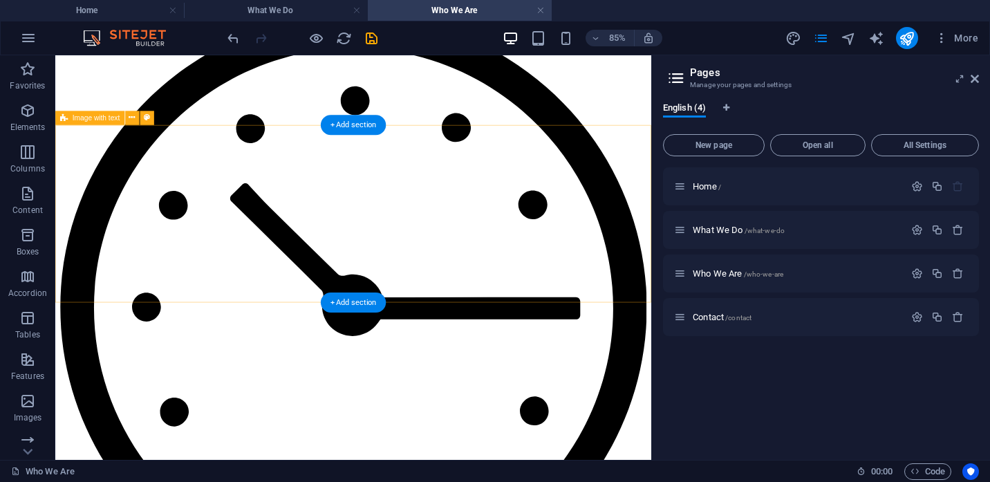
scroll to position [1177, 0]
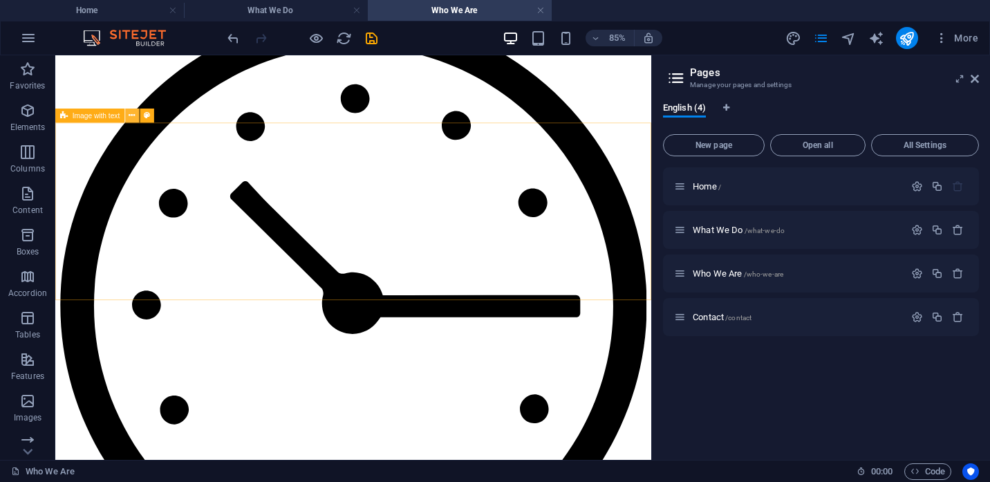
click at [132, 116] on icon at bounding box center [132, 116] width 6 height 12
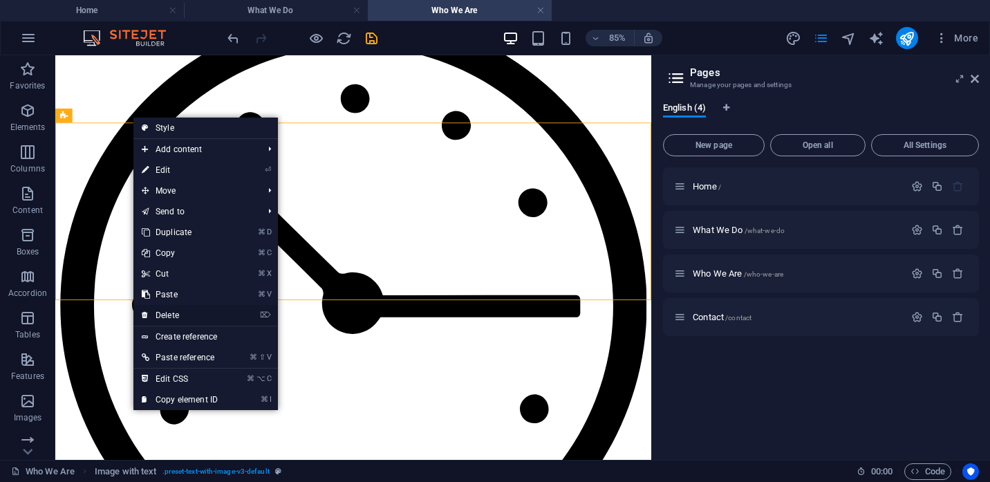
click at [176, 311] on link "⌦ Delete" at bounding box center [179, 315] width 93 height 21
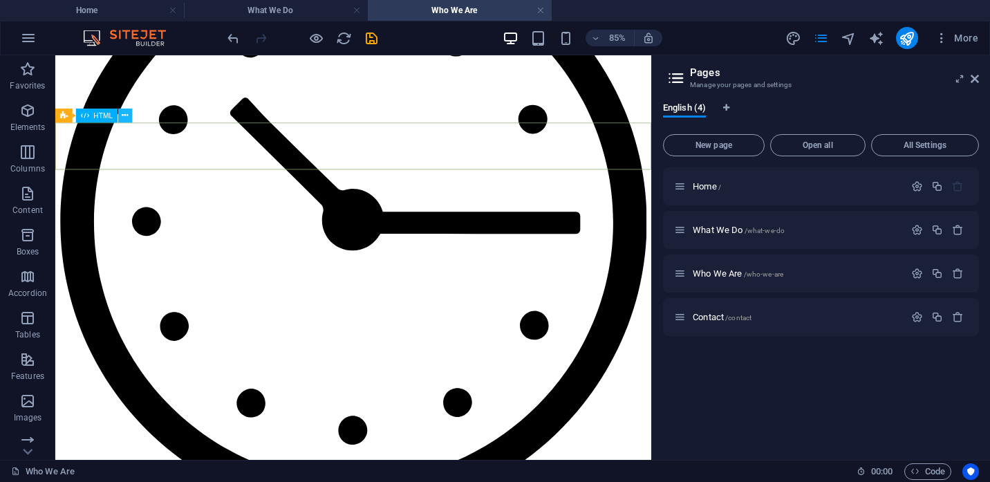
click at [122, 116] on icon at bounding box center [125, 116] width 6 height 12
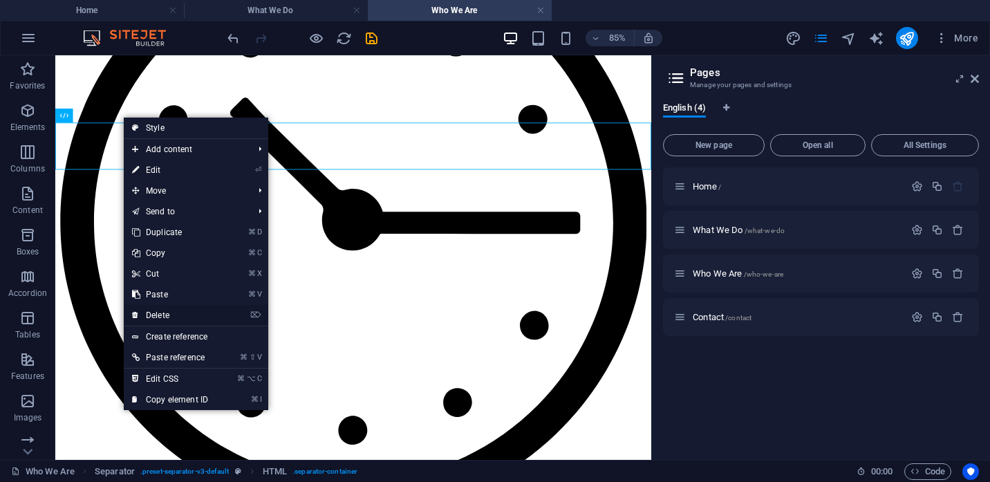
click at [158, 319] on link "⌦ Delete" at bounding box center [170, 315] width 93 height 21
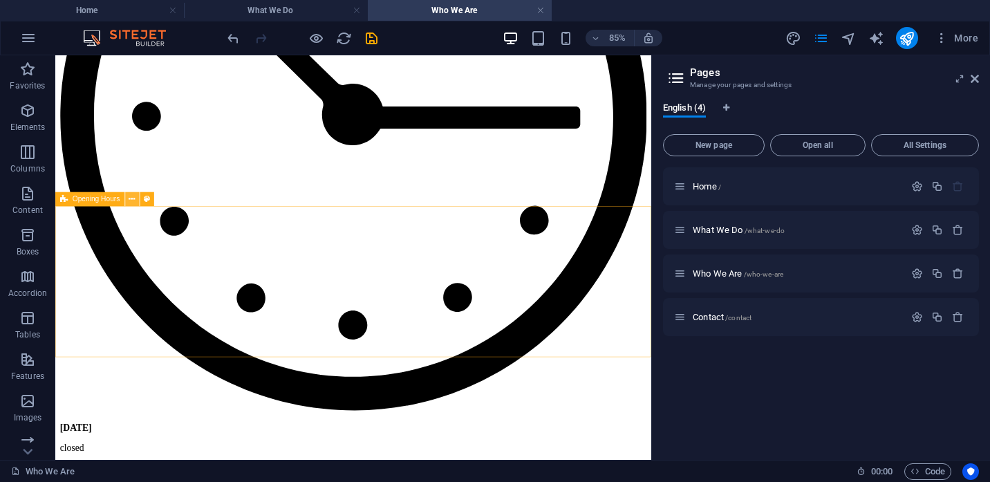
click at [133, 200] on icon at bounding box center [132, 200] width 6 height 12
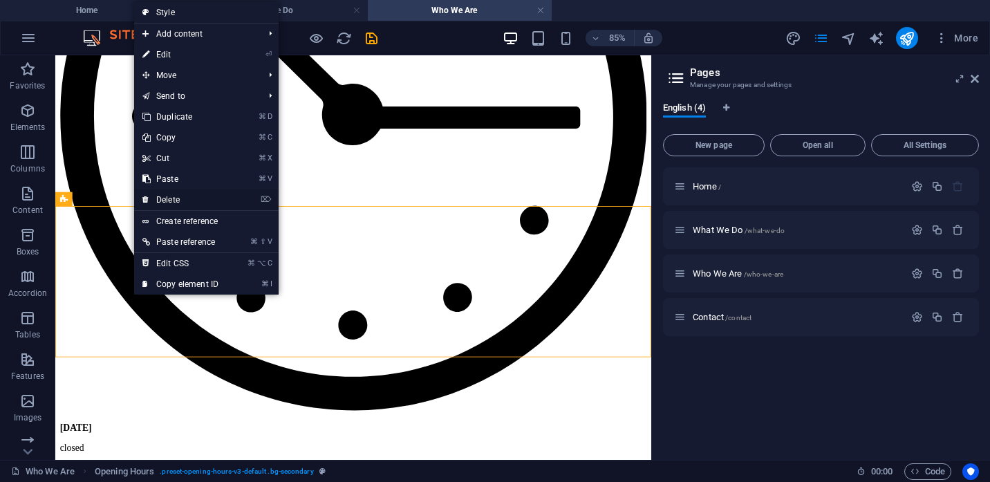
click at [164, 198] on link "⌦ Delete" at bounding box center [180, 199] width 93 height 21
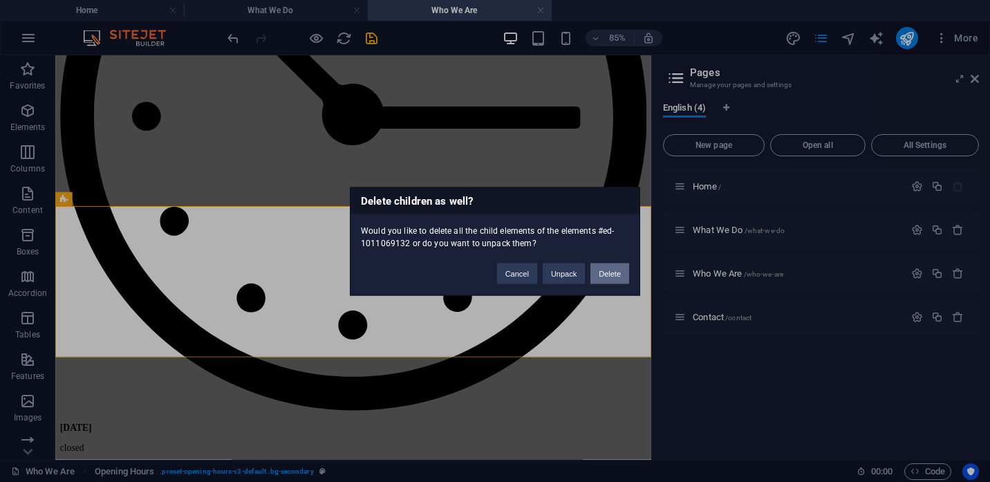
click at [613, 275] on button "Delete" at bounding box center [609, 273] width 39 height 21
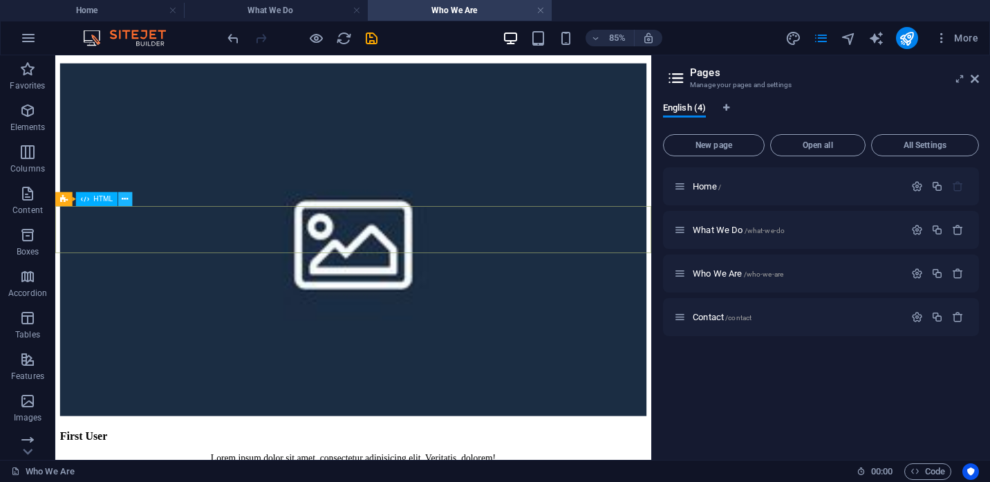
click at [127, 198] on icon at bounding box center [125, 200] width 6 height 12
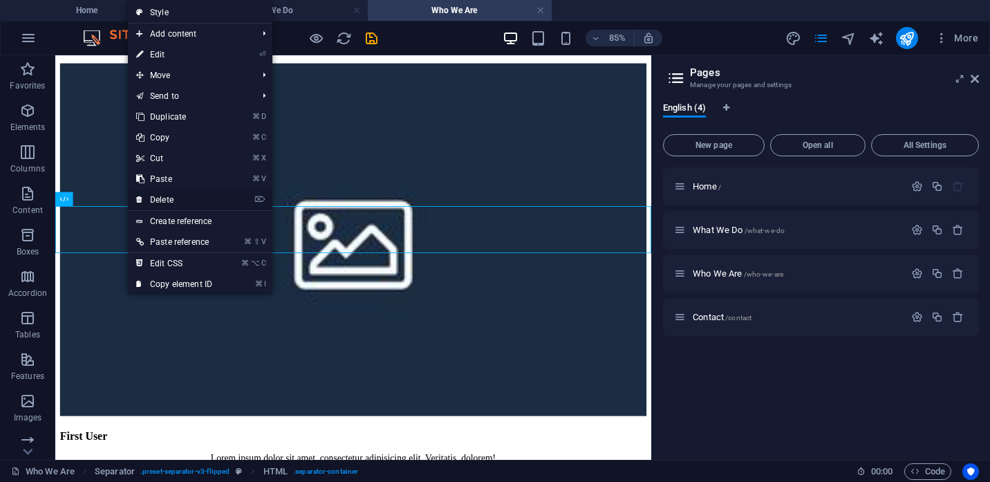
click at [155, 195] on link "⌦ Delete" at bounding box center [174, 199] width 93 height 21
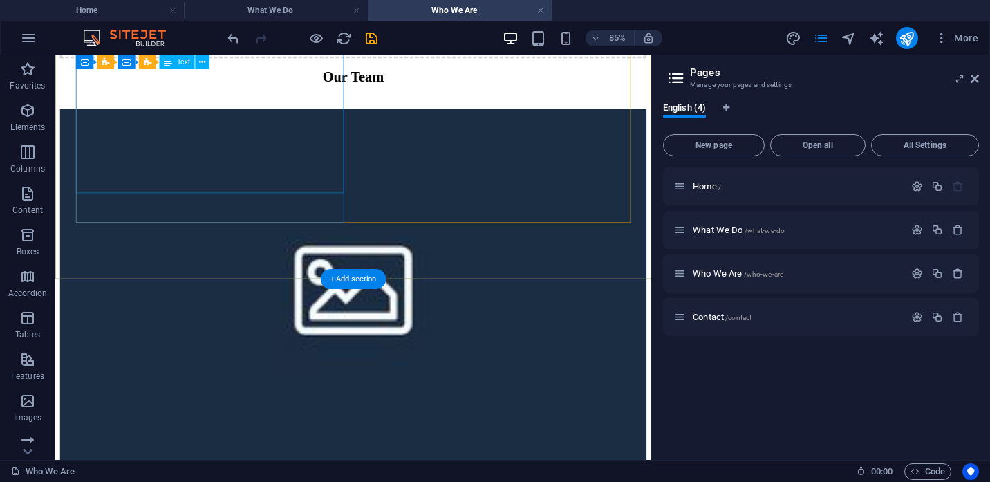
scroll to position [993, 0]
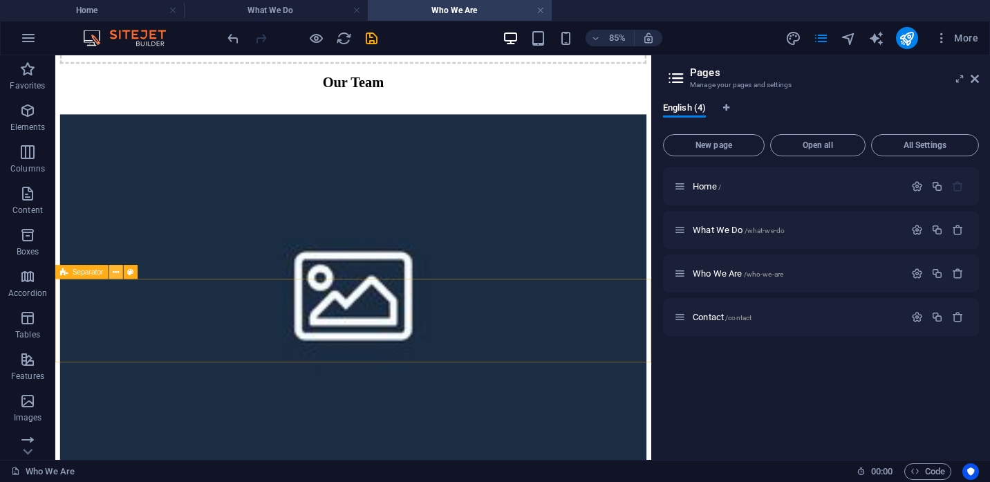
click at [116, 272] on icon at bounding box center [116, 272] width 6 height 12
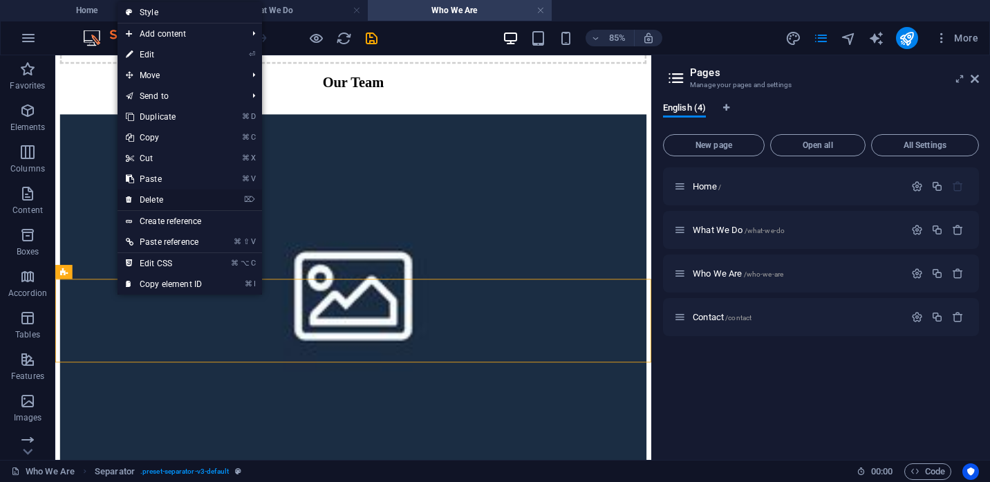
click at [146, 197] on link "⌦ Delete" at bounding box center [164, 199] width 93 height 21
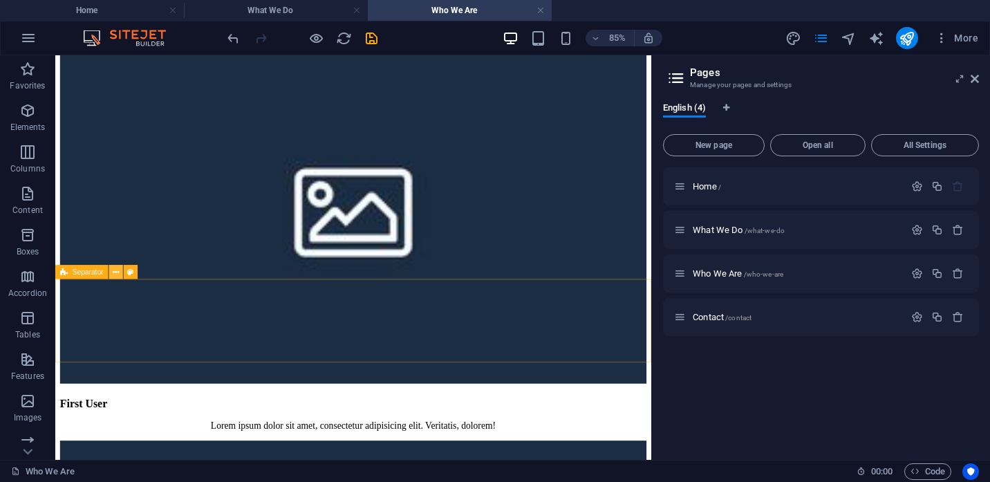
click at [117, 272] on icon at bounding box center [116, 272] width 6 height 12
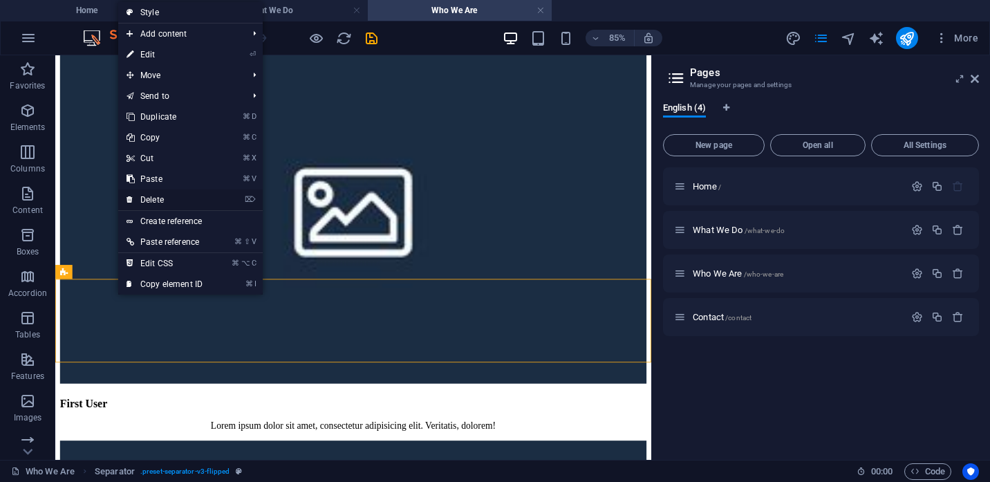
click at [146, 203] on link "⌦ Delete" at bounding box center [164, 199] width 93 height 21
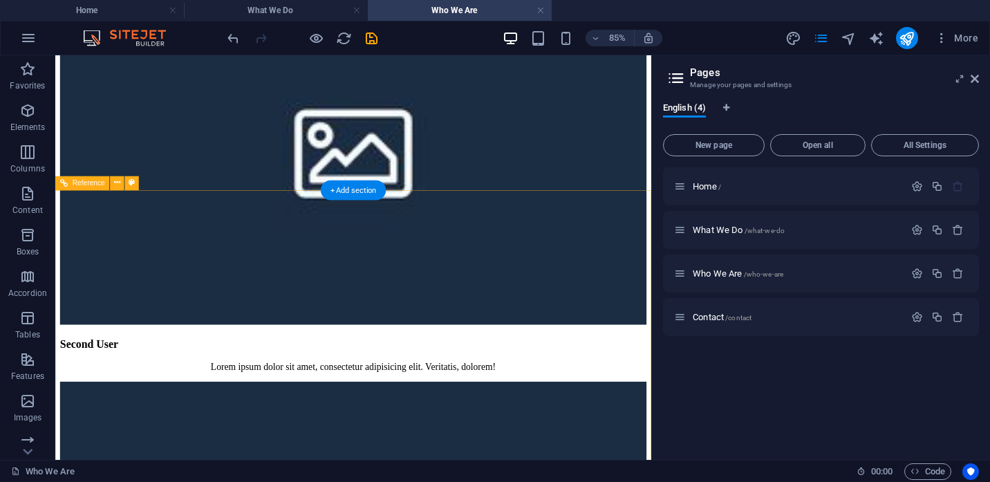
scroll to position [1528, 0]
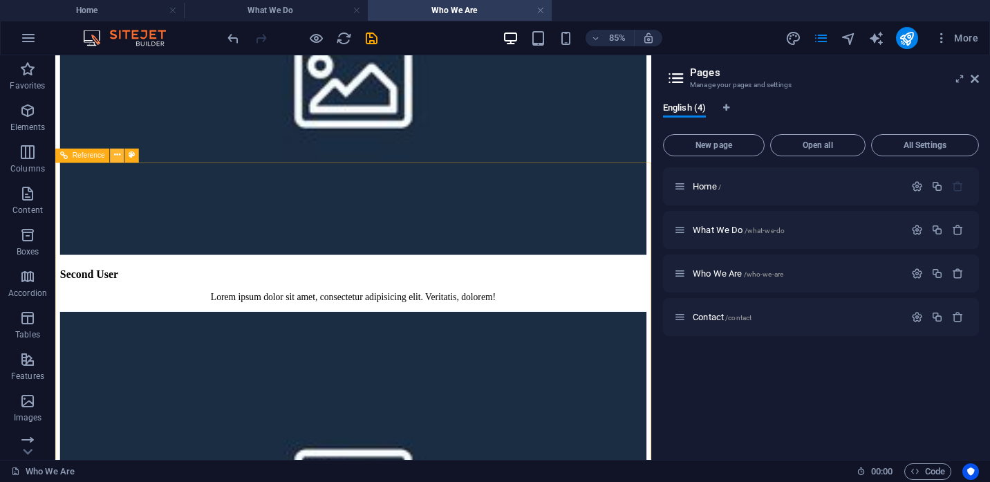
click at [118, 156] on icon at bounding box center [117, 155] width 6 height 12
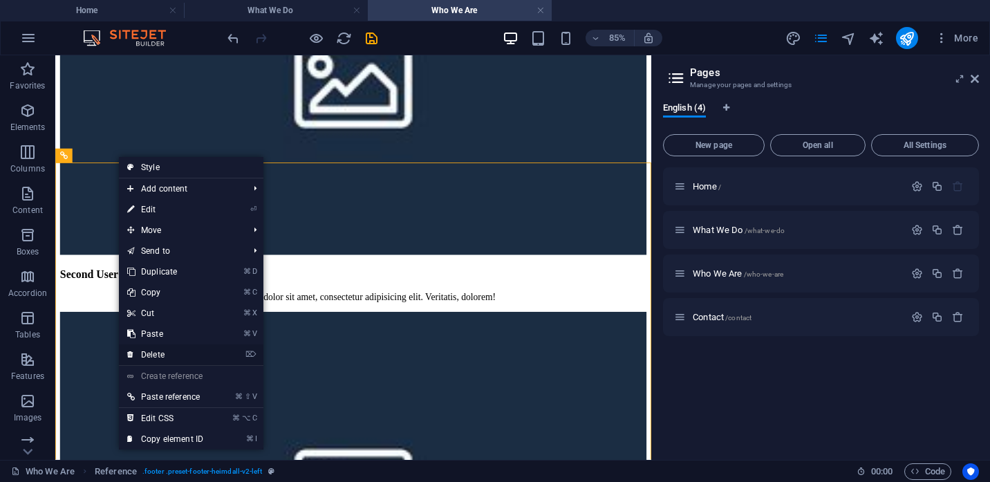
click at [156, 358] on link "⌦ Delete" at bounding box center [165, 354] width 93 height 21
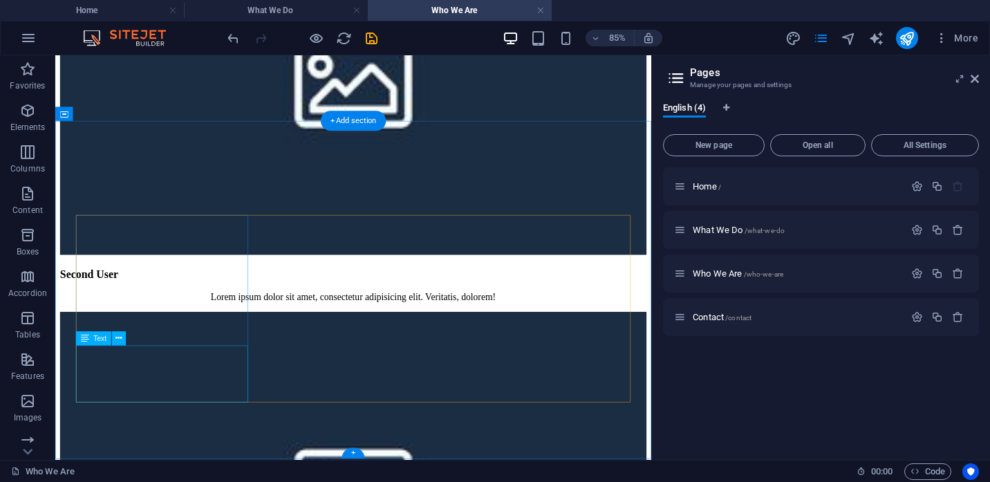
scroll to position [1180, 0]
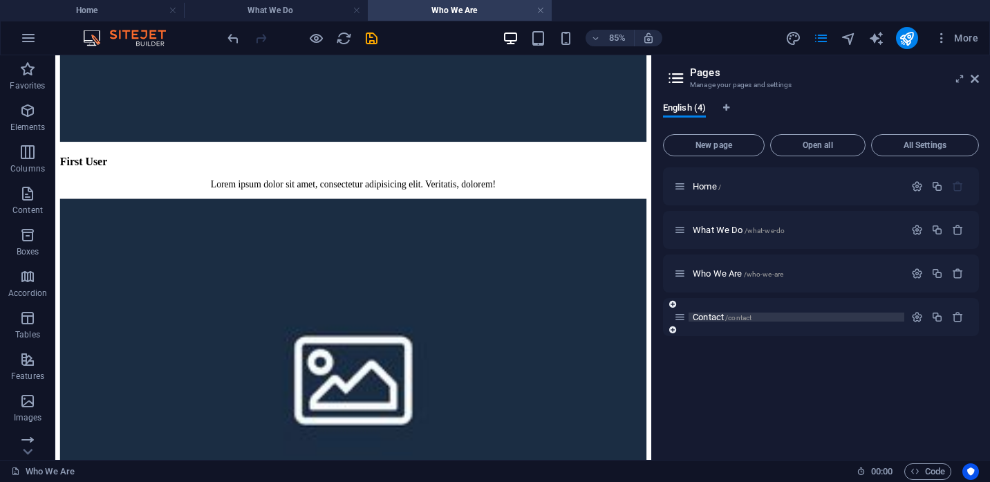
click at [709, 321] on span "Contact /contact" at bounding box center [722, 317] width 59 height 10
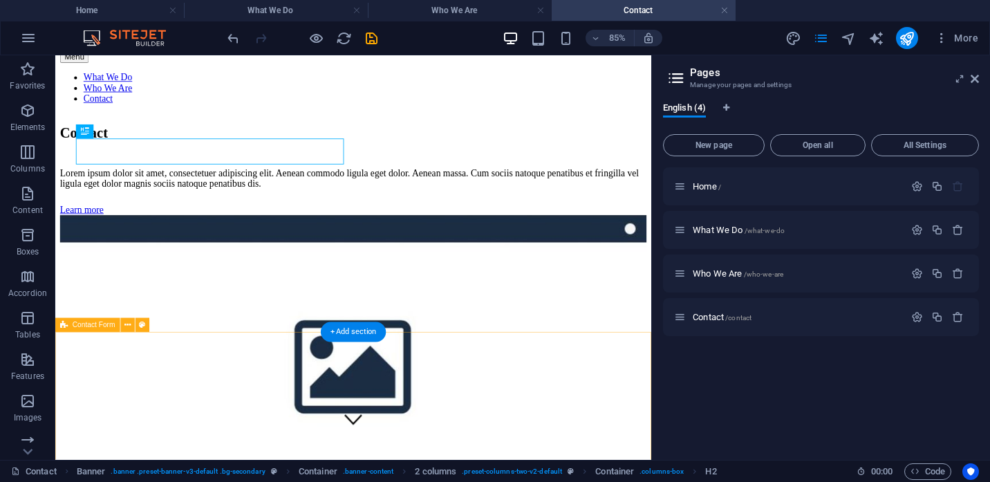
scroll to position [0, 0]
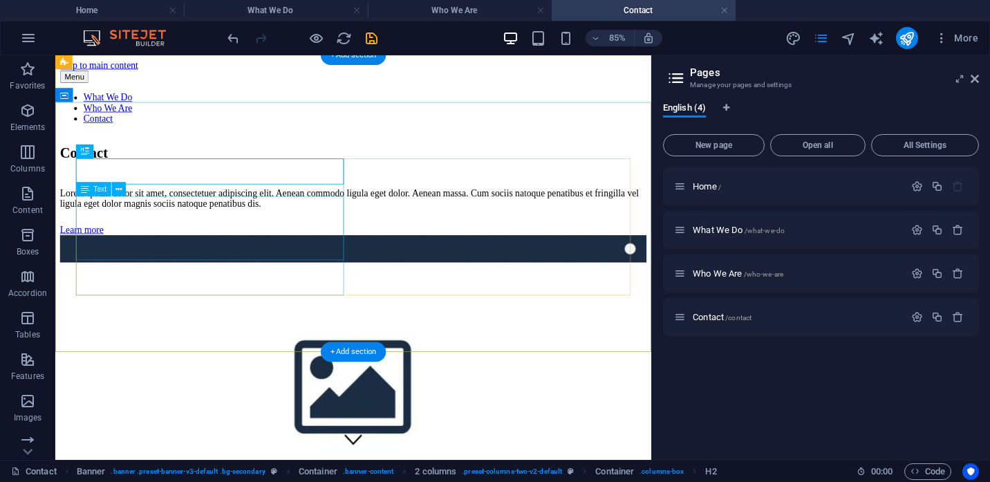
click at [149, 236] on div "Lorem ipsum dolor sit amet, consectetuer adipiscing elit. Aenean commodo ligula…" at bounding box center [406, 224] width 690 height 25
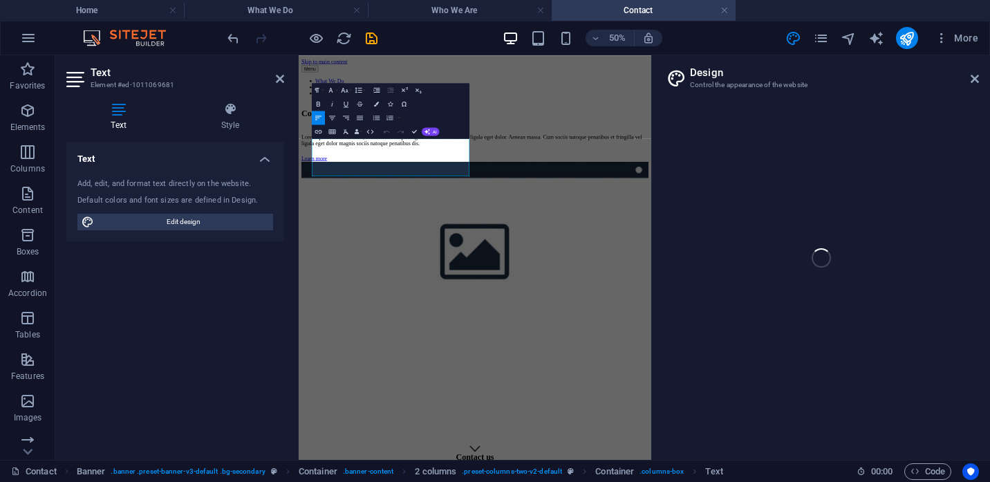
select select "px"
select select "300"
select select "px"
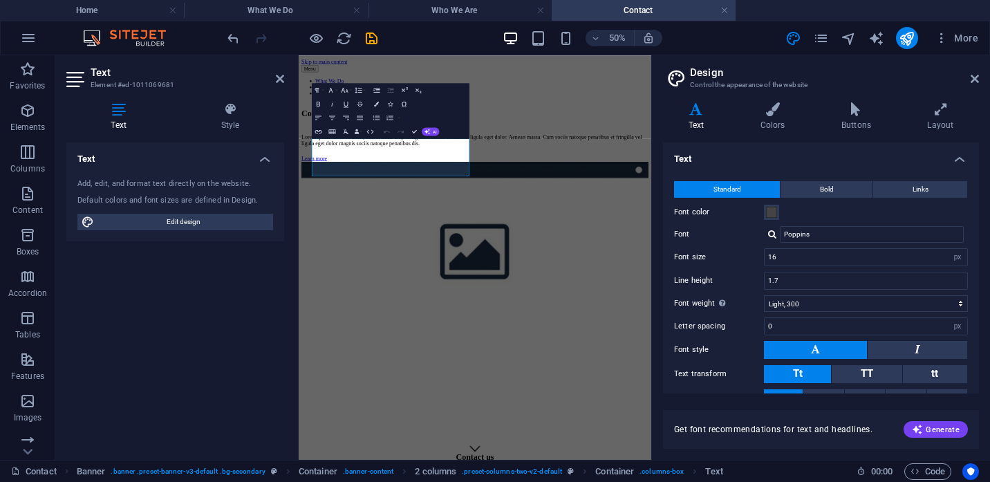
click at [977, 73] on h2 "Design" at bounding box center [834, 72] width 289 height 12
click at [977, 82] on icon at bounding box center [975, 78] width 8 height 11
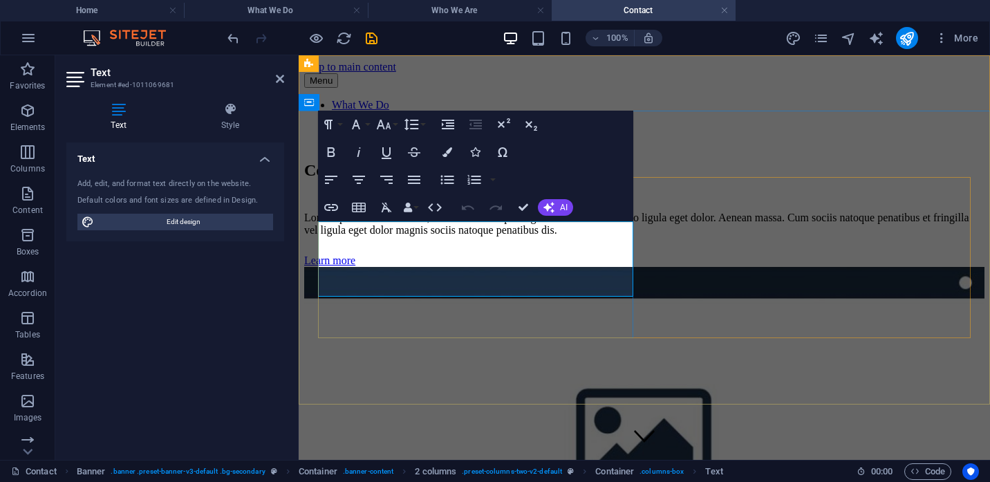
click at [465, 236] on p "Lorem ipsum dolor sit amet, consectetuer adipiscing elit. Aenean commodo ligula…" at bounding box center [644, 224] width 680 height 25
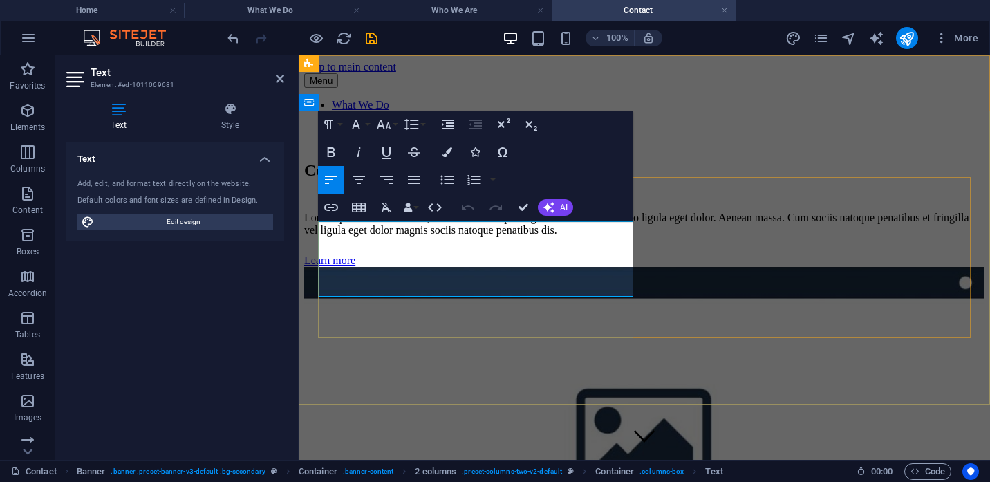
drag, startPoint x: 562, startPoint y: 284, endPoint x: 319, endPoint y: 234, distance: 248.4
click at [319, 234] on p "Lorem ipsum dolor sit amet, consectetuer adipiscing elit. Aenean commodo ligula…" at bounding box center [644, 224] width 680 height 25
click at [508, 236] on p "CLorem ipsum dolor sit amet, consectetuer adipiscing elit. Aenean commodo ligul…" at bounding box center [644, 224] width 680 height 25
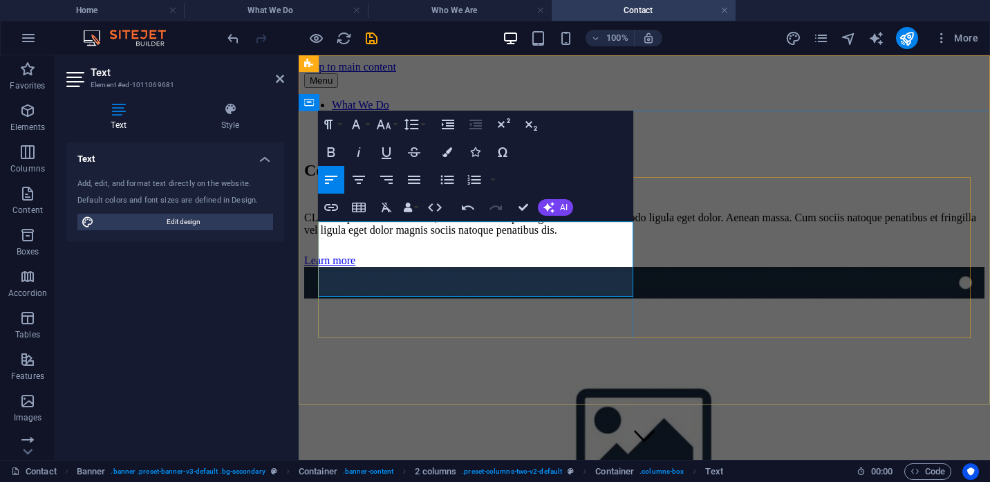
click at [508, 236] on p "CLorem ipsum dolor sit amet, consectetuer adipiscing elit. Aenean commodo ligul…" at bounding box center [644, 224] width 680 height 25
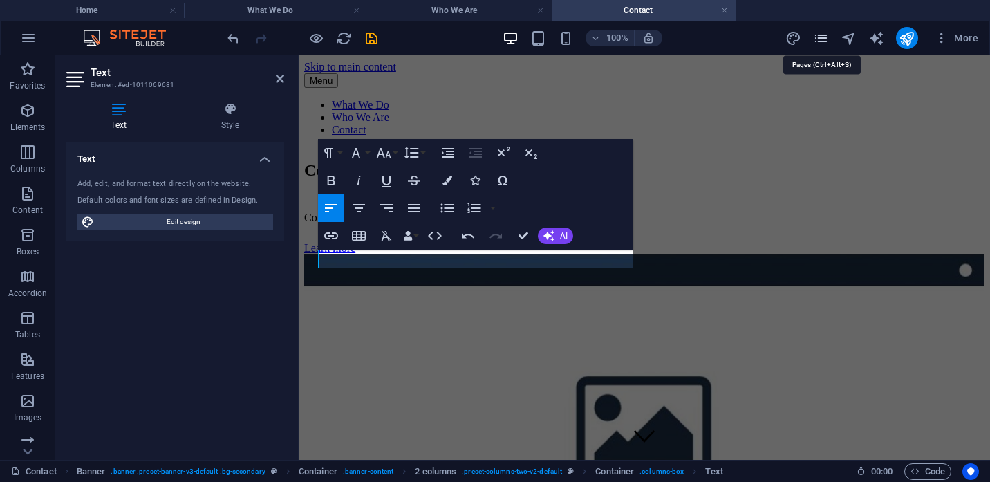
click at [817, 39] on icon "pages" at bounding box center [821, 38] width 16 height 16
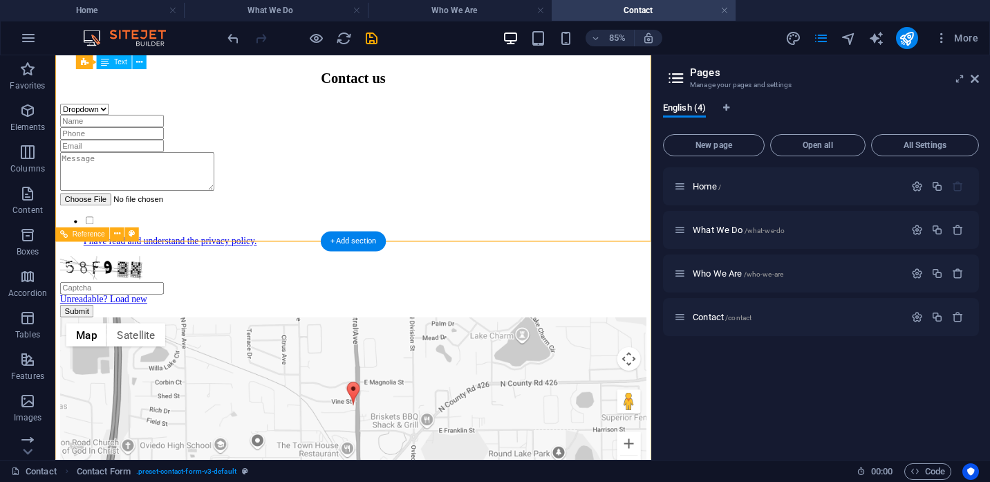
scroll to position [598, 0]
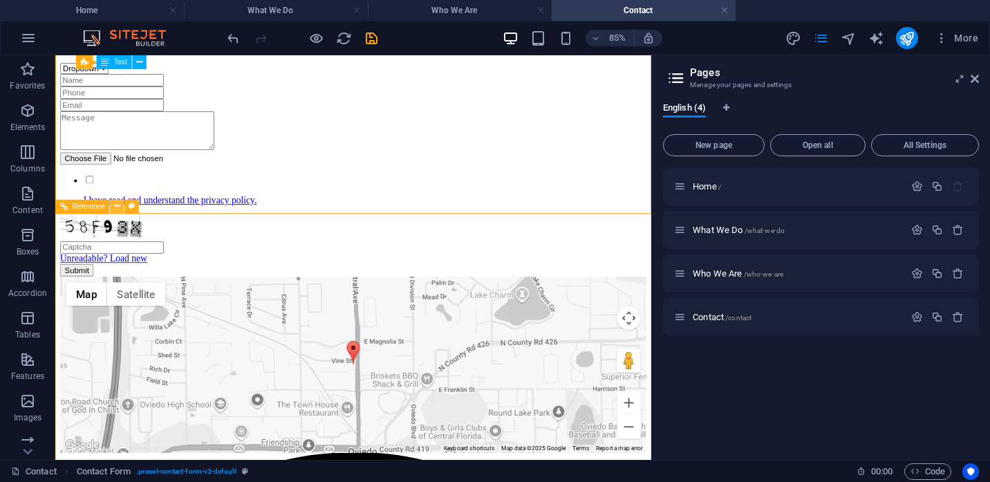
click at [119, 207] on icon at bounding box center [117, 207] width 6 height 12
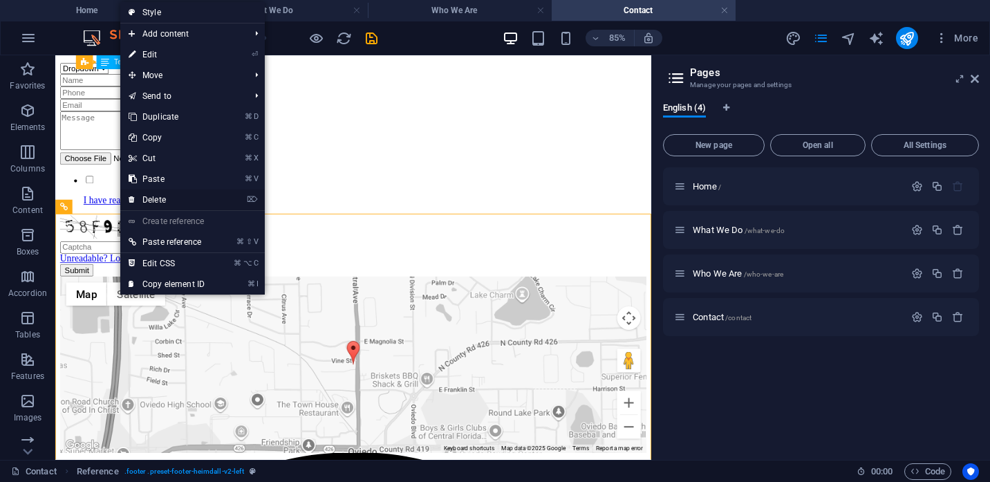
click at [162, 198] on link "⌦ Delete" at bounding box center [166, 199] width 93 height 21
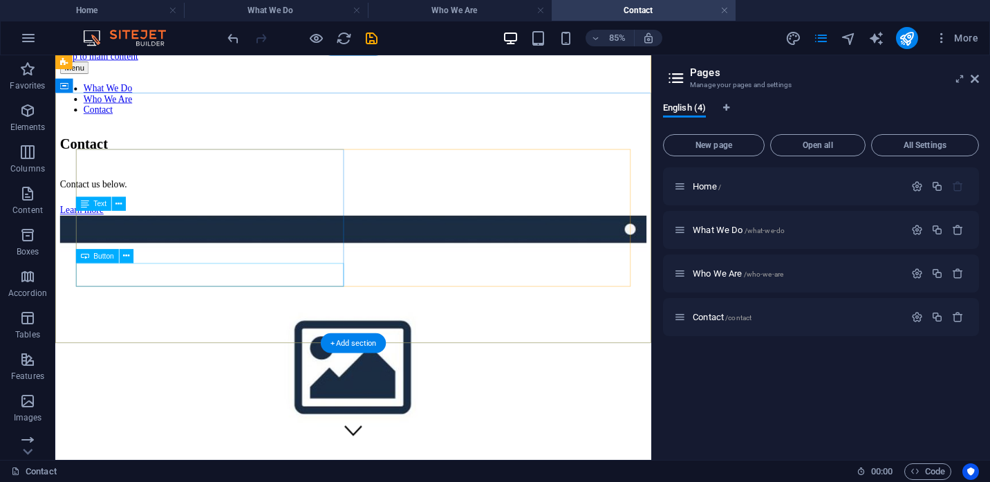
scroll to position [1, 0]
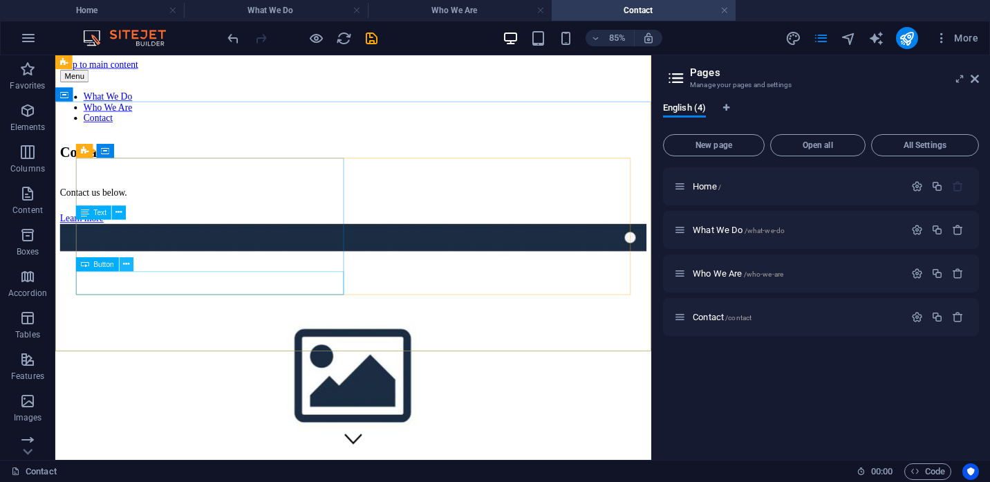
click at [127, 269] on icon at bounding box center [126, 265] width 6 height 12
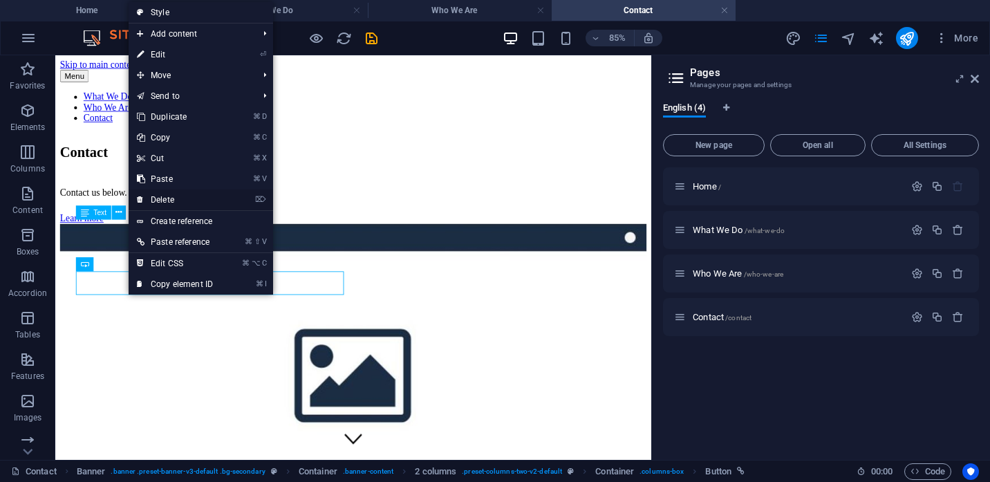
click at [173, 195] on link "⌦ Delete" at bounding box center [175, 199] width 93 height 21
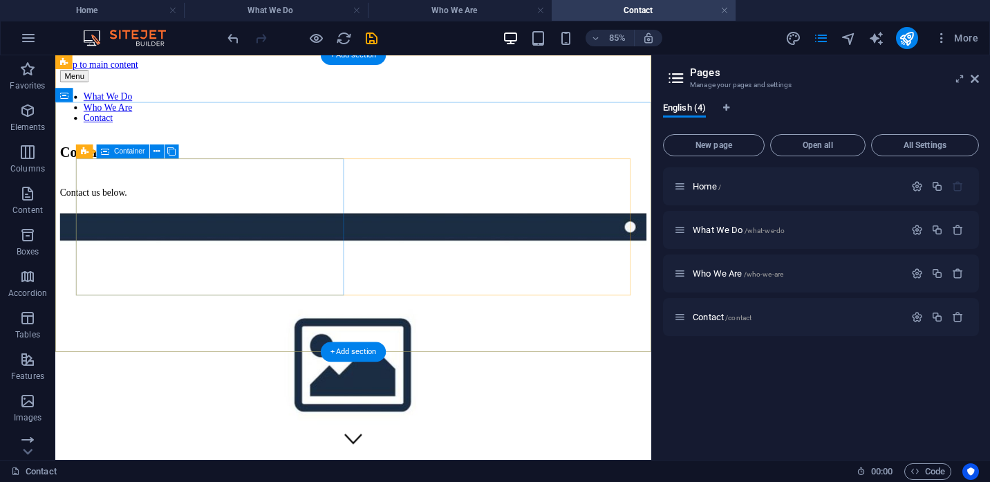
scroll to position [0, 0]
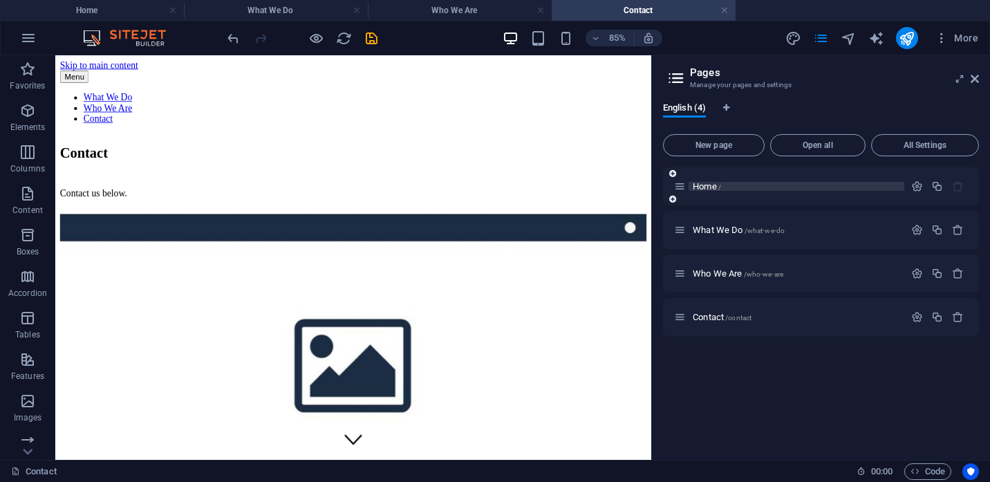
click at [707, 189] on span "Home /" at bounding box center [707, 186] width 28 height 10
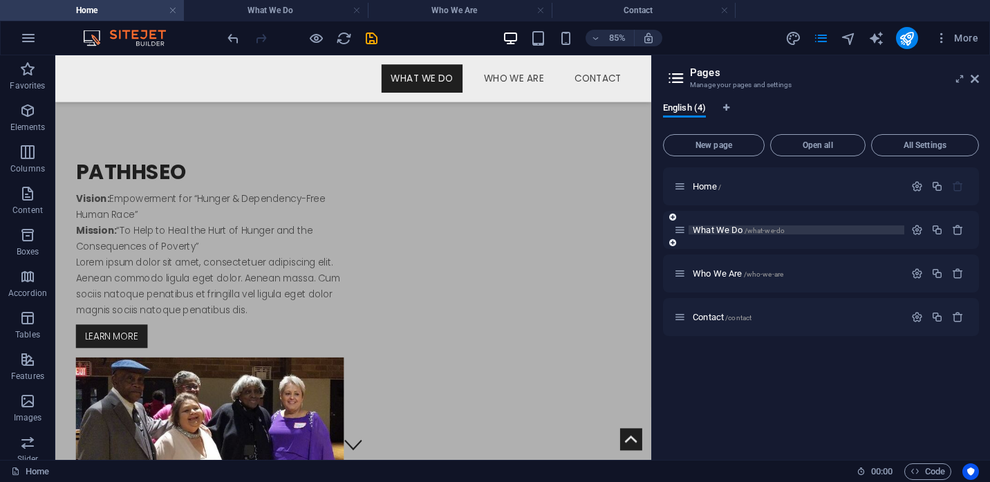
click at [711, 230] on span "What We Do /what-we-do" at bounding box center [739, 230] width 92 height 10
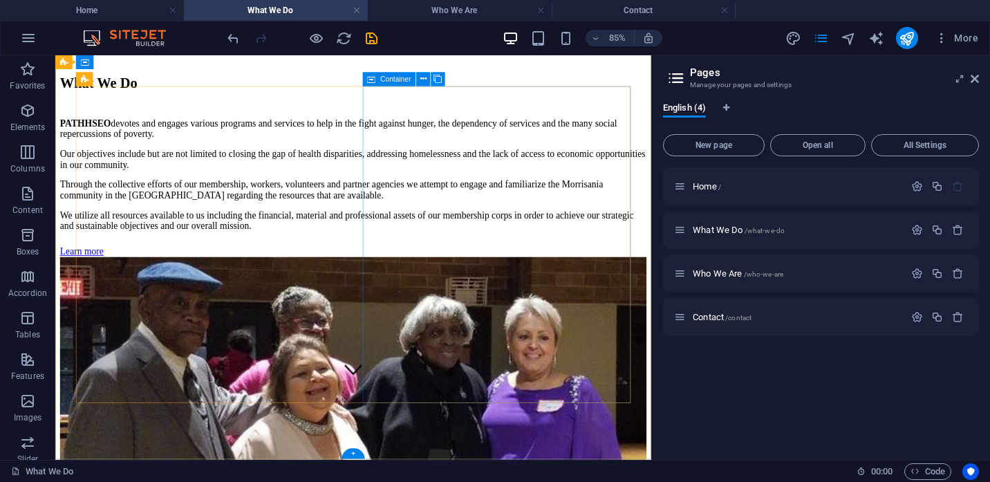
scroll to position [85, 0]
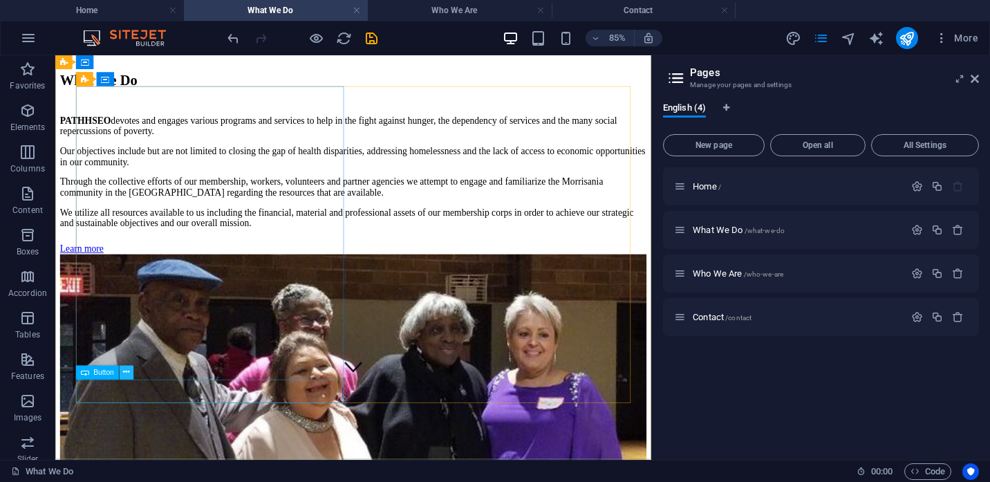
click at [129, 377] on icon at bounding box center [126, 372] width 6 height 12
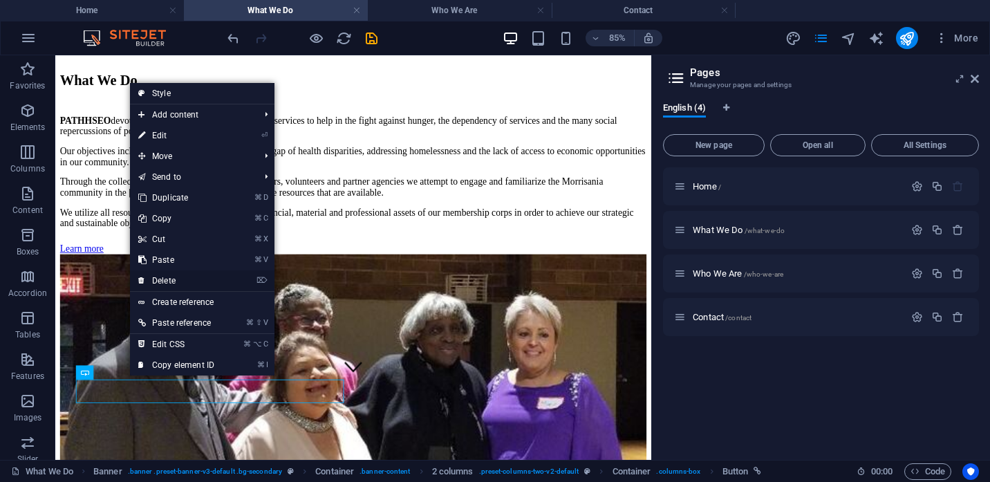
click at [170, 281] on link "⌦ Delete" at bounding box center [176, 280] width 93 height 21
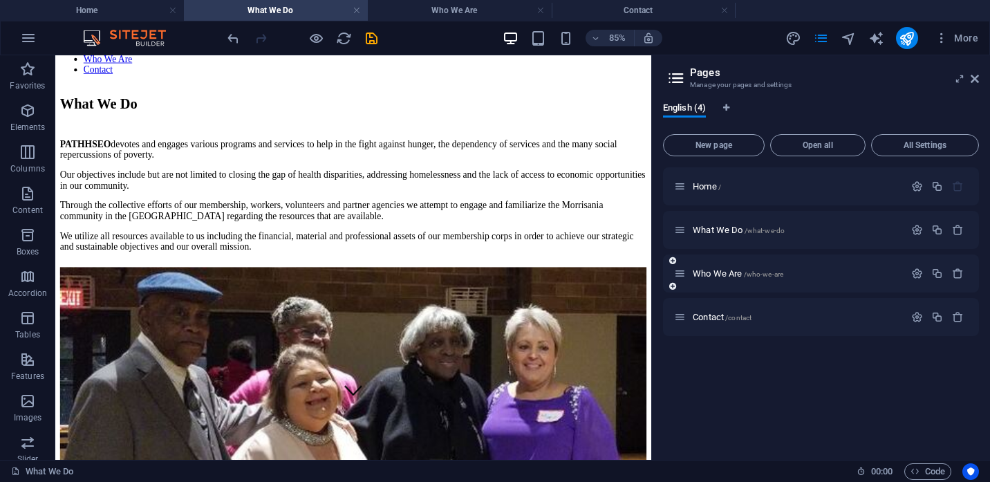
click at [712, 266] on div "Who We Are /who-we-are" at bounding box center [789, 273] width 230 height 16
click at [712, 272] on span "Who We Are /who-we-are" at bounding box center [738, 273] width 91 height 10
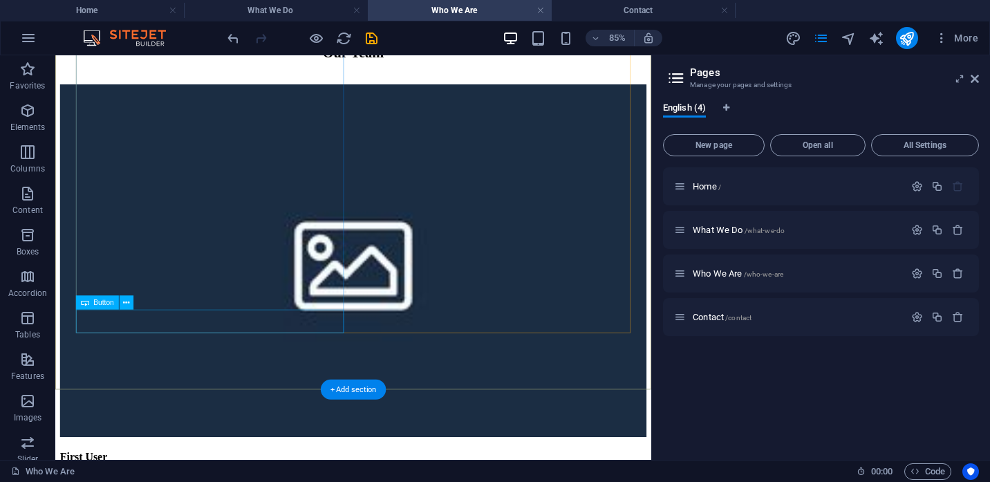
scroll to position [863, 0]
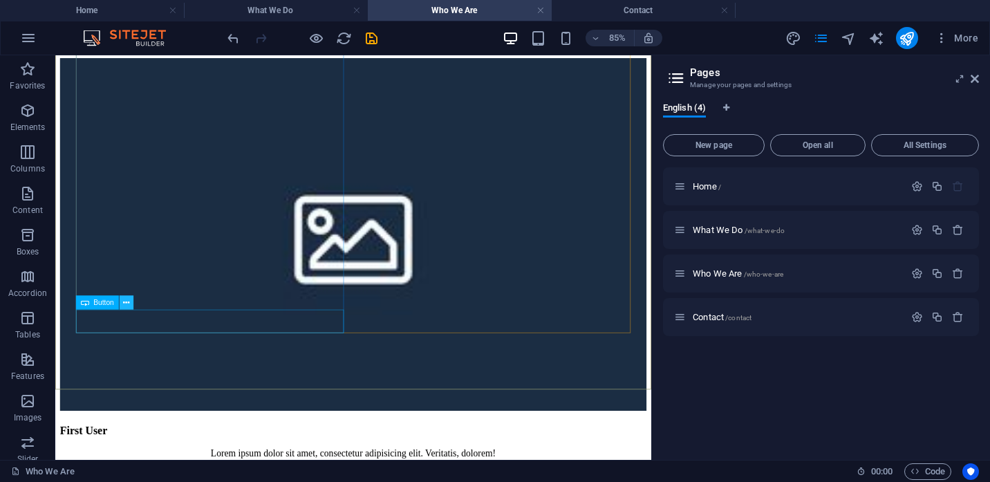
click at [127, 306] on icon at bounding box center [126, 303] width 6 height 12
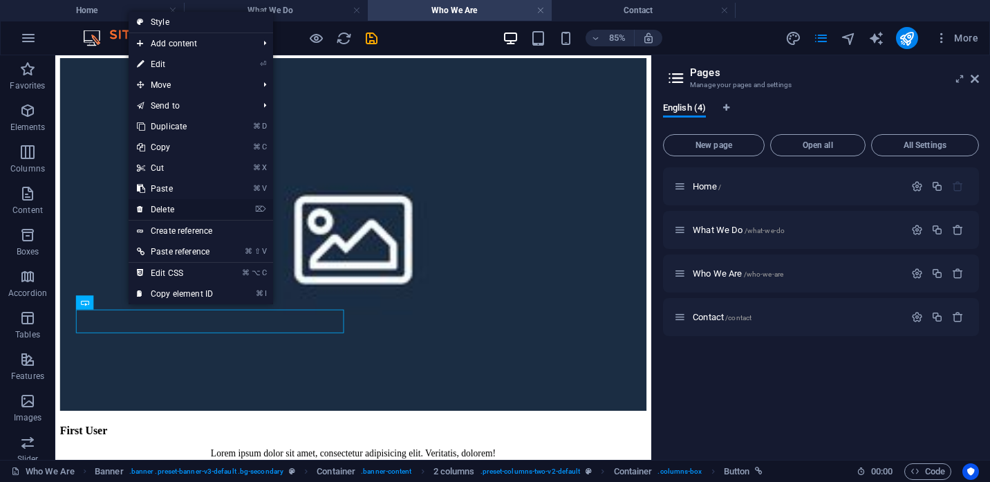
click at [163, 209] on link "⌦ Delete" at bounding box center [175, 209] width 93 height 21
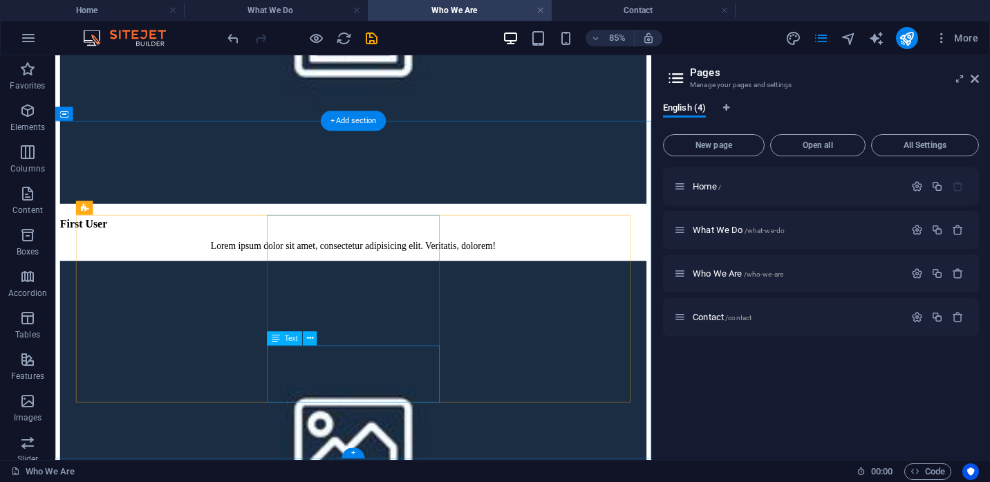
scroll to position [1152, 0]
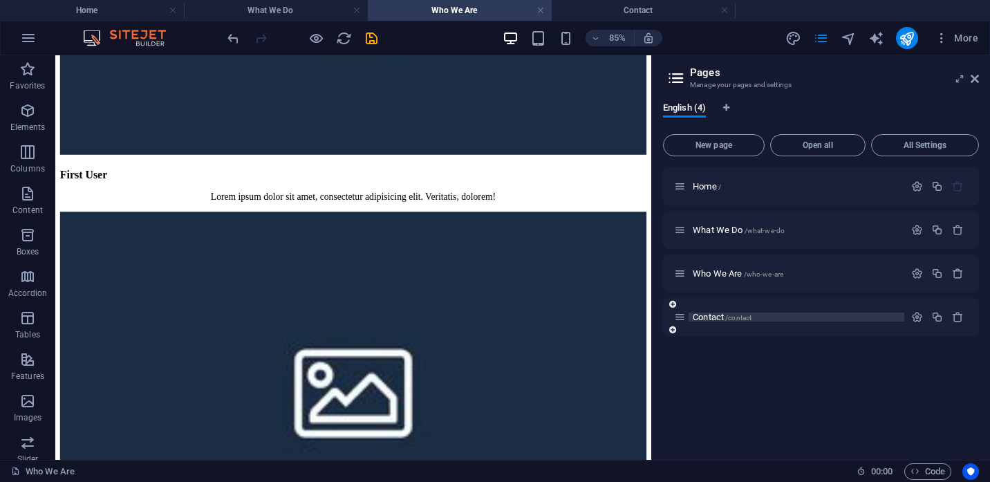
click at [703, 319] on span "Contact /contact" at bounding box center [722, 317] width 59 height 10
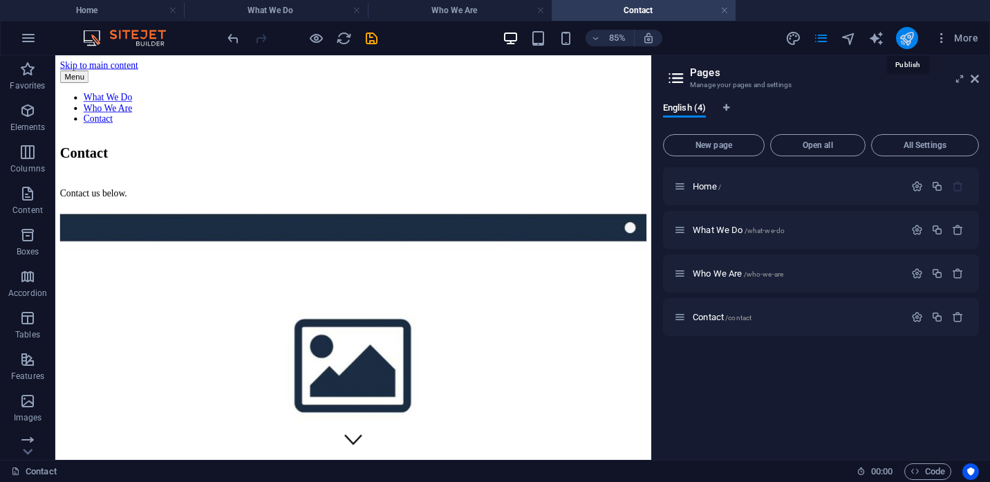
click at [906, 38] on icon "publish" at bounding box center [907, 38] width 16 height 16
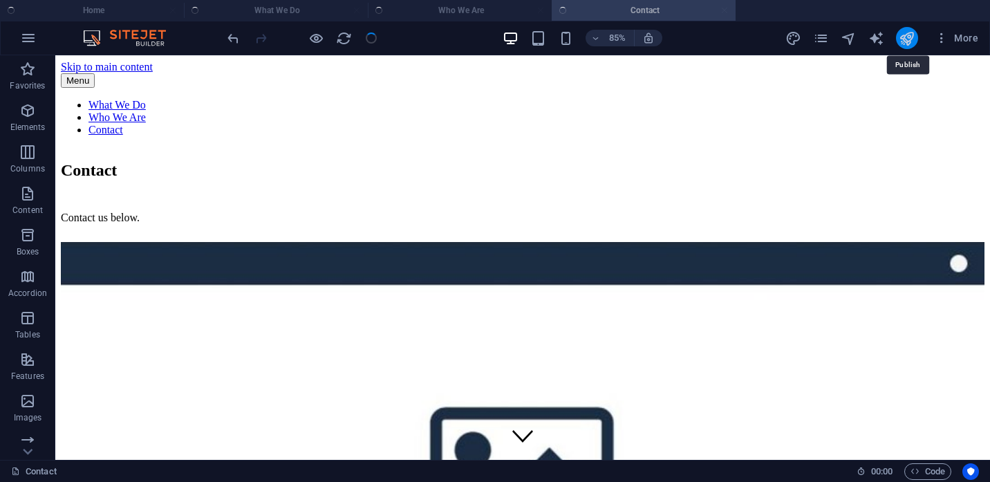
checkbox input "false"
